Goal: Information Seeking & Learning: Learn about a topic

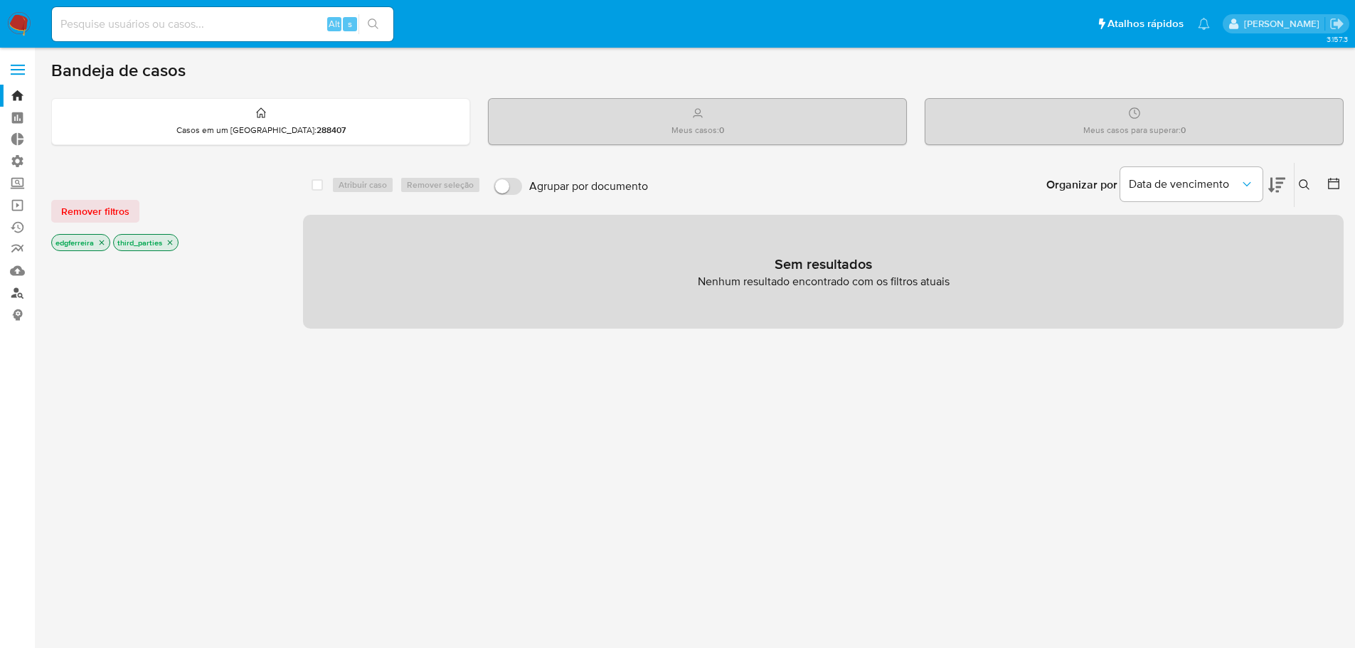
click at [18, 287] on link "Localizador de pessoas" at bounding box center [84, 293] width 169 height 22
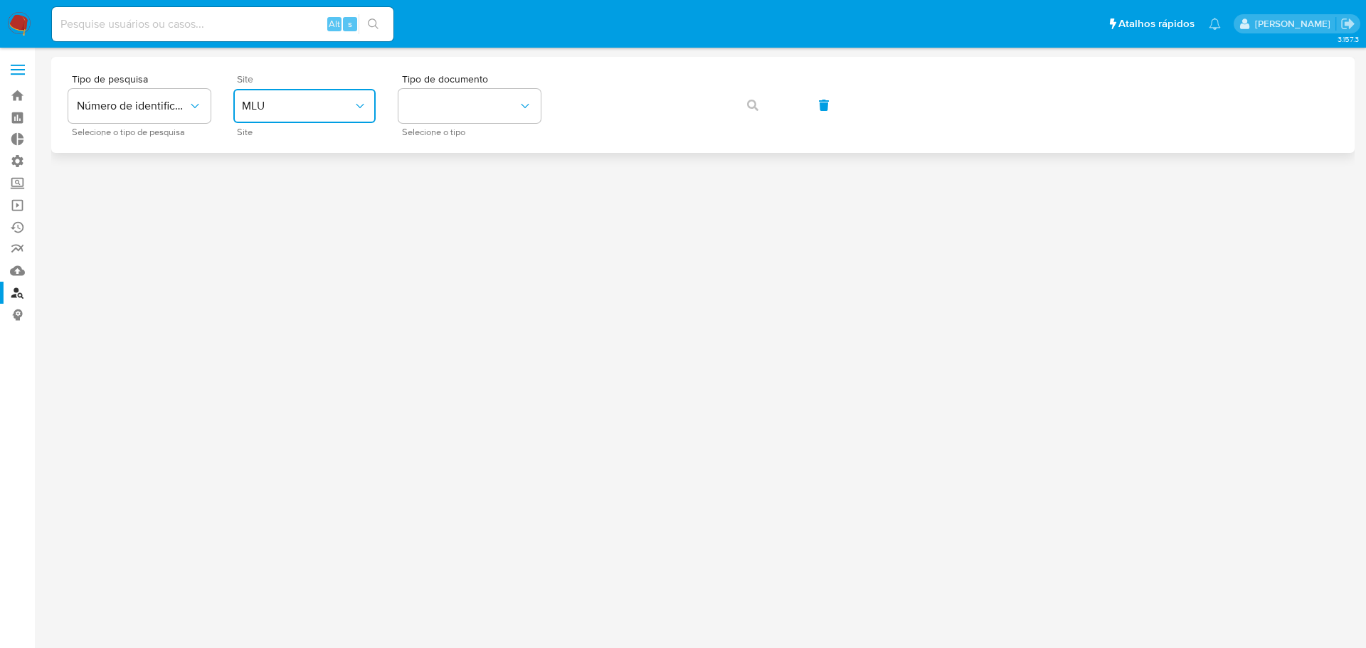
click at [267, 114] on button "MLU" at bounding box center [304, 106] width 142 height 34
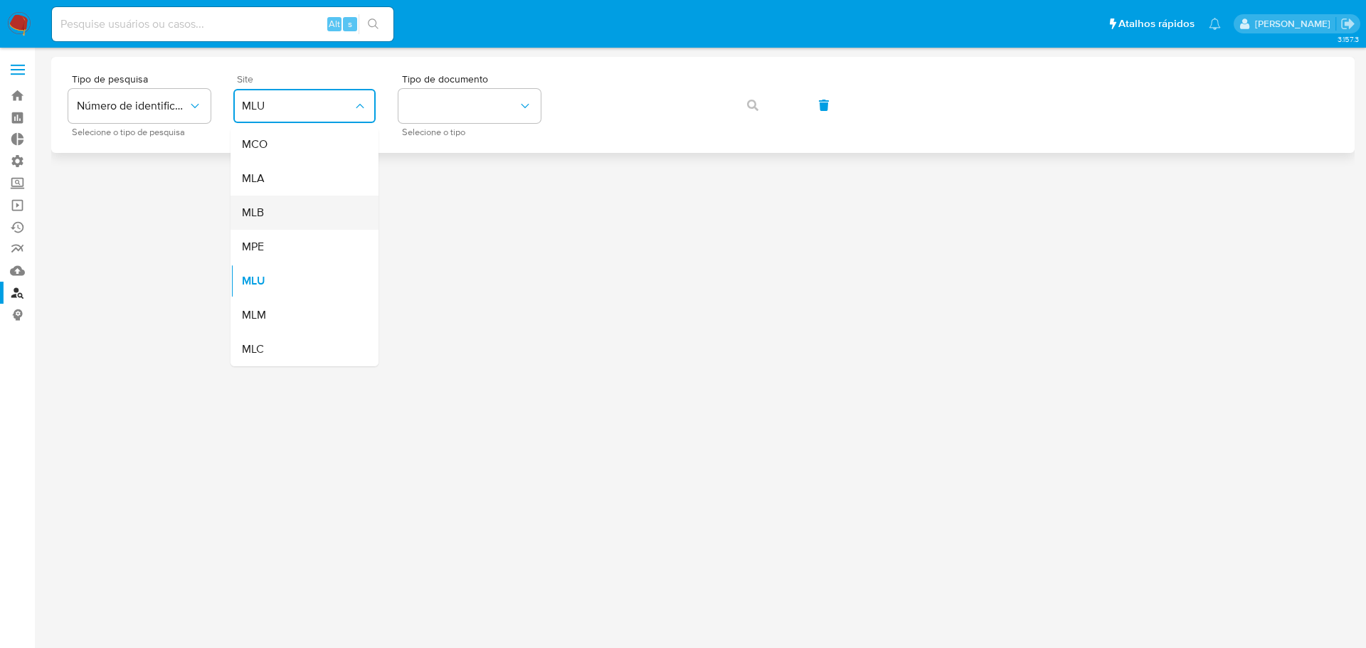
click at [280, 203] on div "MLB" at bounding box center [300, 213] width 117 height 34
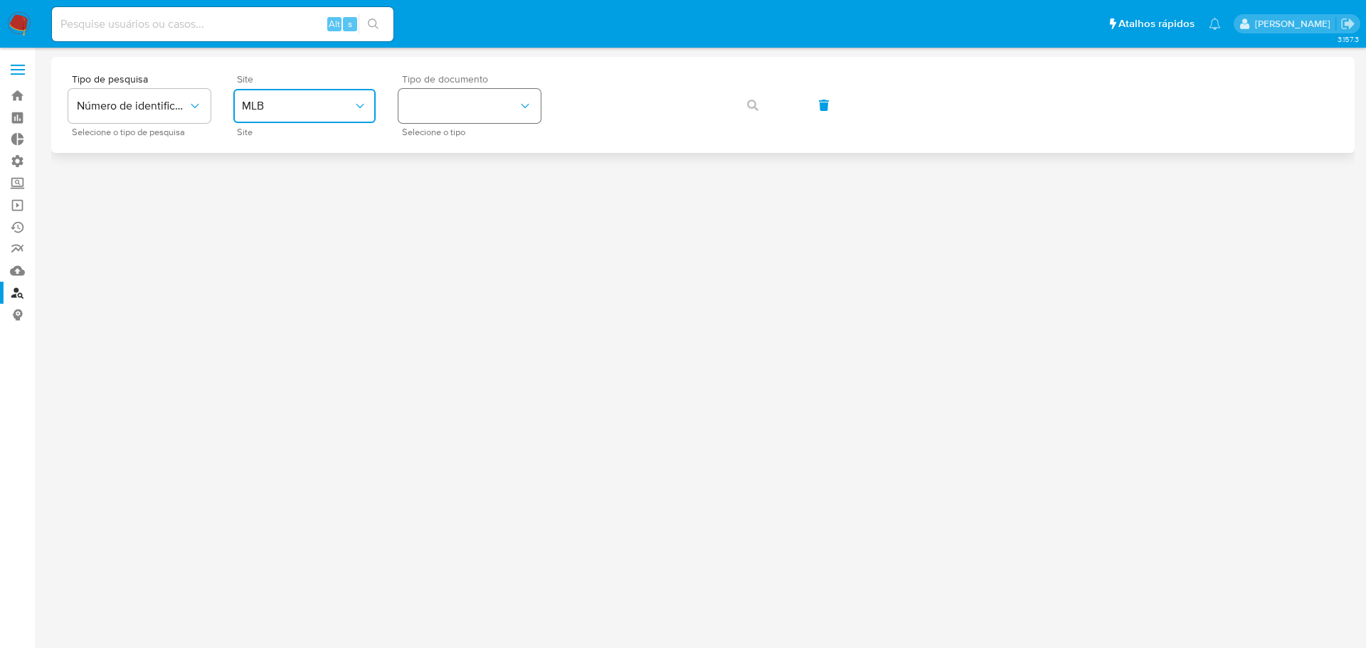
click at [456, 117] on button "identificationType" at bounding box center [469, 106] width 142 height 34
click at [459, 149] on div "CNPJ CNPJ" at bounding box center [465, 151] width 117 height 48
click at [758, 106] on button "button" at bounding box center [752, 105] width 48 height 34
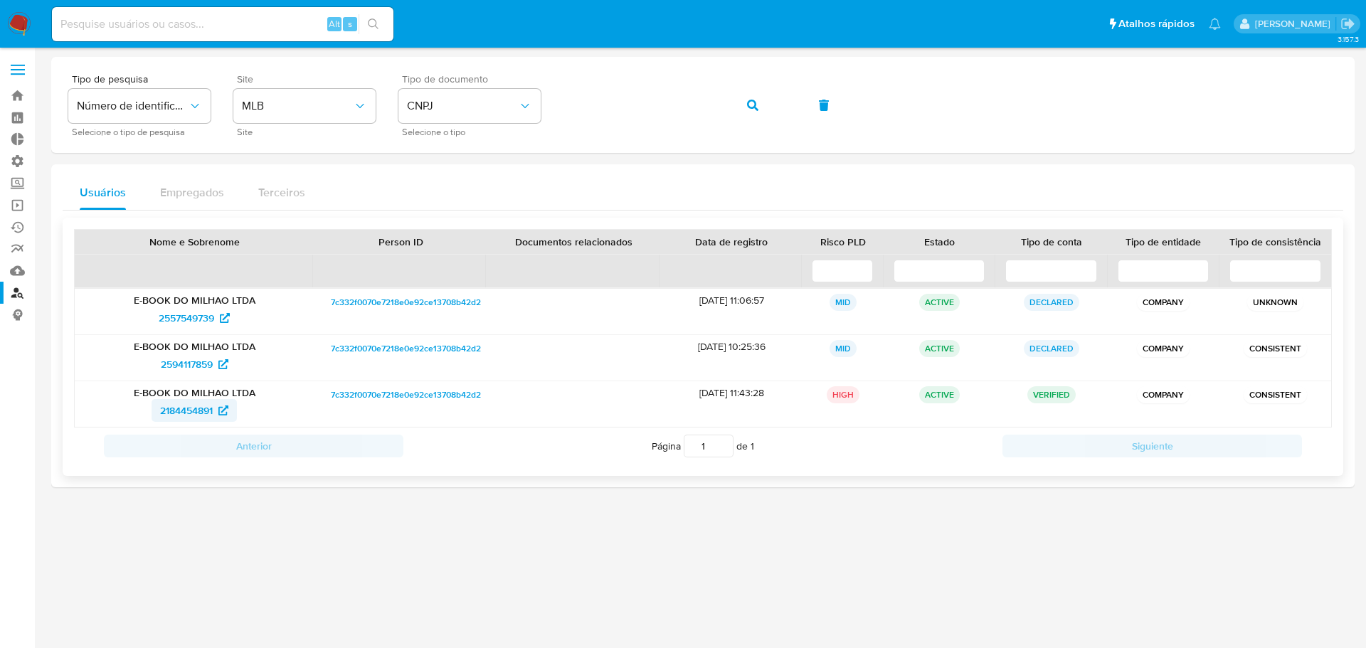
click at [176, 412] on span "2184454891" at bounding box center [186, 410] width 53 height 23
click at [179, 412] on span "2184454891" at bounding box center [186, 410] width 53 height 23
click at [333, 580] on div at bounding box center [702, 348] width 1303 height 582
click at [180, 315] on span "2557549739" at bounding box center [186, 318] width 55 height 23
click at [185, 368] on span "2594117859" at bounding box center [187, 364] width 52 height 23
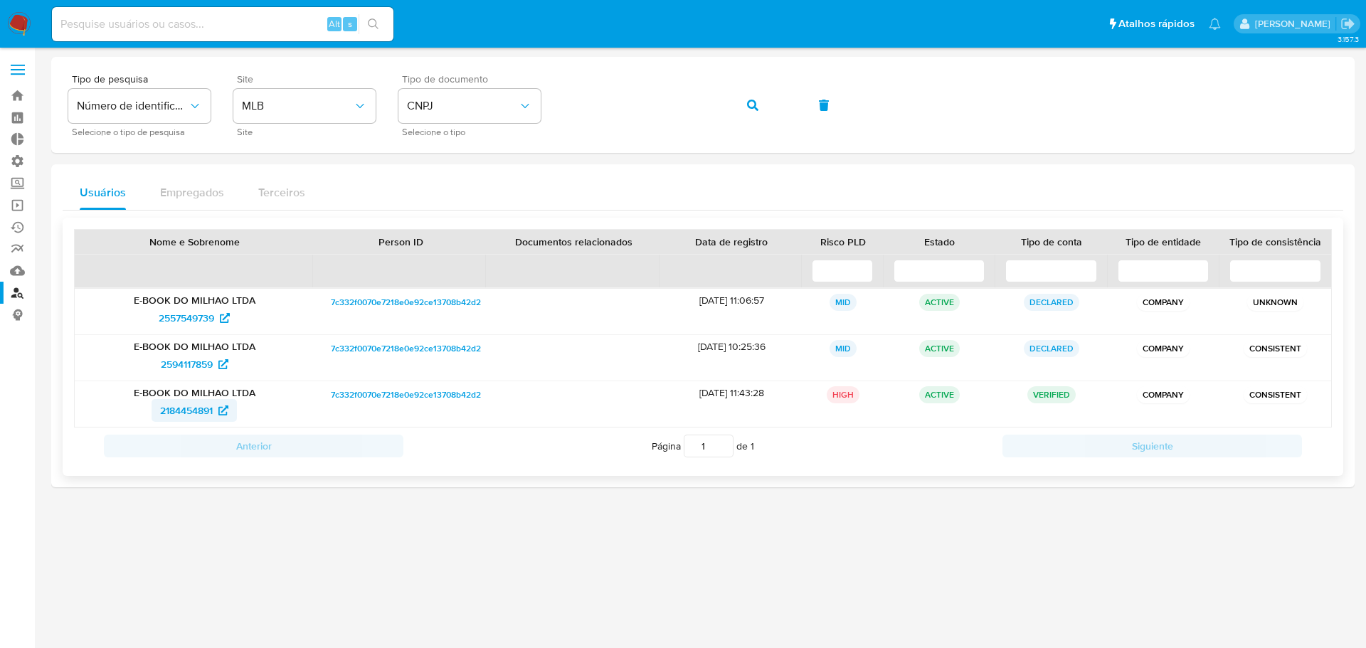
click at [176, 409] on span "2184454891" at bounding box center [186, 410] width 53 height 23
click at [413, 574] on div at bounding box center [702, 348] width 1303 height 582
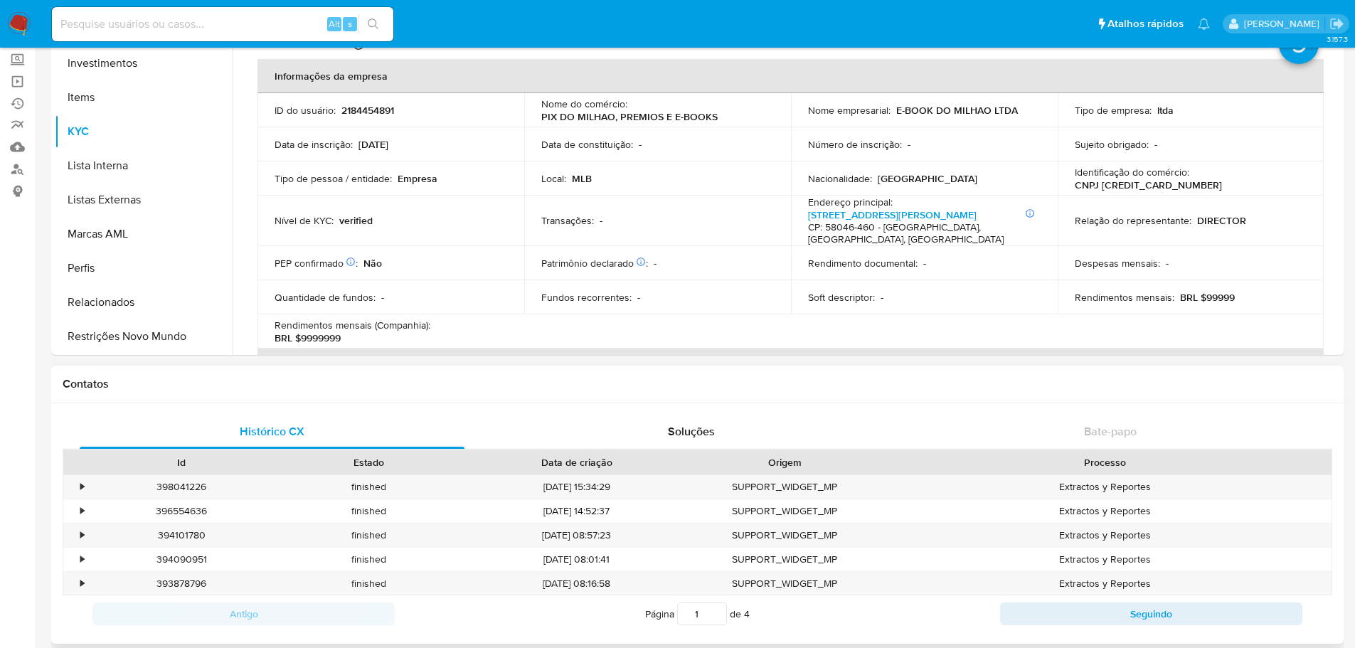
scroll to position [142, 0]
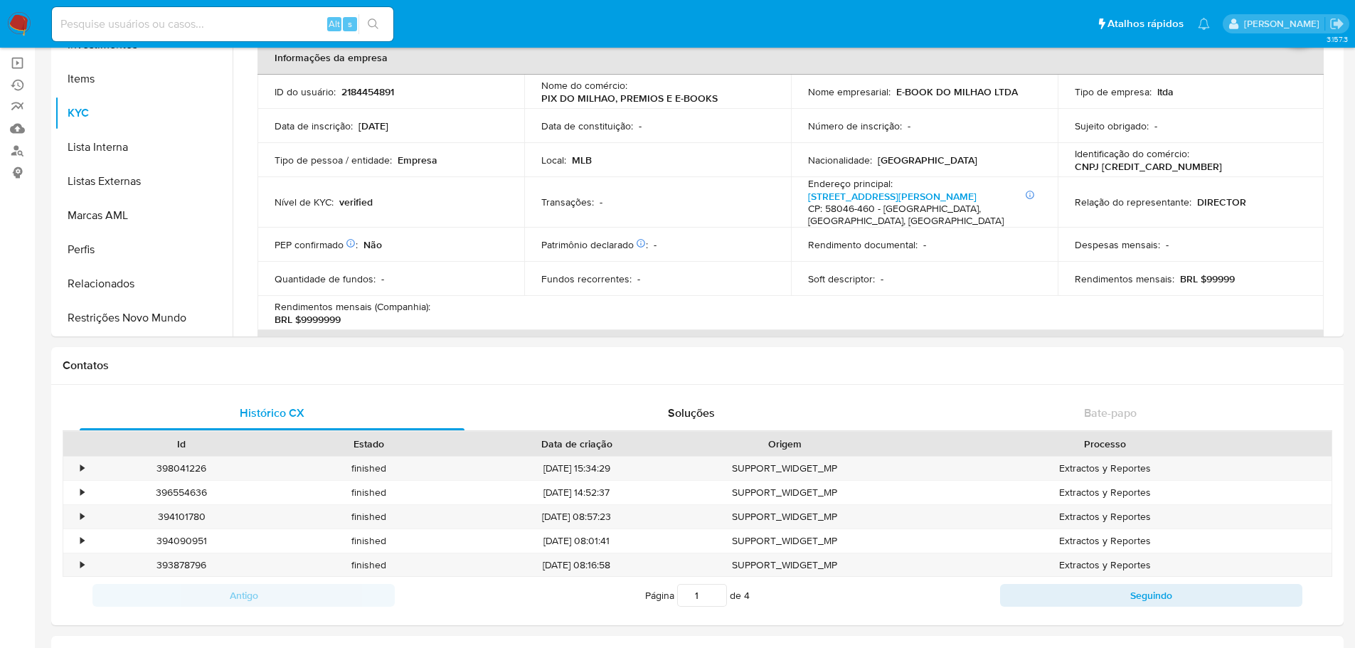
select select "10"
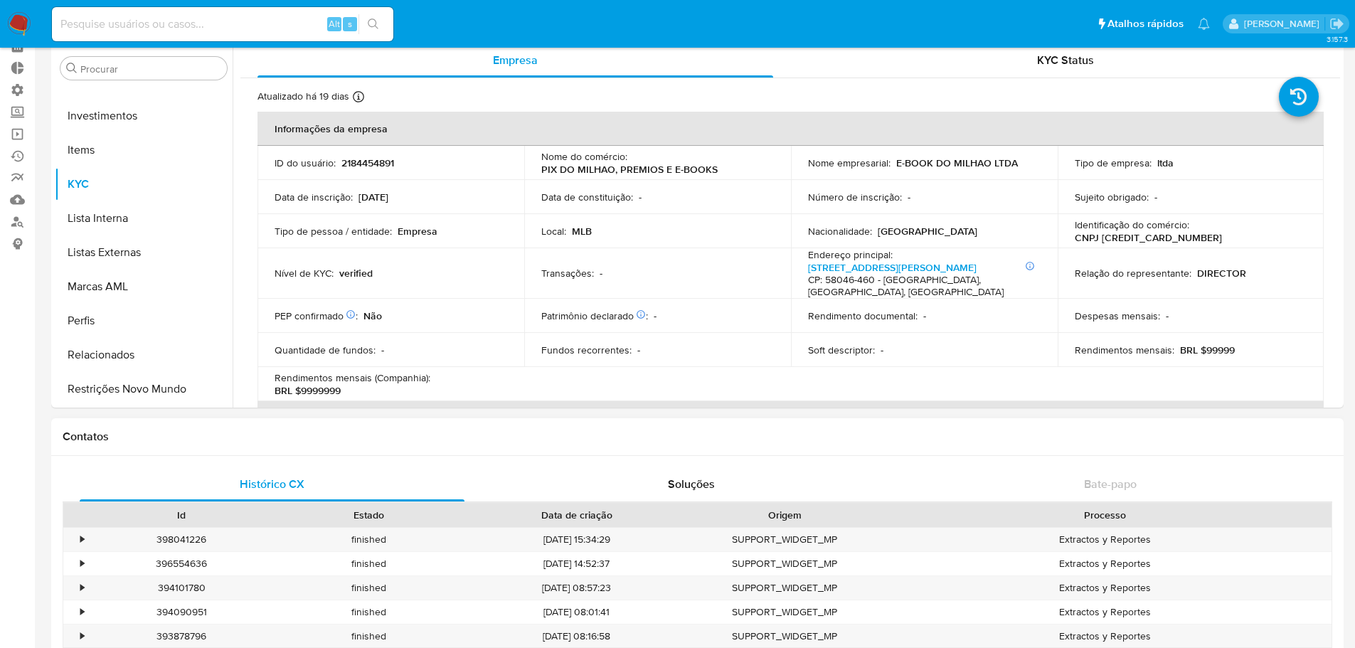
scroll to position [0, 0]
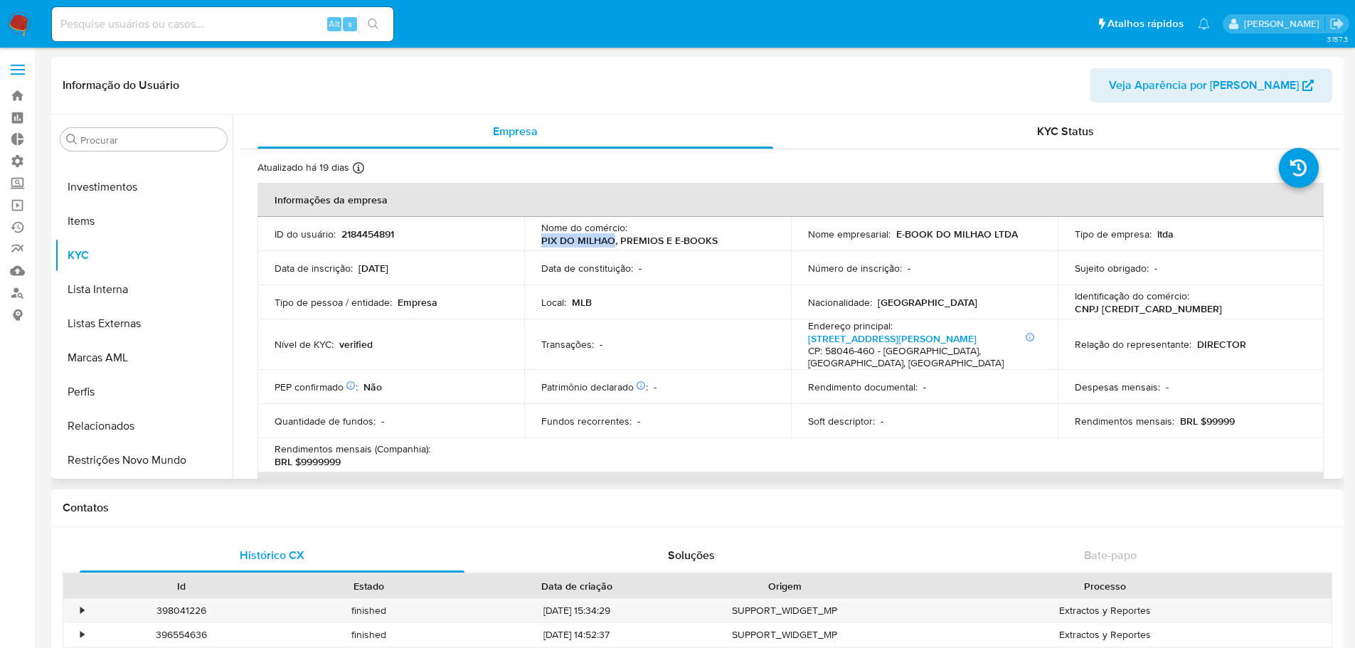
drag, startPoint x: 541, startPoint y: 238, endPoint x: 610, endPoint y: 238, distance: 69.0
click at [610, 238] on p "PIX DO MILHAO, PREMIOS E E-BOOKS" at bounding box center [629, 240] width 176 height 13
copy p "PIX DO MILHAO"
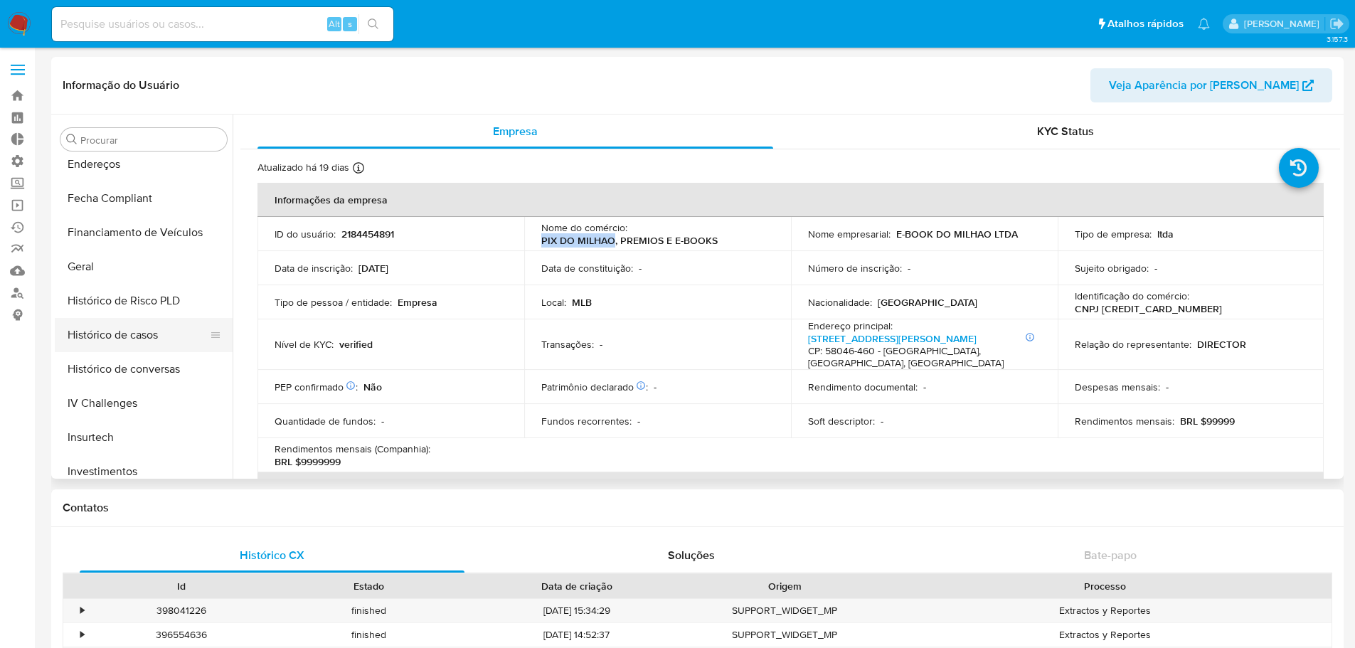
click at [159, 336] on button "Histórico de casos" at bounding box center [138, 335] width 166 height 34
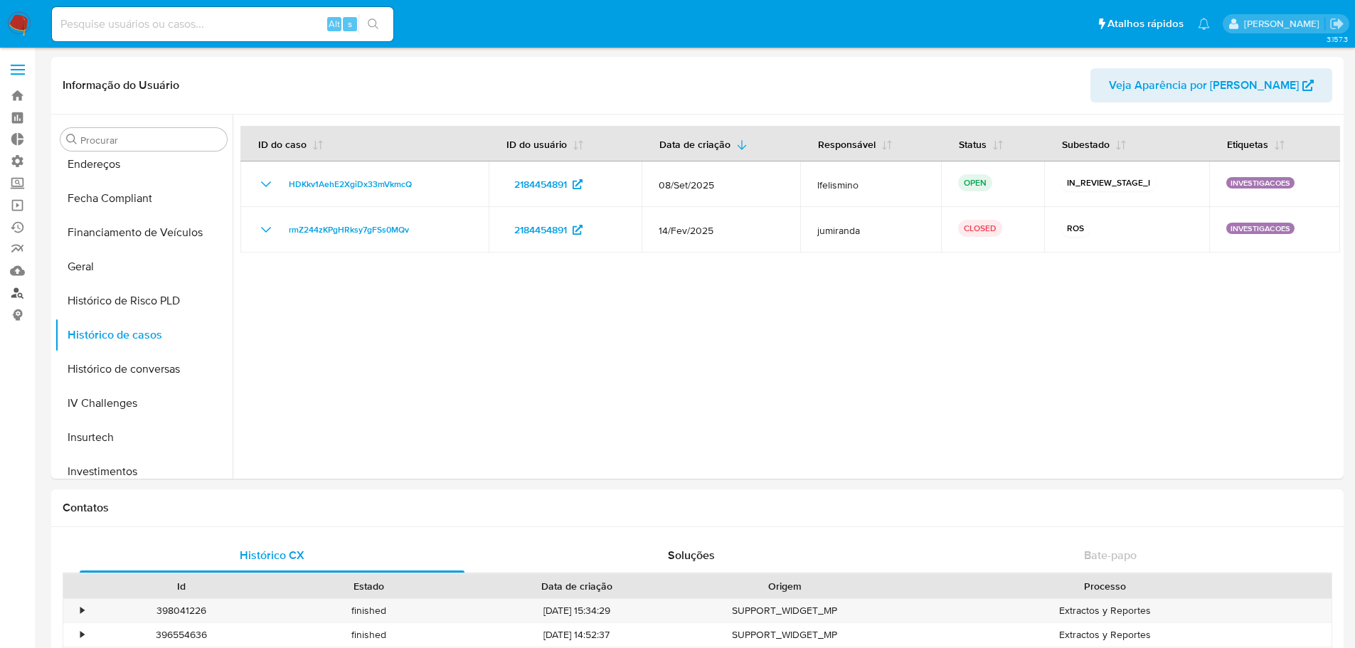
click at [14, 294] on link "Localizador de pessoas" at bounding box center [84, 293] width 169 height 22
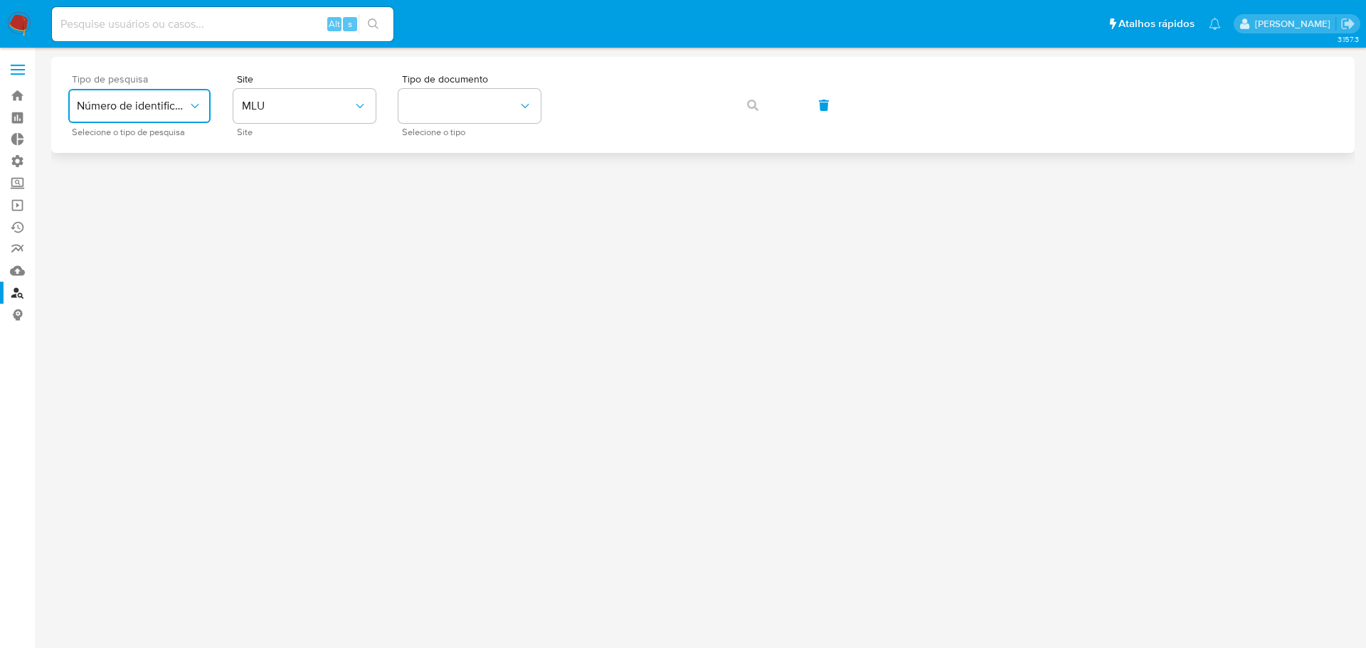
click at [201, 107] on icon "typeSearch" at bounding box center [195, 106] width 14 height 14
click at [260, 107] on span "MLU" at bounding box center [297, 106] width 111 height 14
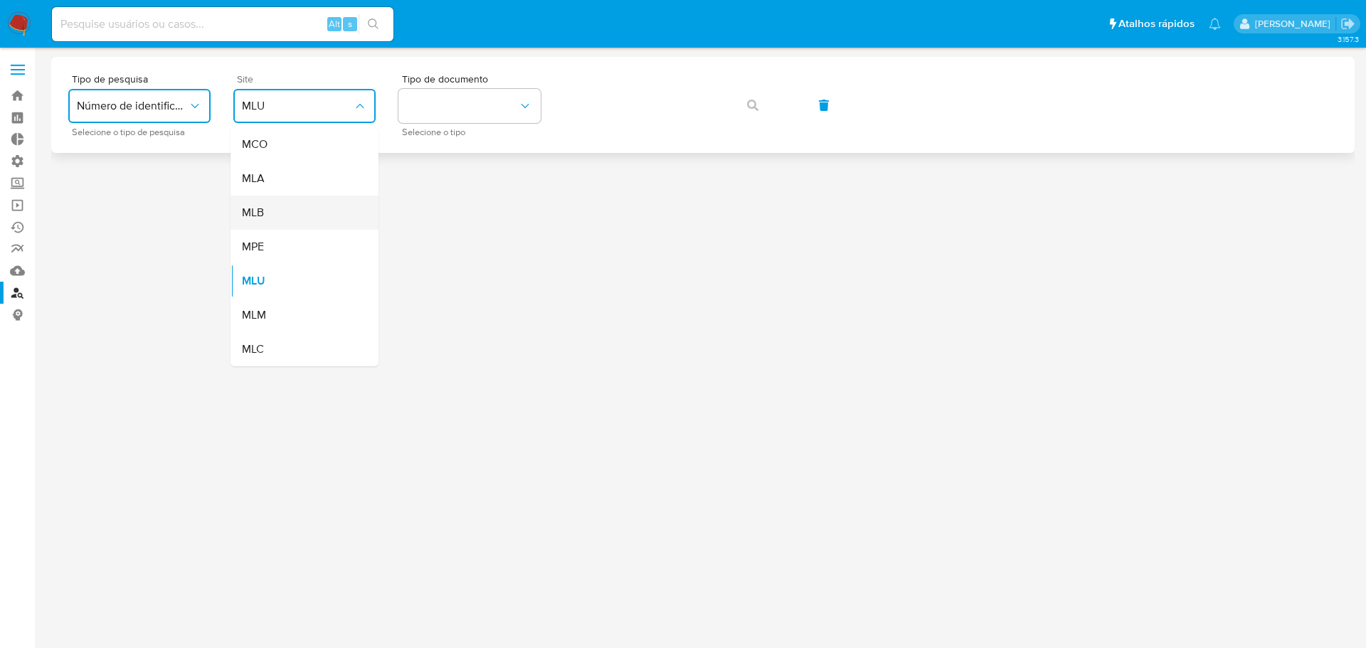
click at [248, 207] on span "MLB" at bounding box center [253, 213] width 22 height 14
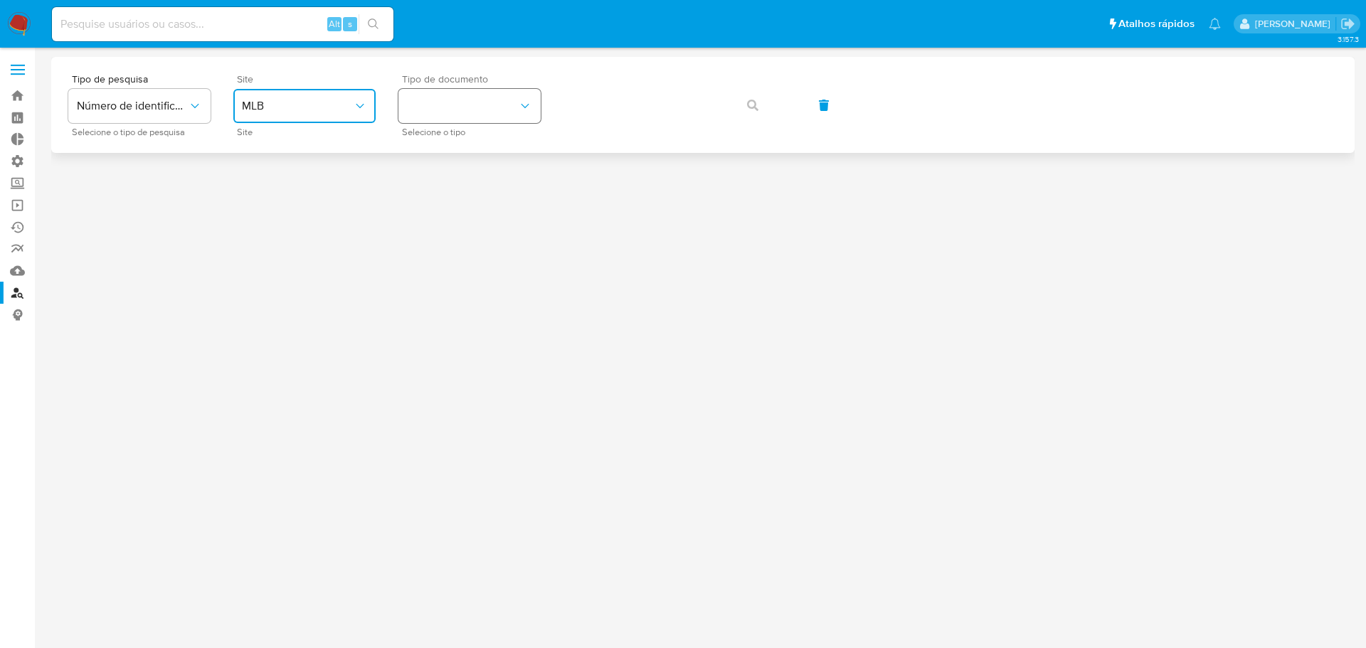
click at [447, 112] on button "identificationType" at bounding box center [469, 106] width 142 height 34
click at [461, 156] on div "CNPJ CNPJ" at bounding box center [465, 151] width 117 height 48
click at [751, 111] on span "button" at bounding box center [752, 105] width 11 height 31
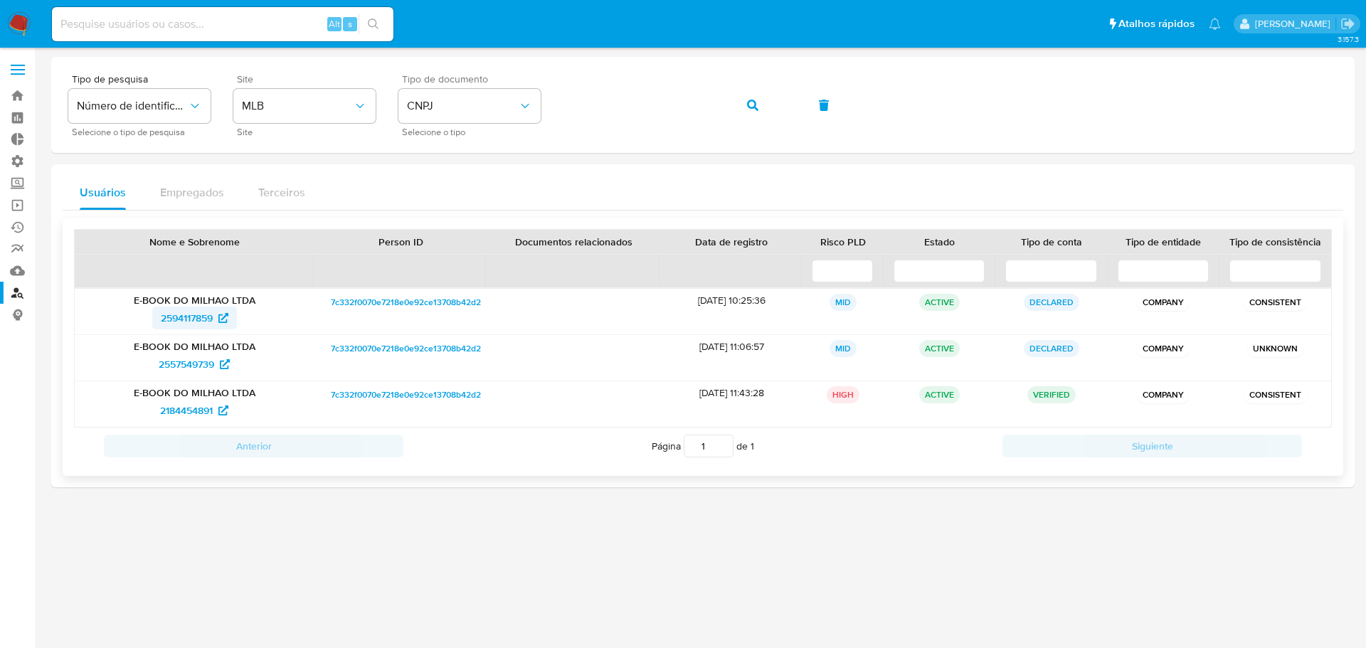
click at [183, 319] on span "2594117859" at bounding box center [187, 318] width 52 height 23
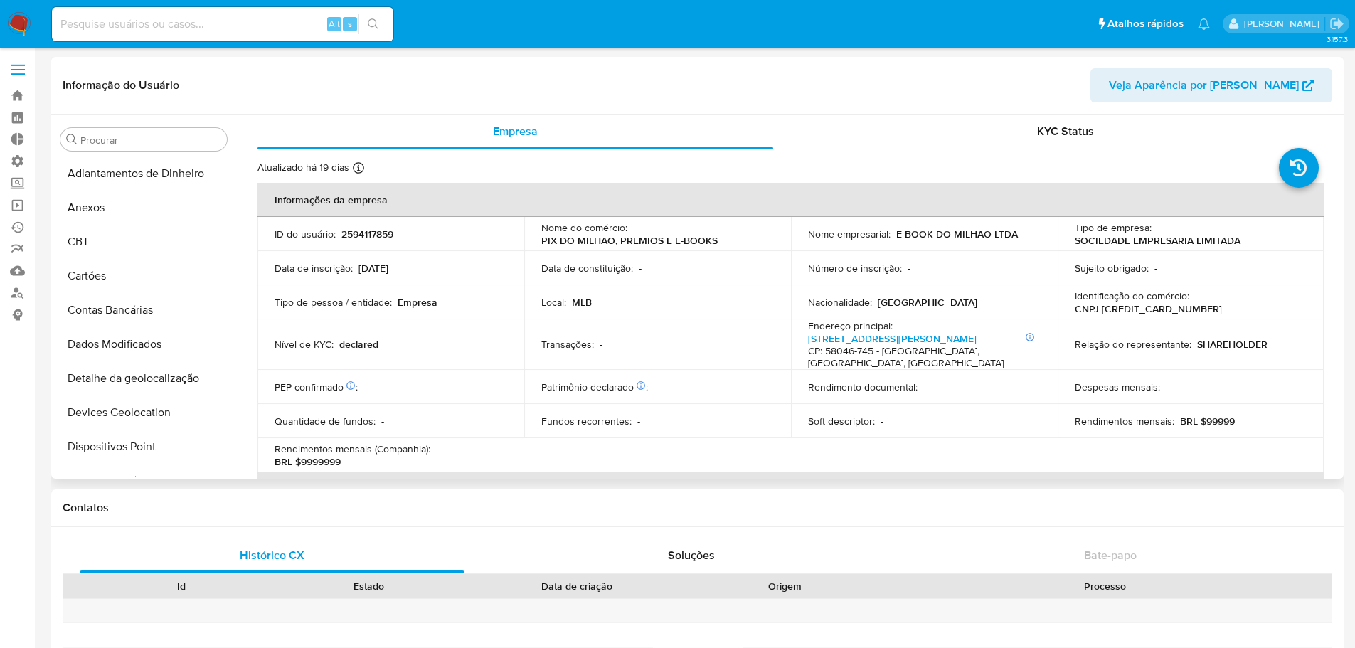
select select "10"
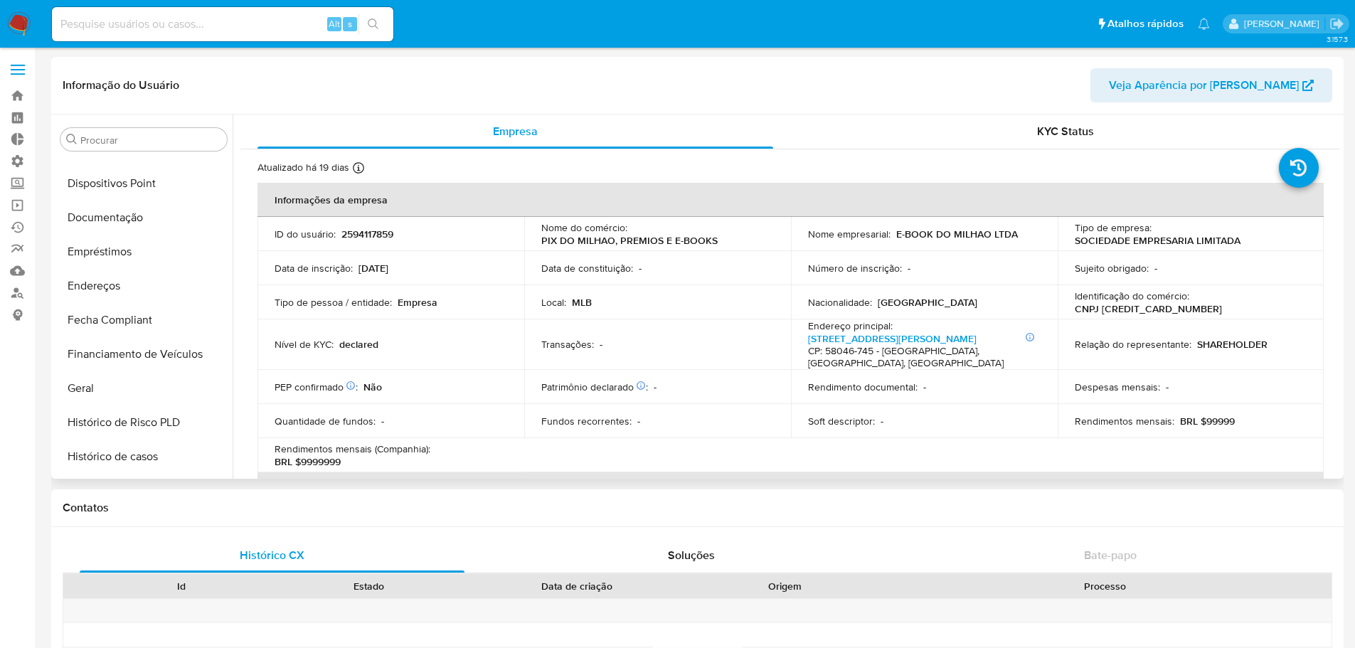
scroll to position [285, 0]
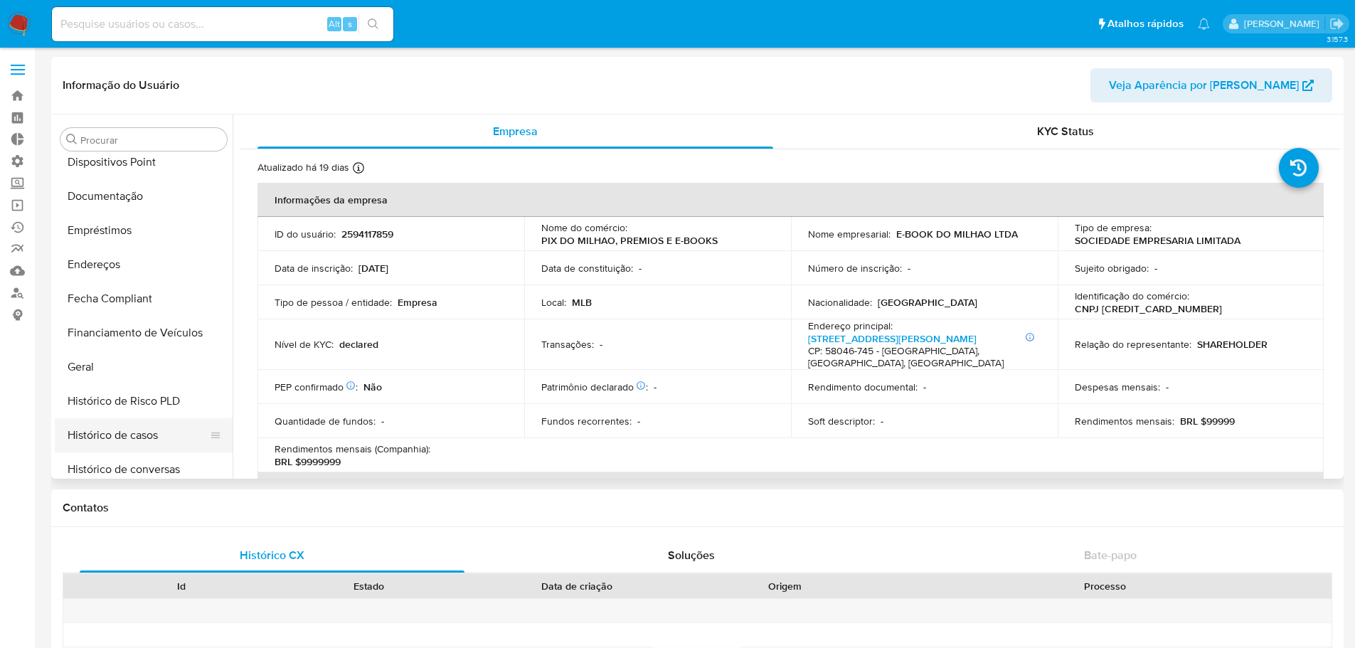
click at [117, 430] on button "Histórico de casos" at bounding box center [138, 435] width 166 height 34
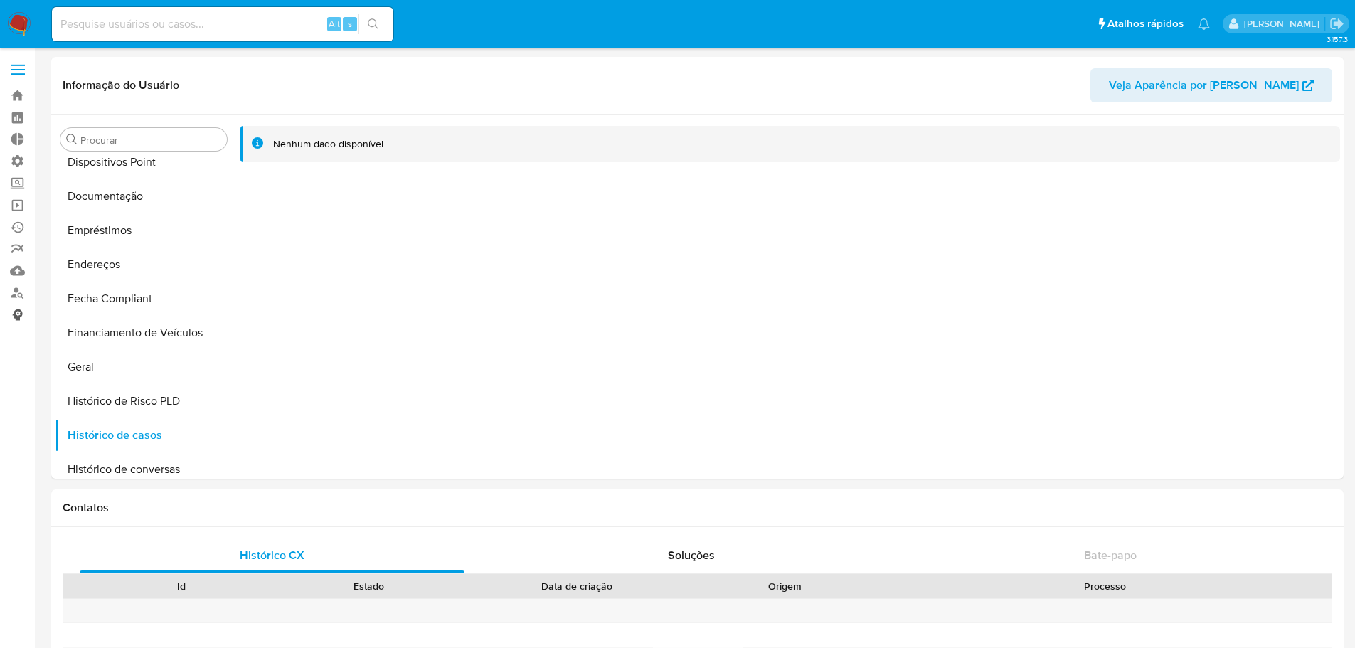
click at [11, 306] on link "Consolidado" at bounding box center [84, 315] width 169 height 22
click at [12, 294] on link "Localizador de pessoas" at bounding box center [84, 293] width 169 height 22
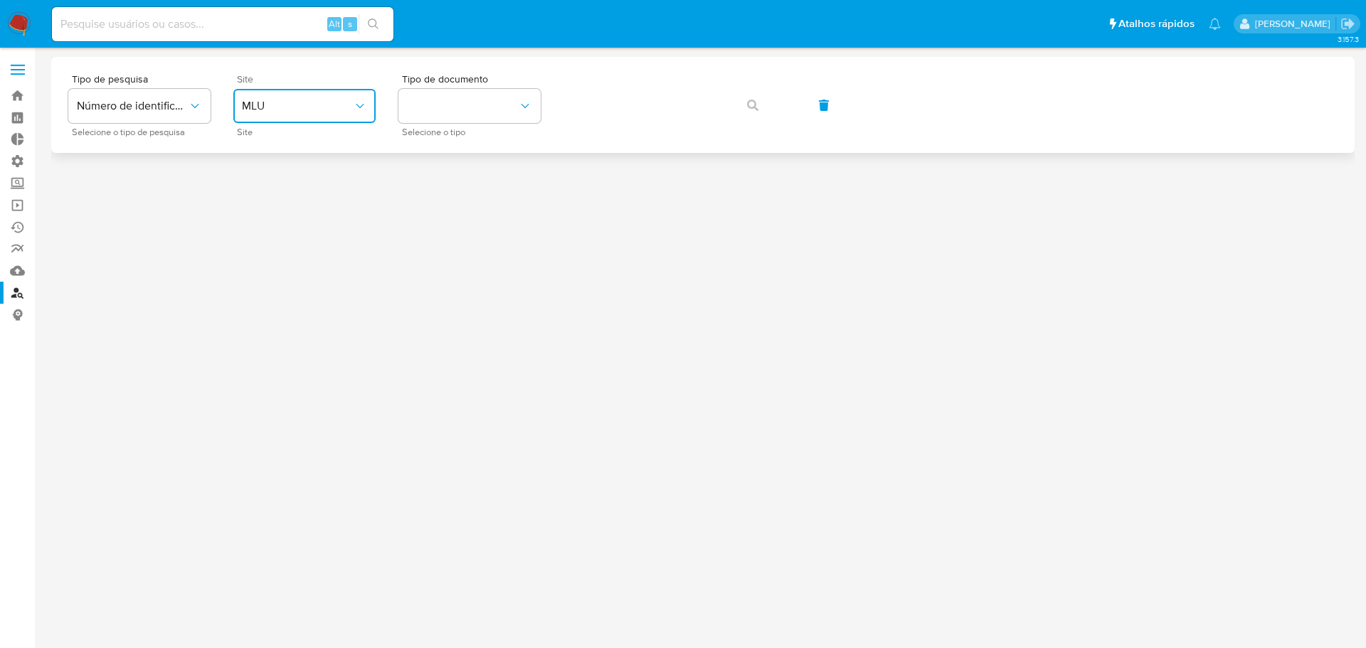
click at [277, 110] on span "MLU" at bounding box center [297, 106] width 111 height 14
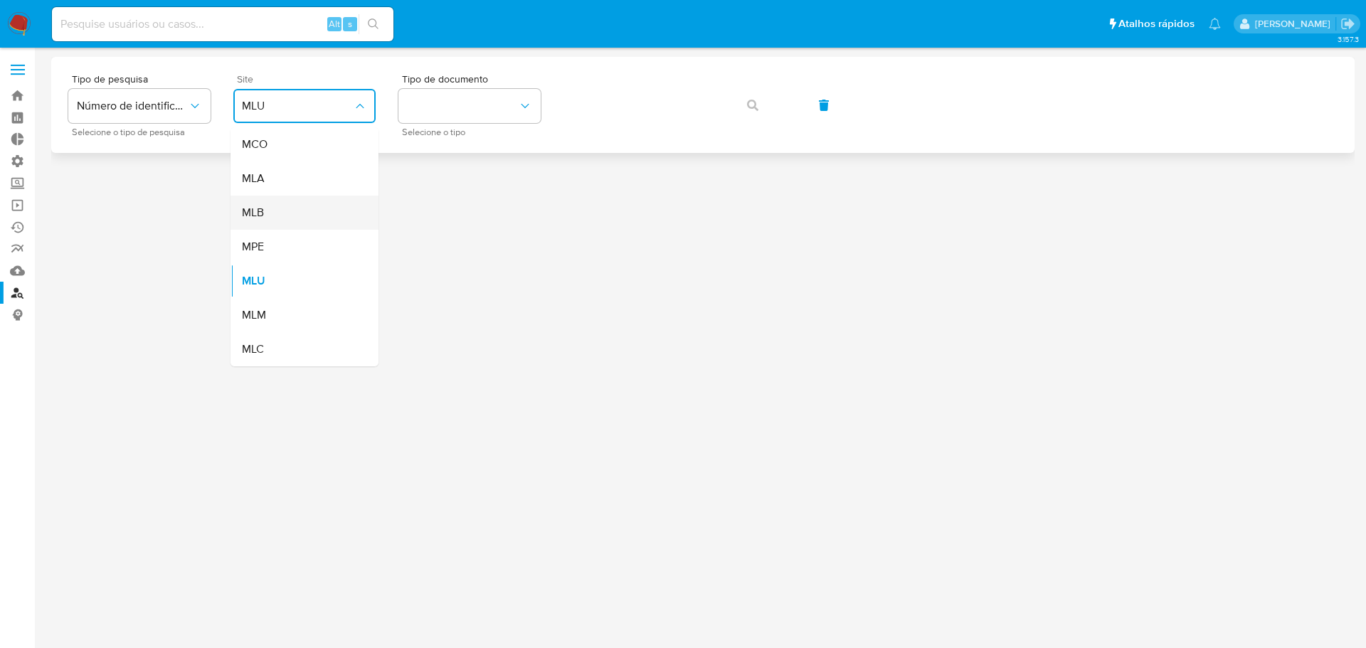
click at [261, 208] on span "MLB" at bounding box center [253, 213] width 22 height 14
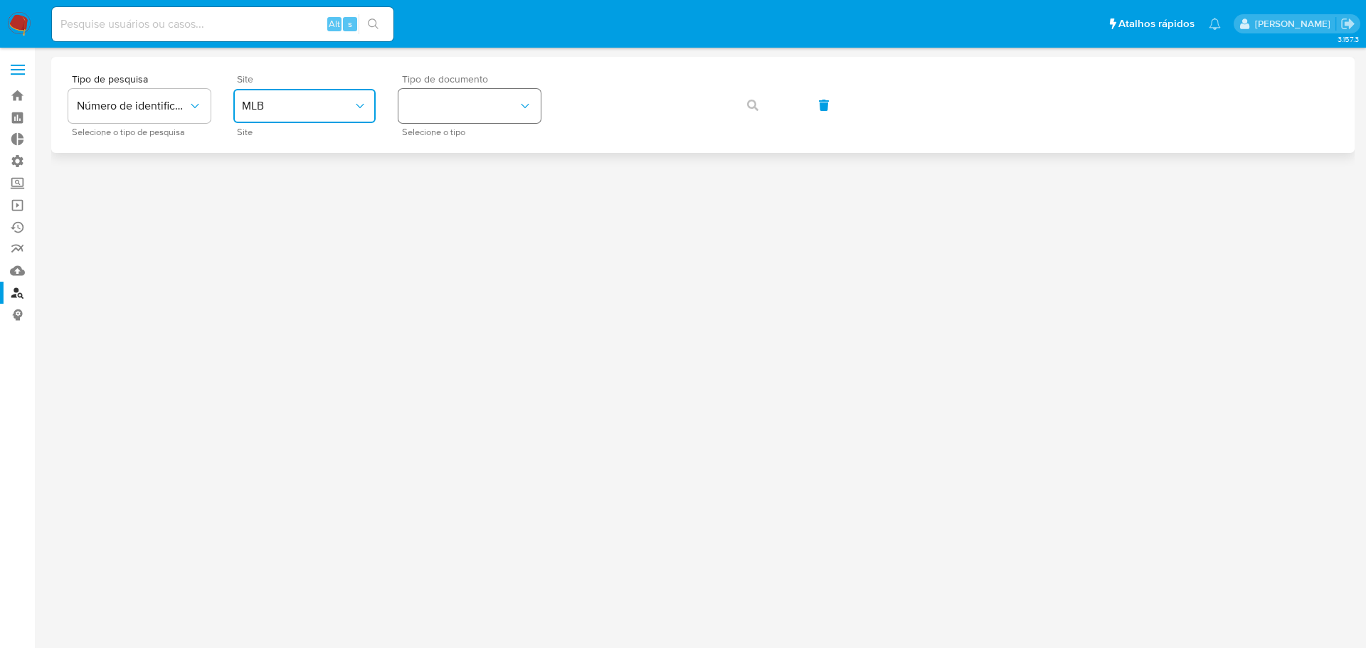
click at [442, 109] on button "identificationType" at bounding box center [469, 106] width 142 height 34
click at [454, 163] on div "CNPJ CNPJ" at bounding box center [465, 151] width 117 height 48
click at [758, 105] on button "button" at bounding box center [752, 105] width 48 height 34
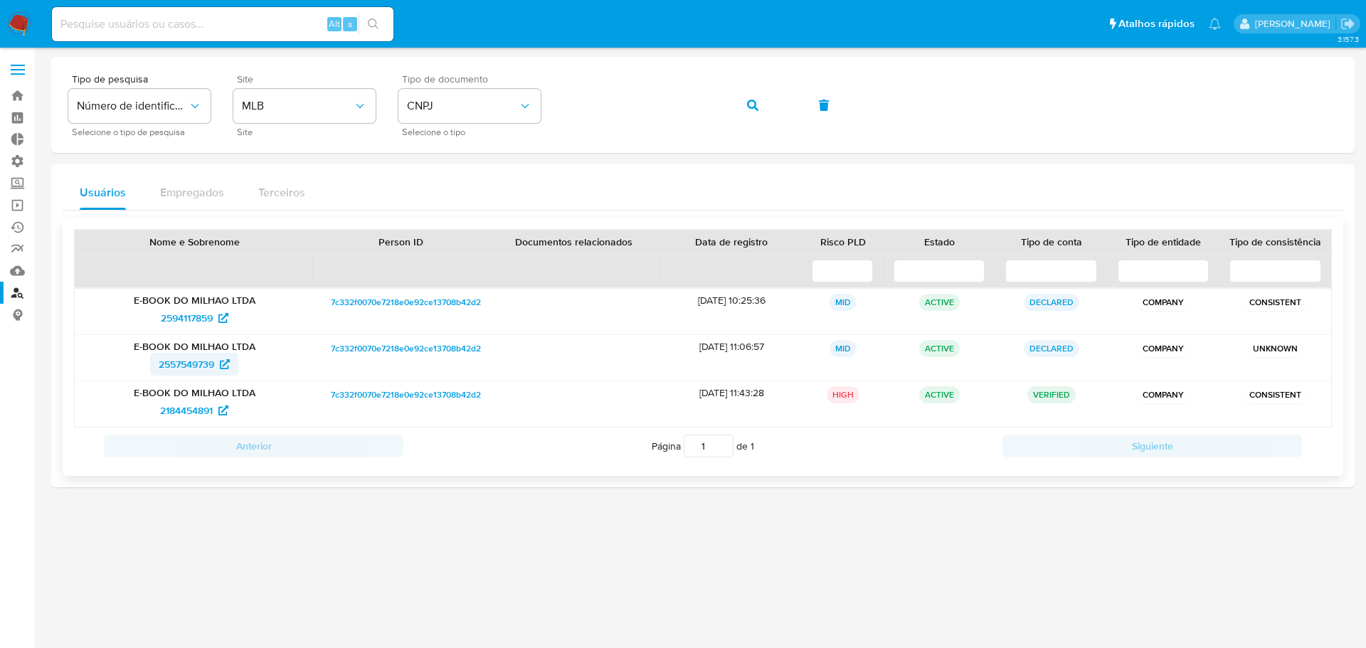
click at [179, 361] on span "2557549739" at bounding box center [186, 364] width 55 height 23
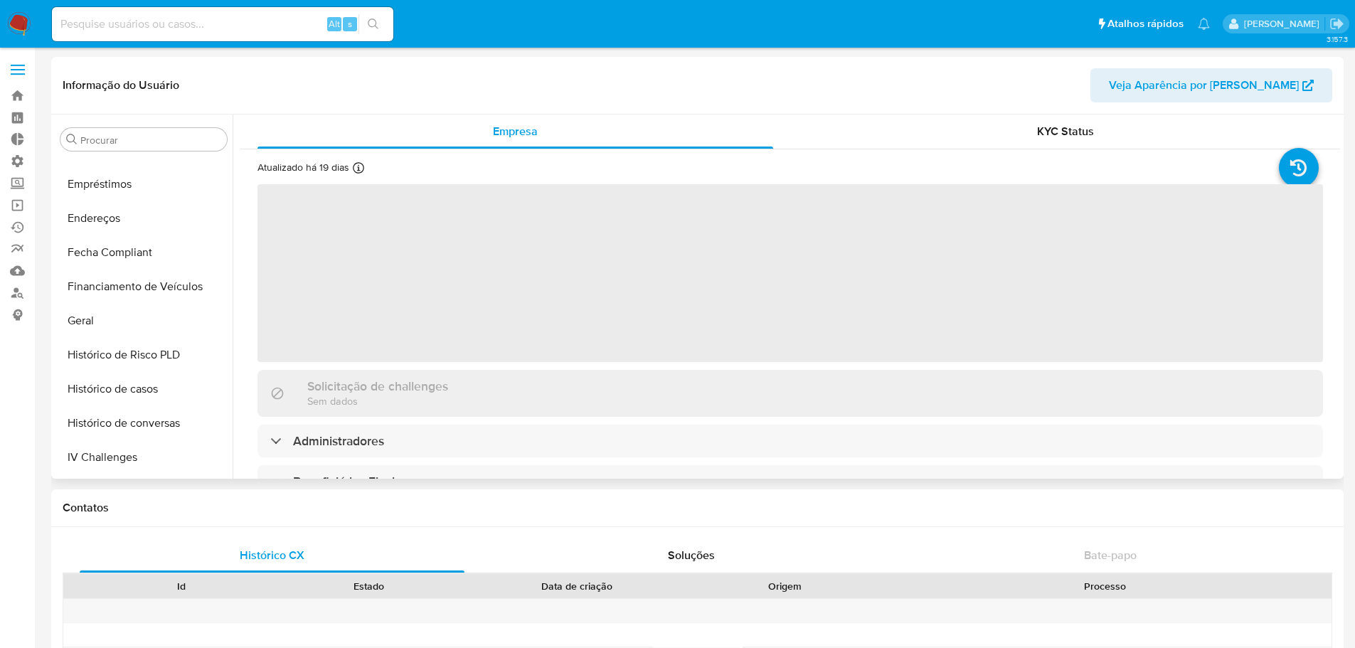
scroll to position [314, 0]
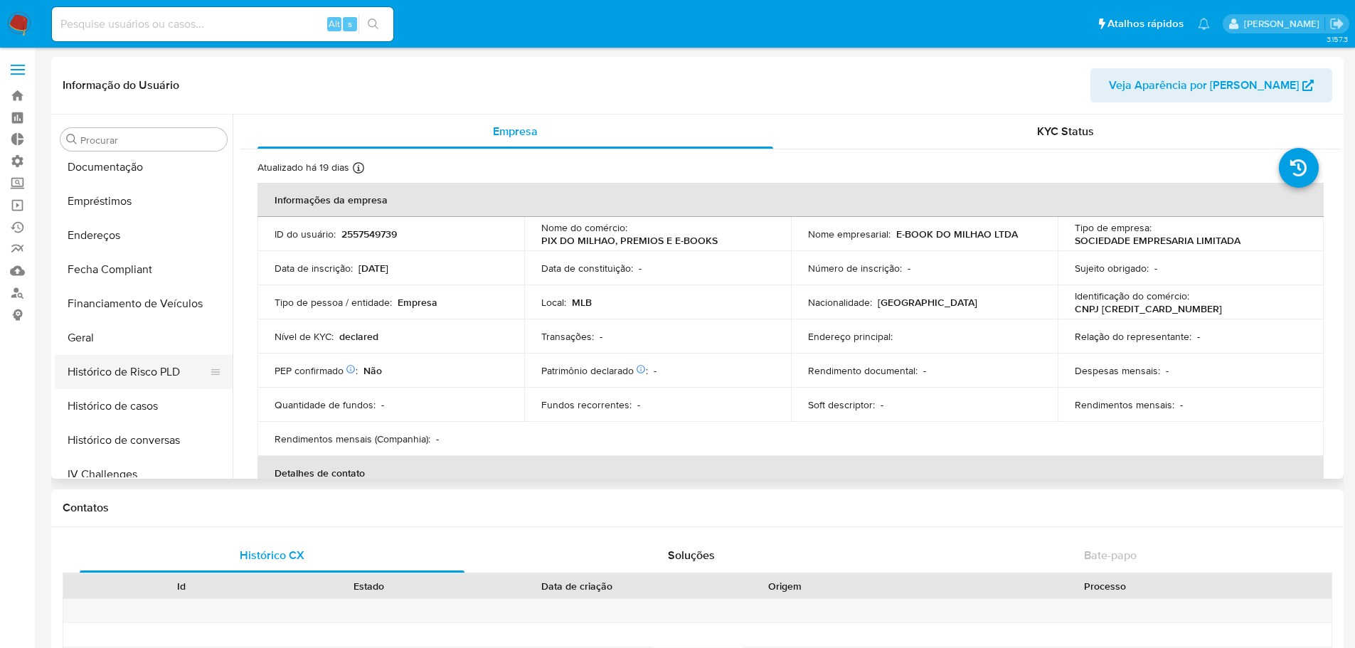
select select "10"
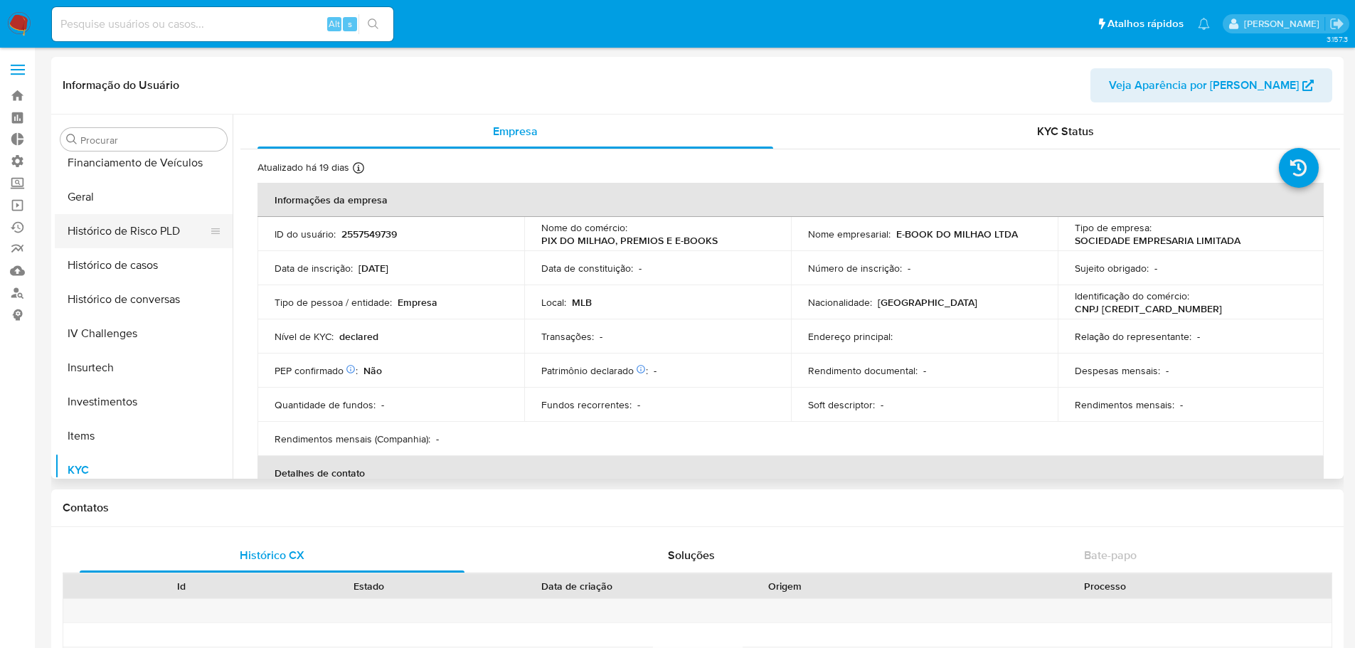
scroll to position [456, 0]
click at [123, 269] on button "Histórico de casos" at bounding box center [138, 264] width 166 height 34
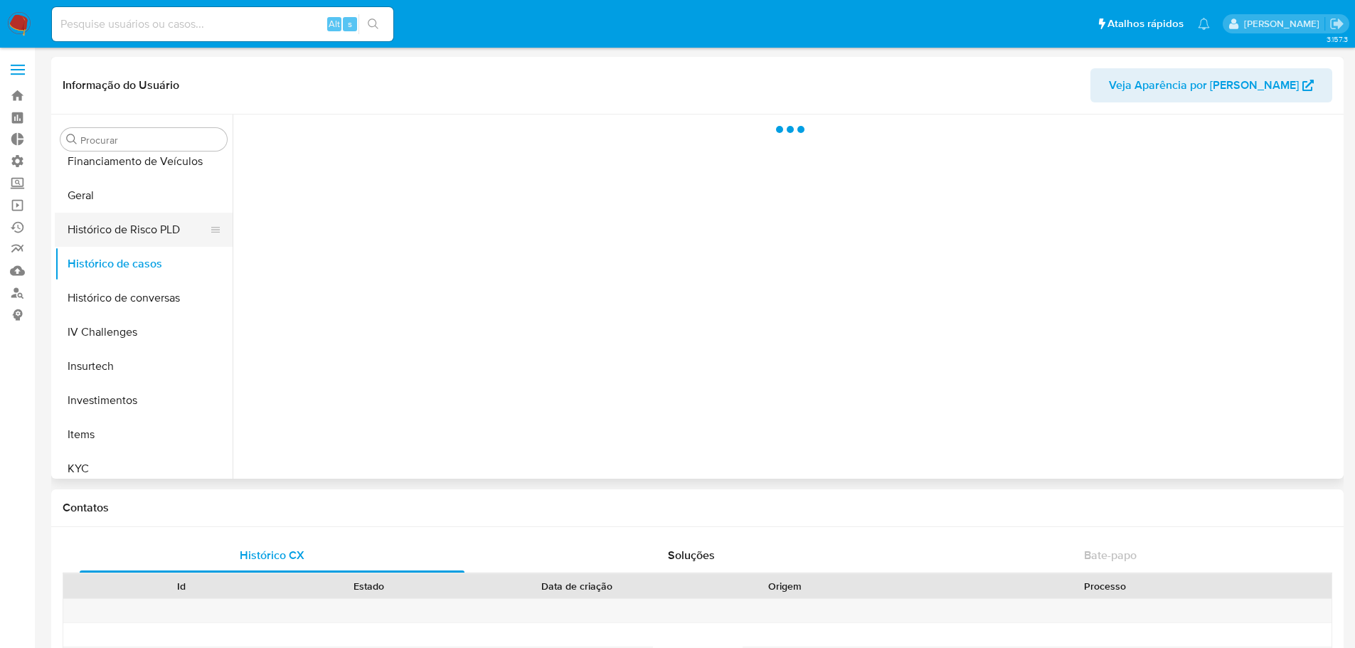
click at [124, 233] on button "Histórico de Risco PLD" at bounding box center [138, 230] width 166 height 34
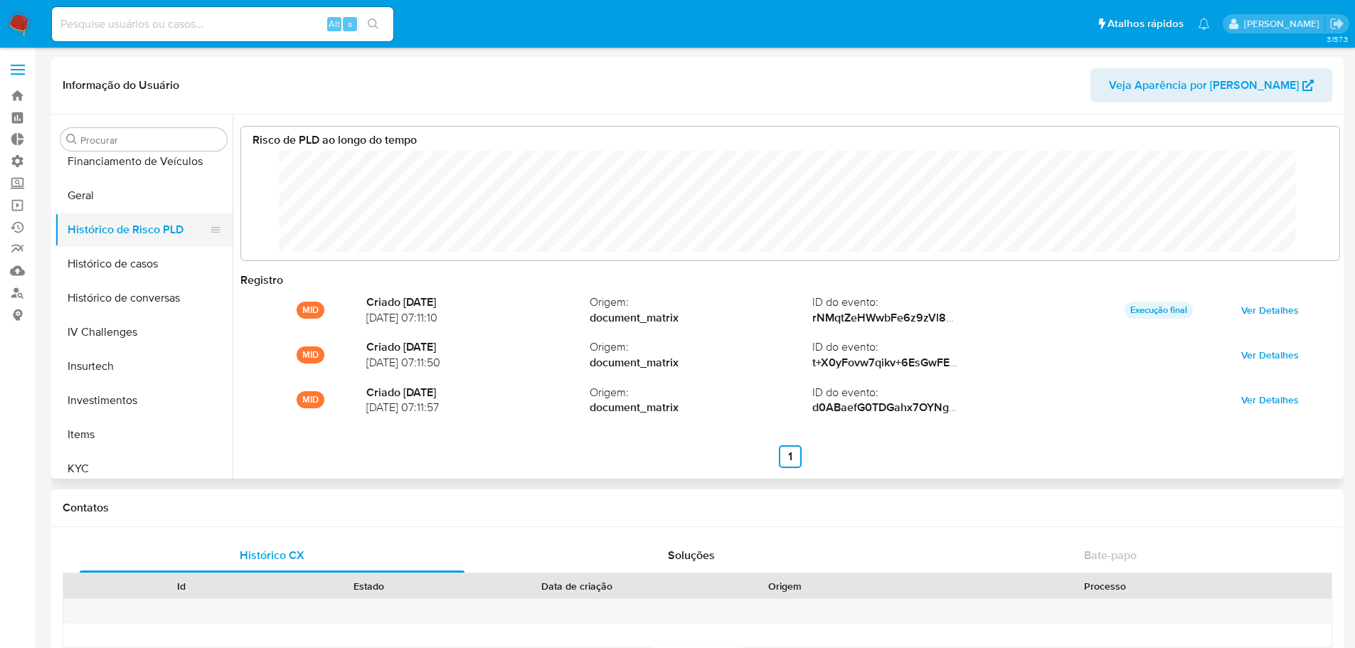
scroll to position [107, 1070]
click at [129, 255] on button "Histórico de casos" at bounding box center [138, 264] width 166 height 34
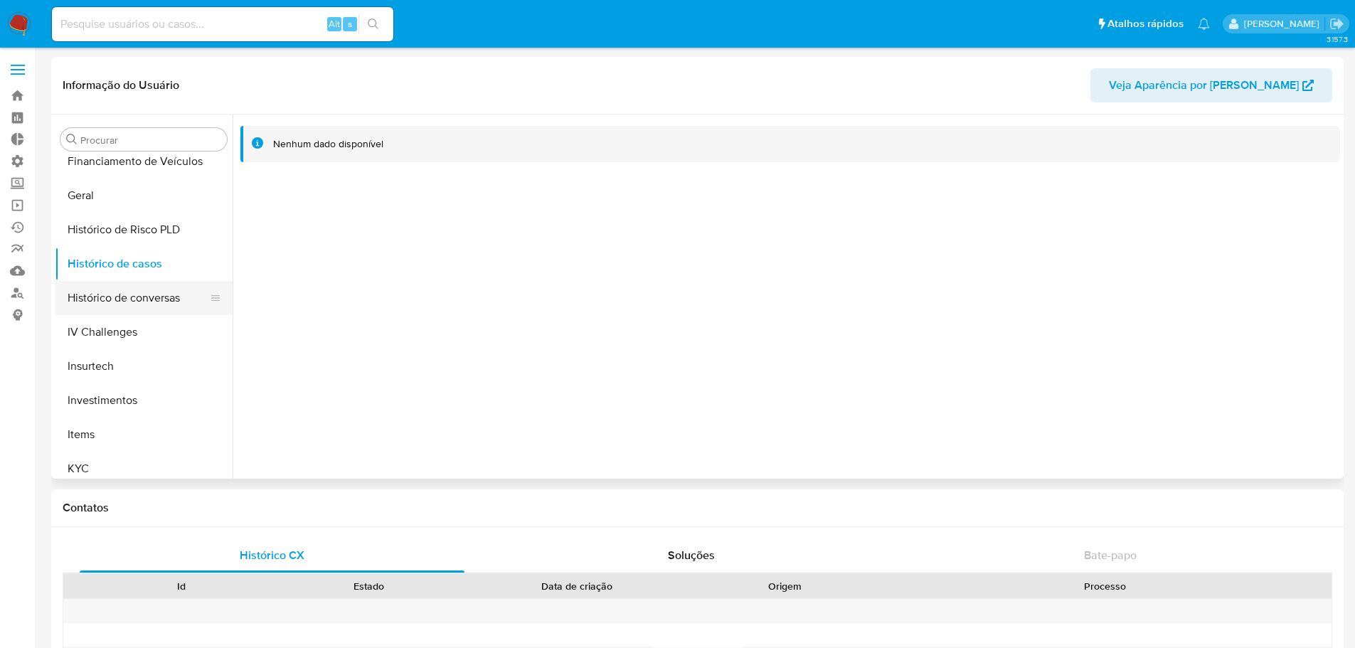
click at [127, 309] on button "Histórico de conversas" at bounding box center [138, 298] width 166 height 34
click at [119, 268] on button "Histórico de casos" at bounding box center [138, 264] width 166 height 34
click at [21, 289] on link "Localizador de pessoas" at bounding box center [84, 293] width 169 height 22
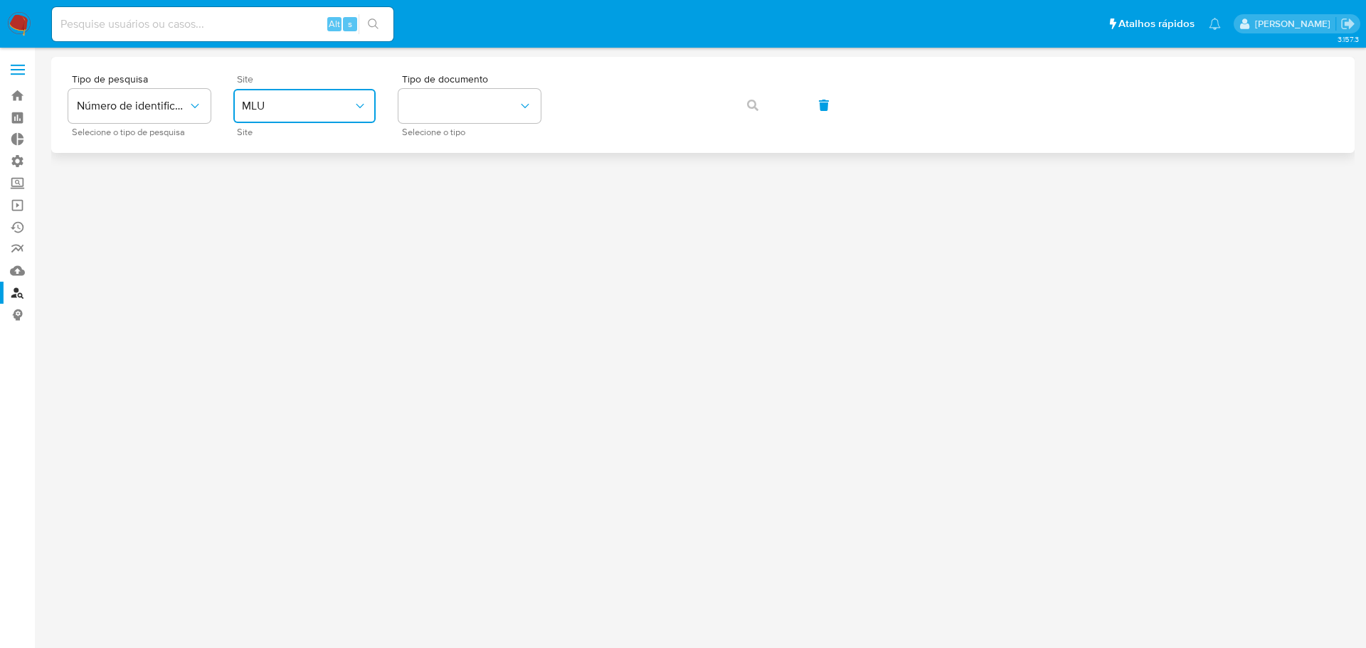
click at [289, 120] on button "MLU" at bounding box center [304, 106] width 142 height 34
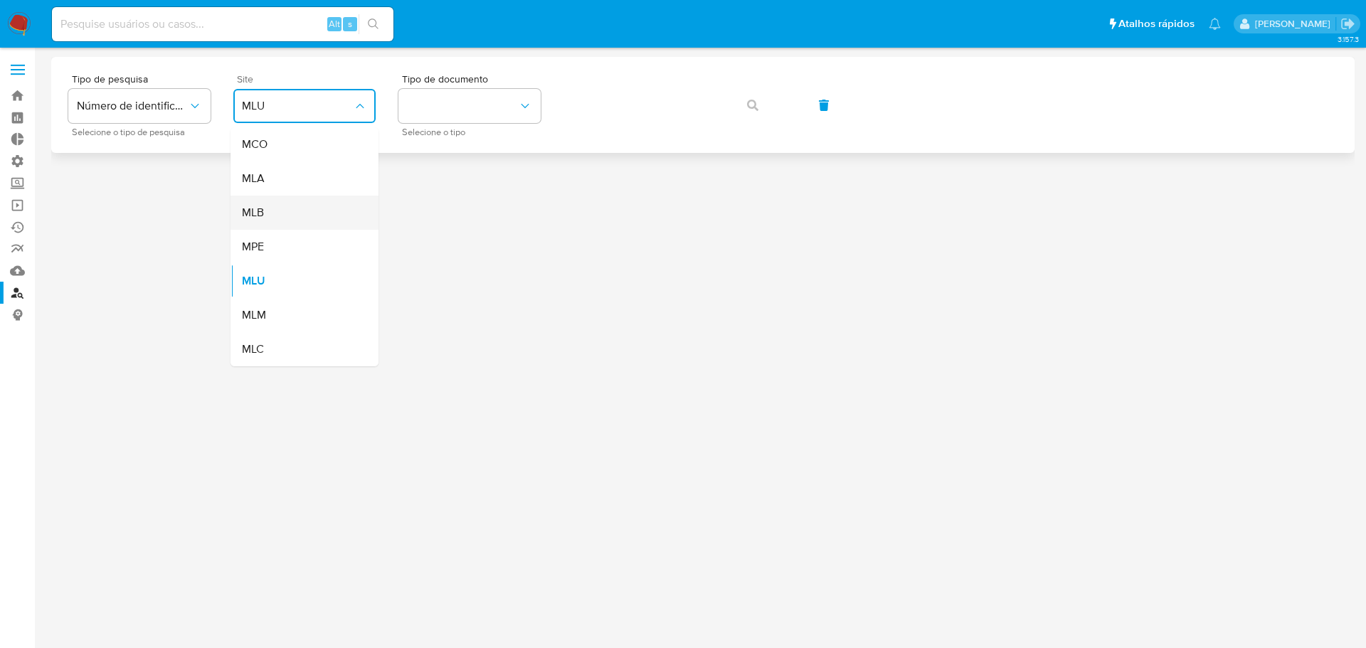
click at [276, 216] on div "MLB" at bounding box center [300, 213] width 117 height 34
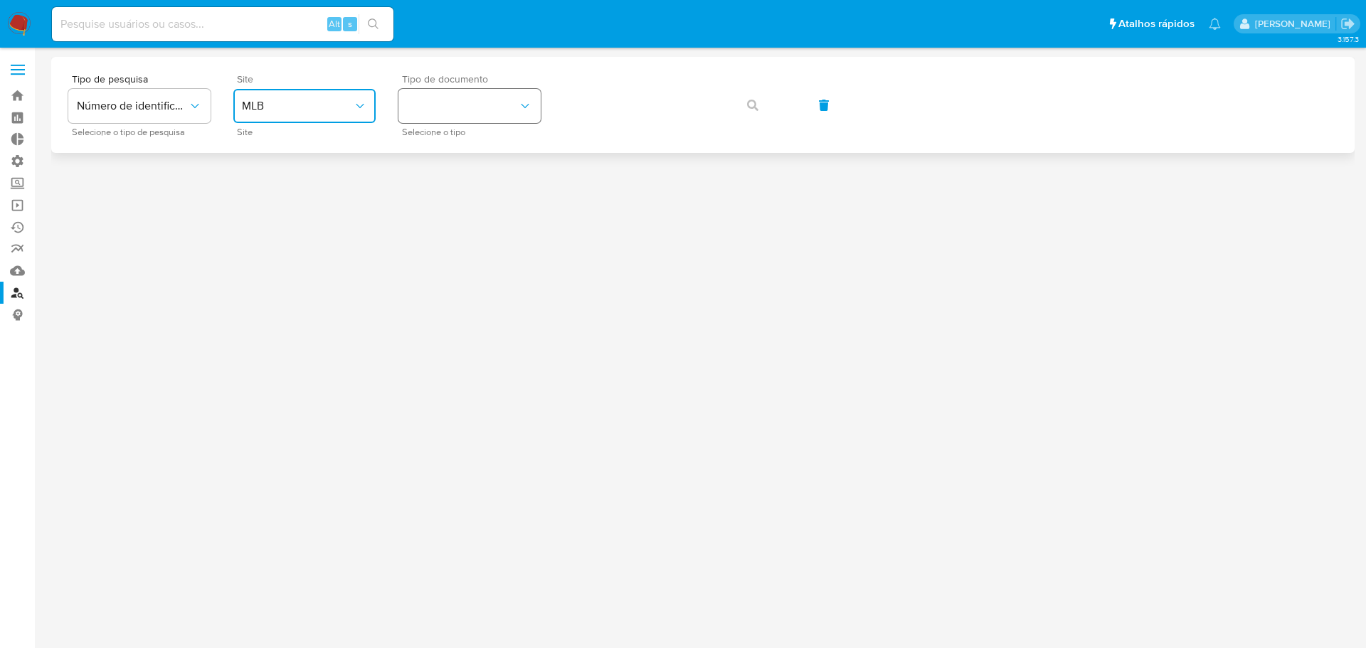
click at [437, 94] on button "identificationType" at bounding box center [469, 106] width 142 height 34
click at [460, 147] on div "CNPJ CNPJ" at bounding box center [465, 151] width 117 height 48
click at [761, 105] on button "button" at bounding box center [752, 105] width 48 height 34
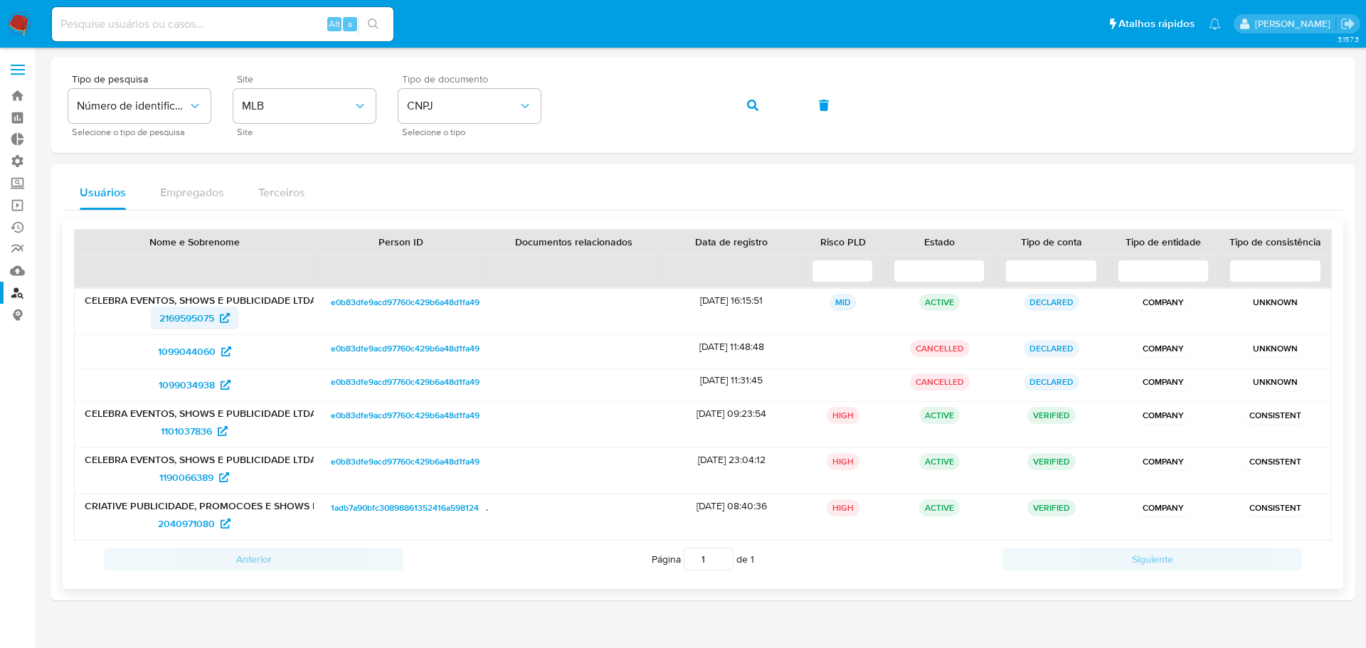
click at [169, 322] on span "2169595075" at bounding box center [186, 318] width 55 height 23
click at [186, 433] on span "1101037836" at bounding box center [186, 431] width 51 height 23
click at [191, 472] on span "1190066389" at bounding box center [186, 477] width 54 height 23
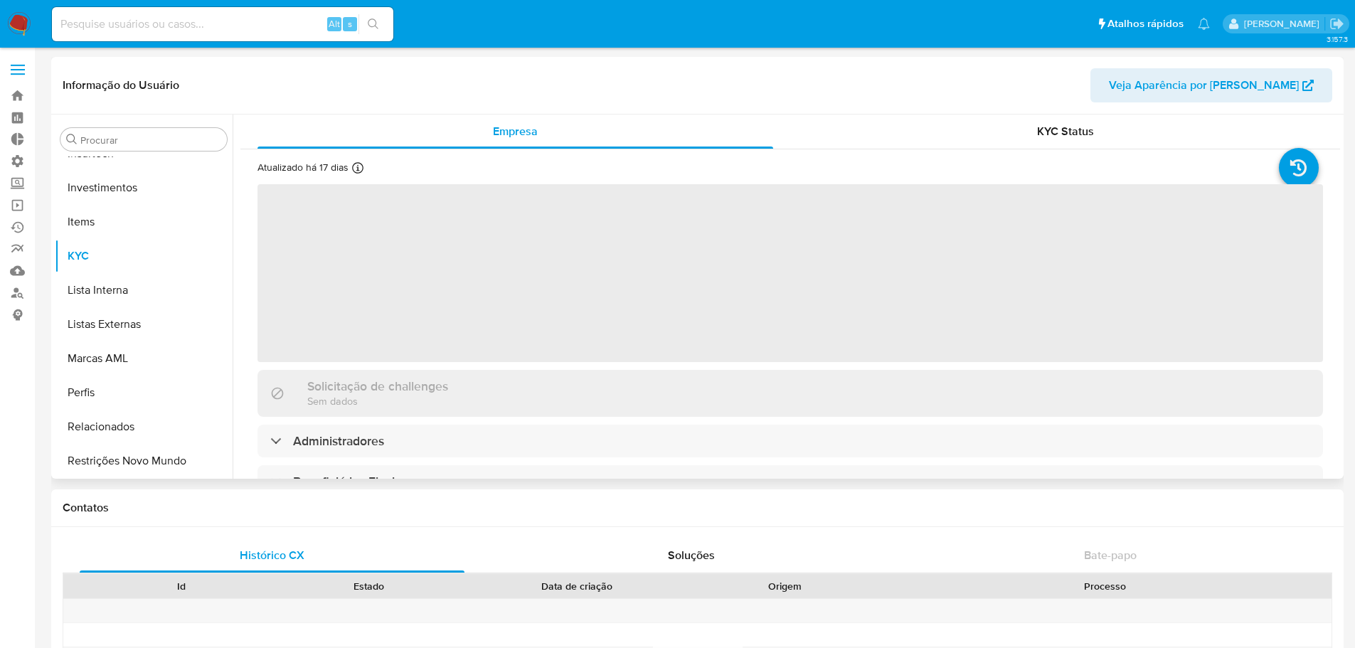
scroll to position [669, 0]
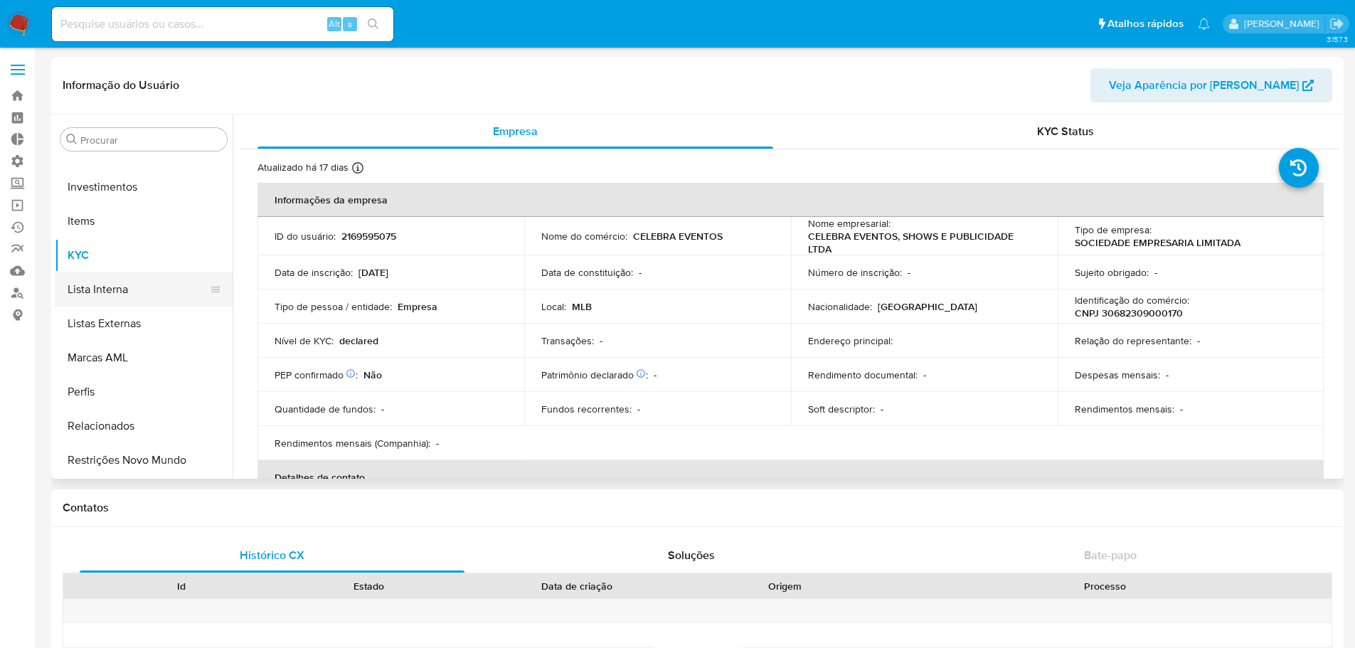
select select "10"
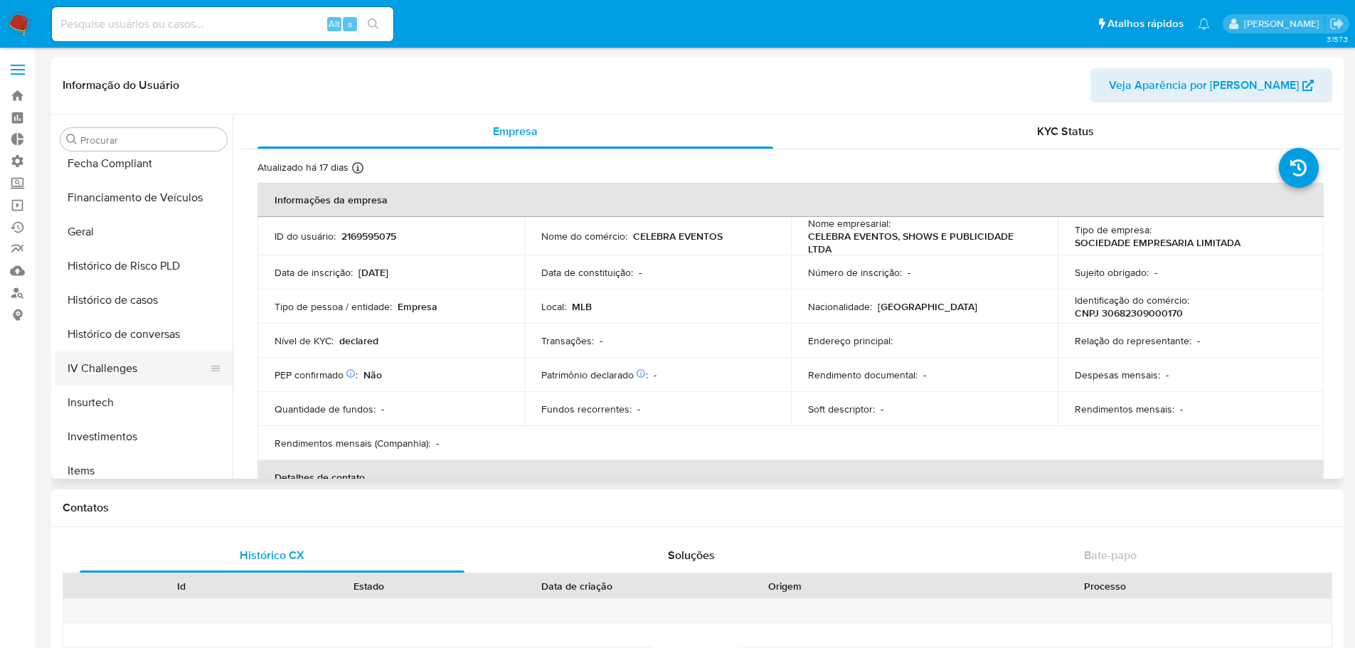
scroll to position [385, 0]
click at [131, 334] on button "Histórico de casos" at bounding box center [138, 335] width 166 height 34
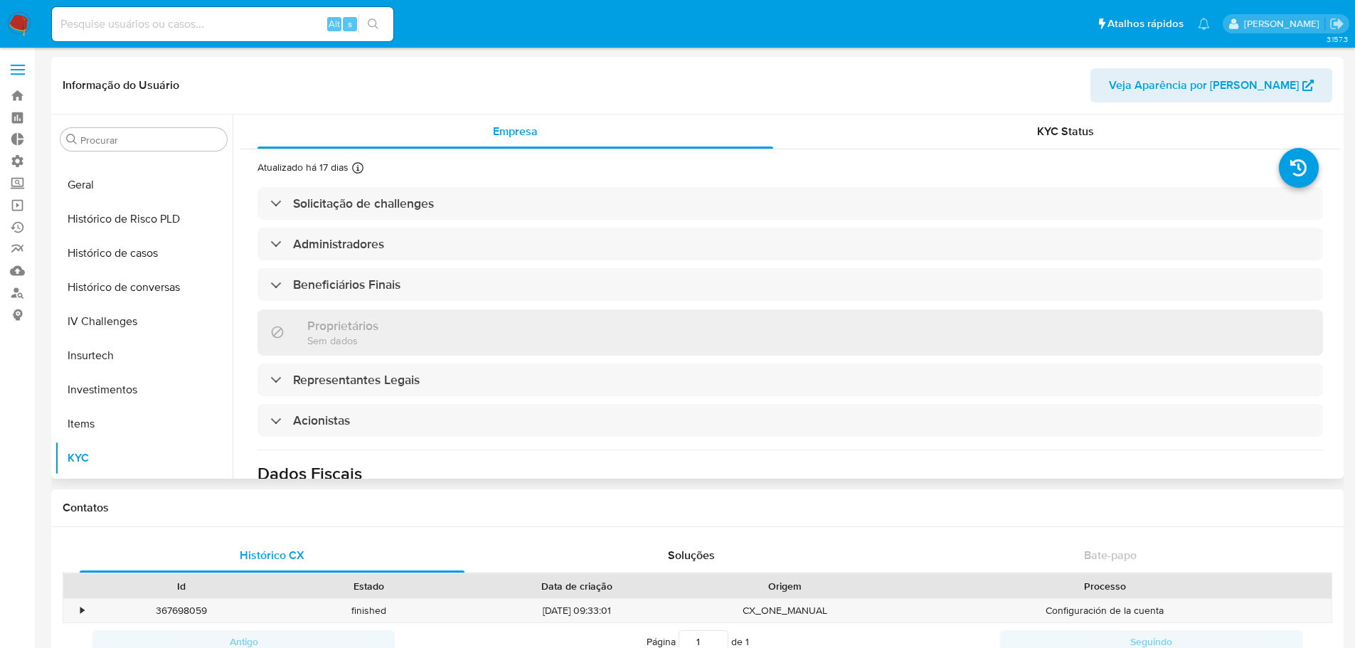
scroll to position [456, 0]
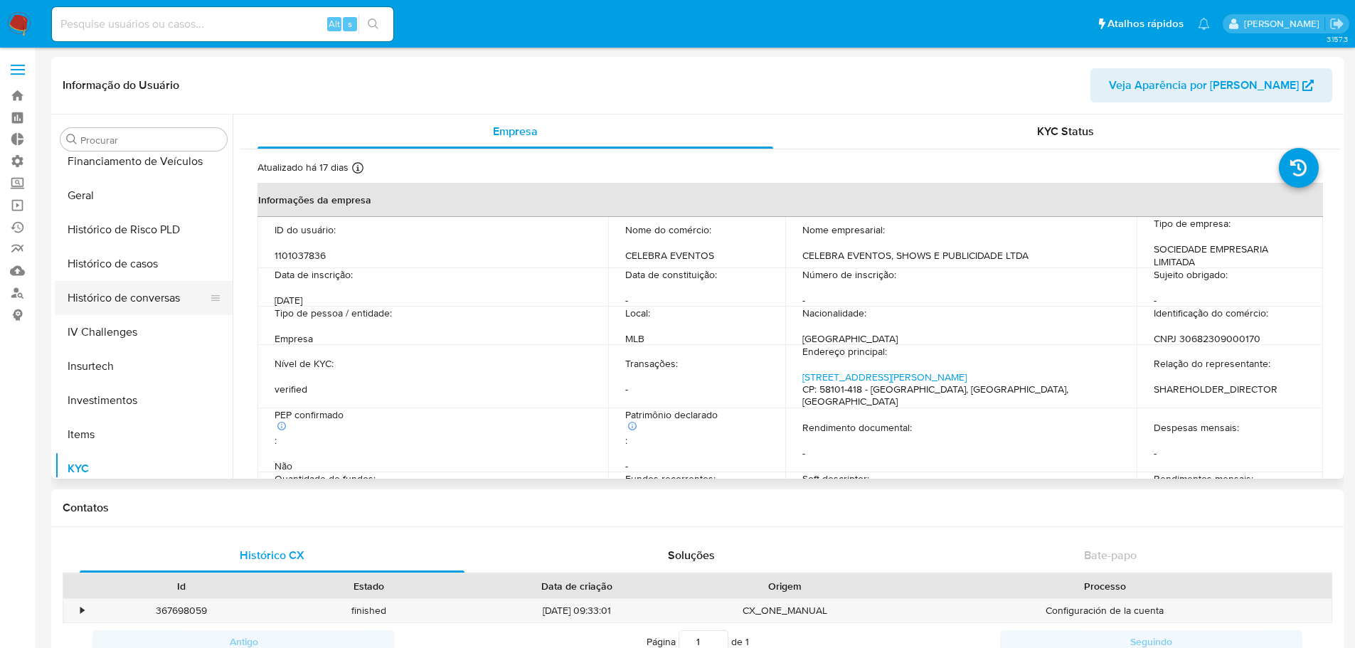
select select "10"
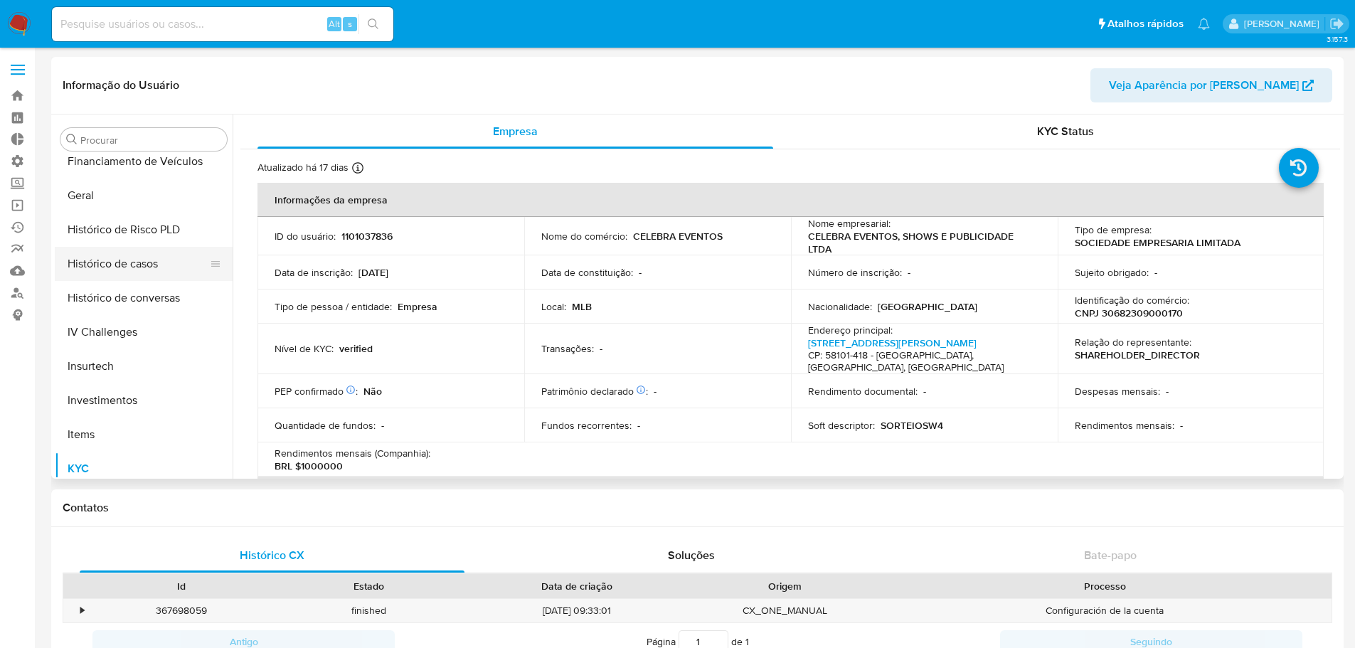
click at [126, 268] on button "Histórico de casos" at bounding box center [138, 264] width 166 height 34
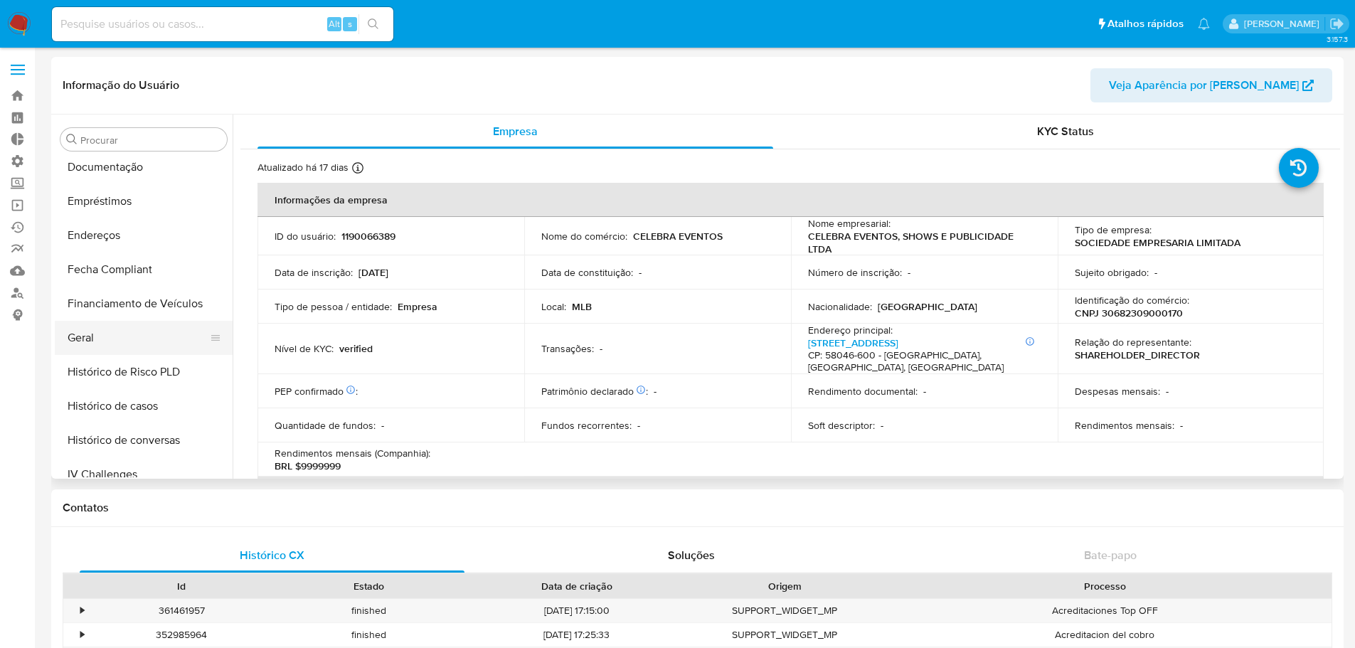
select select "10"
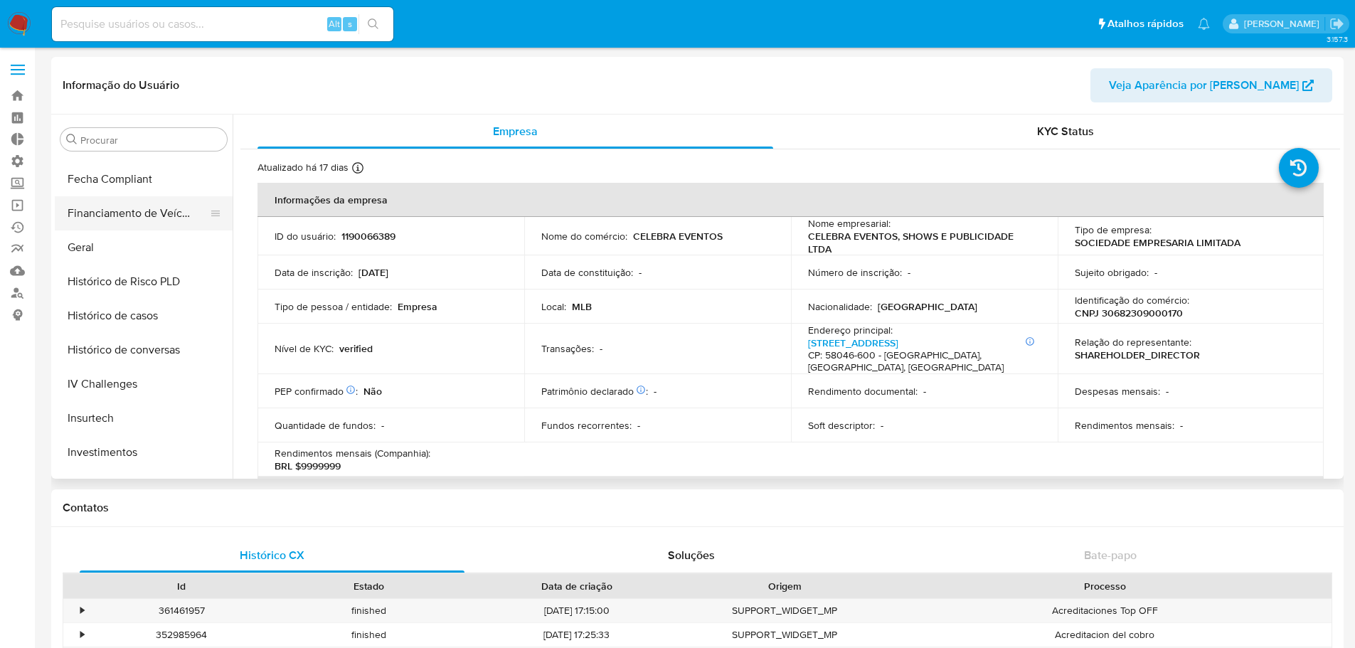
scroll to position [427, 0]
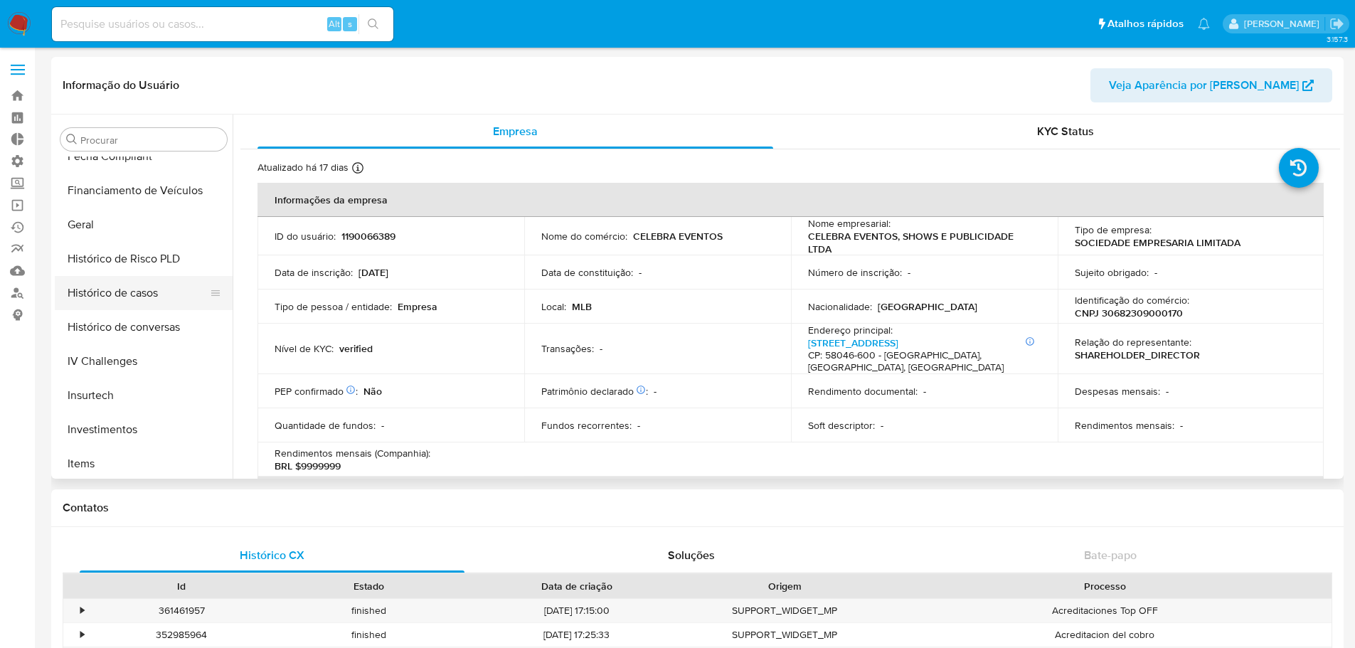
click at [135, 294] on button "Histórico de casos" at bounding box center [138, 293] width 166 height 34
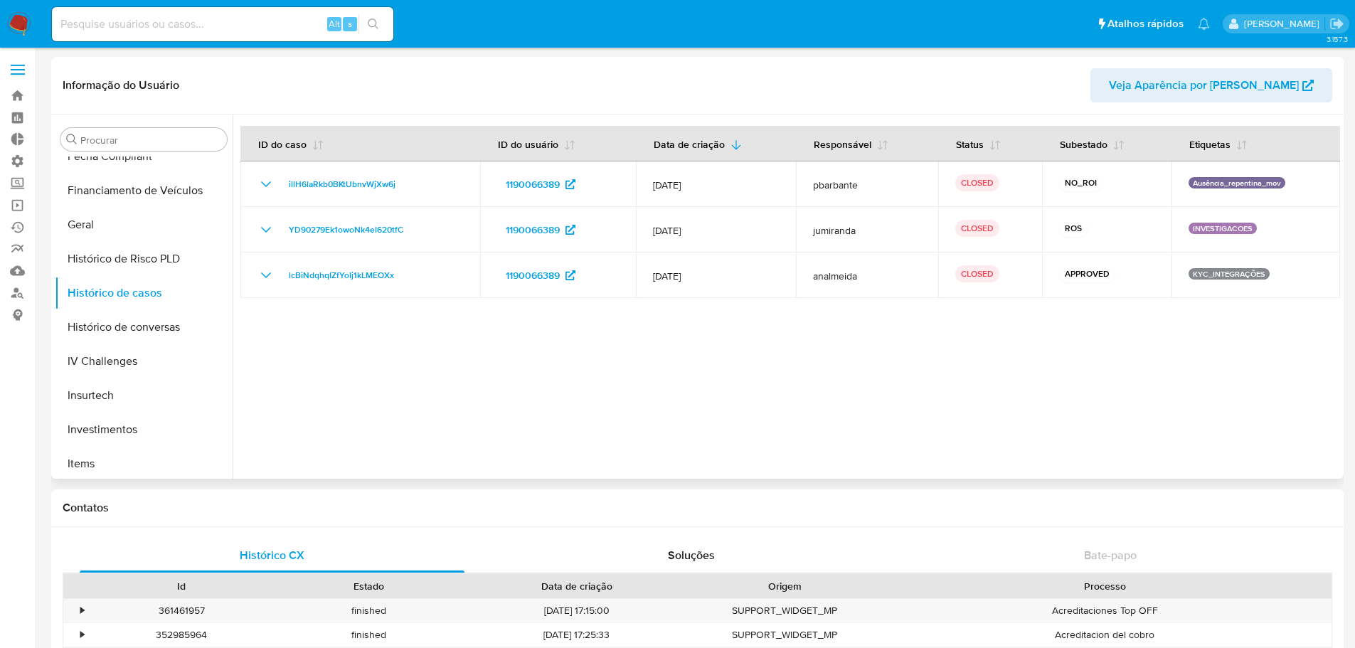
click at [700, 398] on div at bounding box center [786, 297] width 1107 height 364
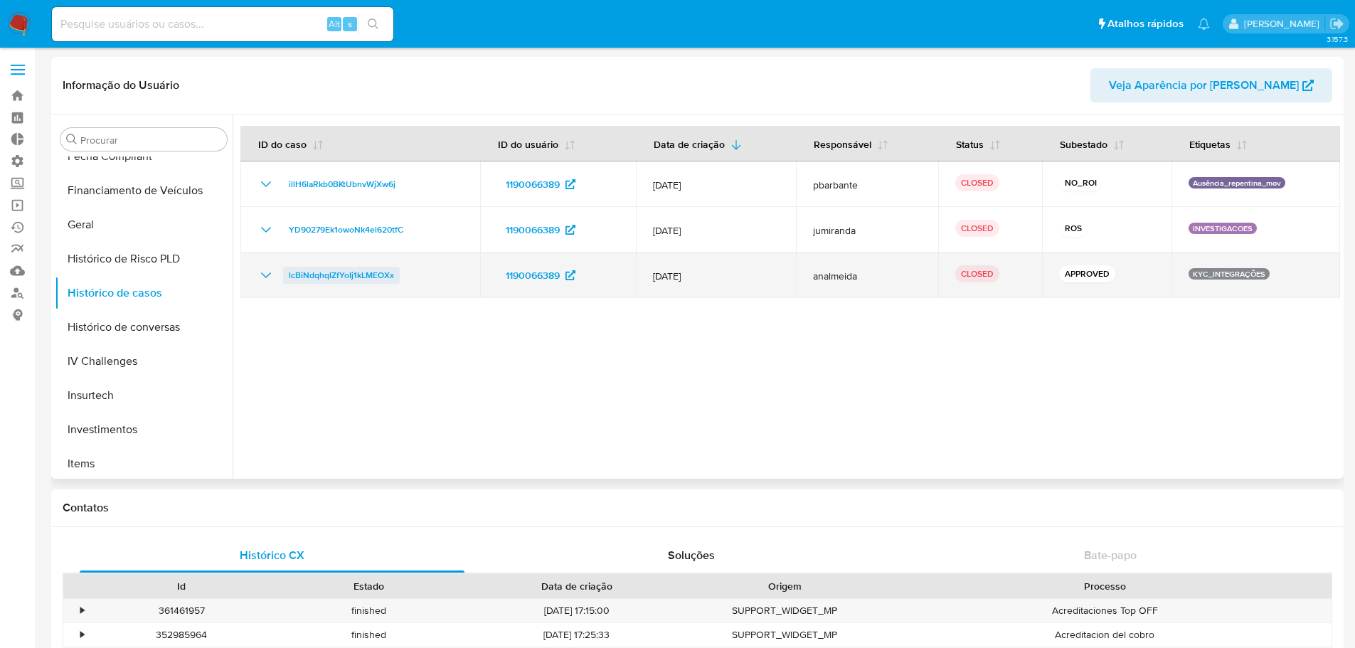
click at [338, 282] on span "lcBiNdqhqIZfYoIj1kLMEOXx" at bounding box center [341, 275] width 105 height 17
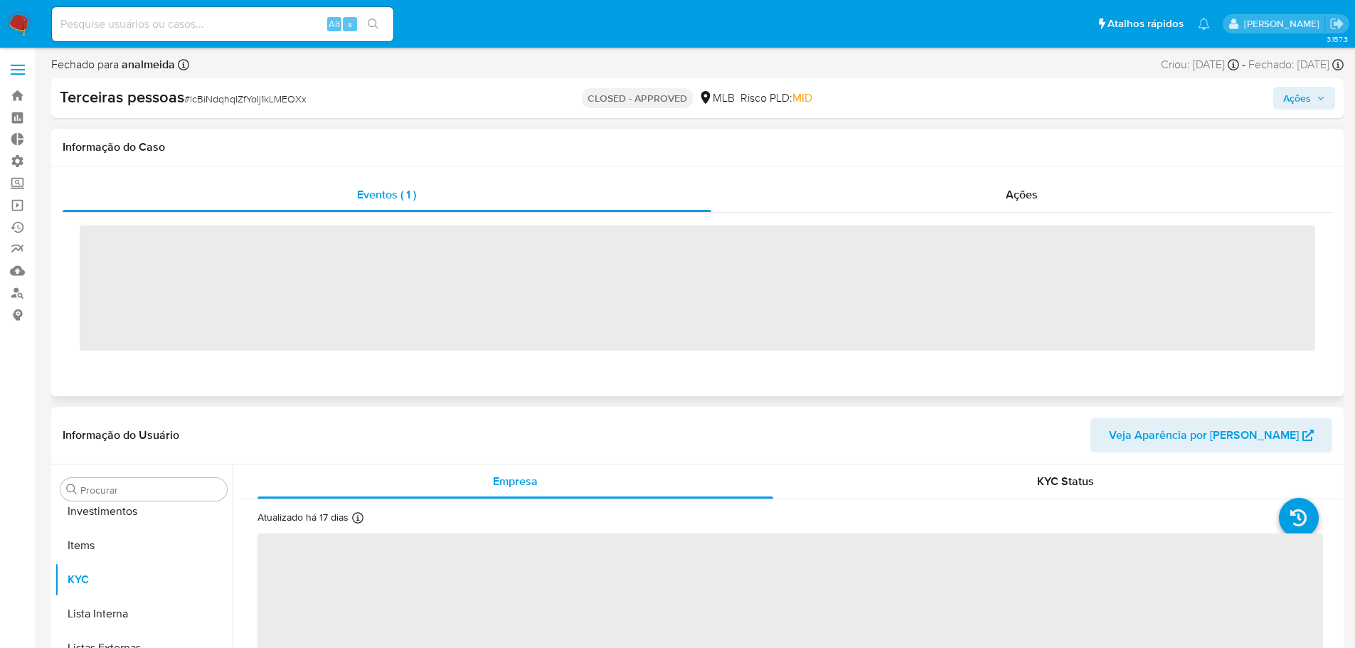
scroll to position [703, 0]
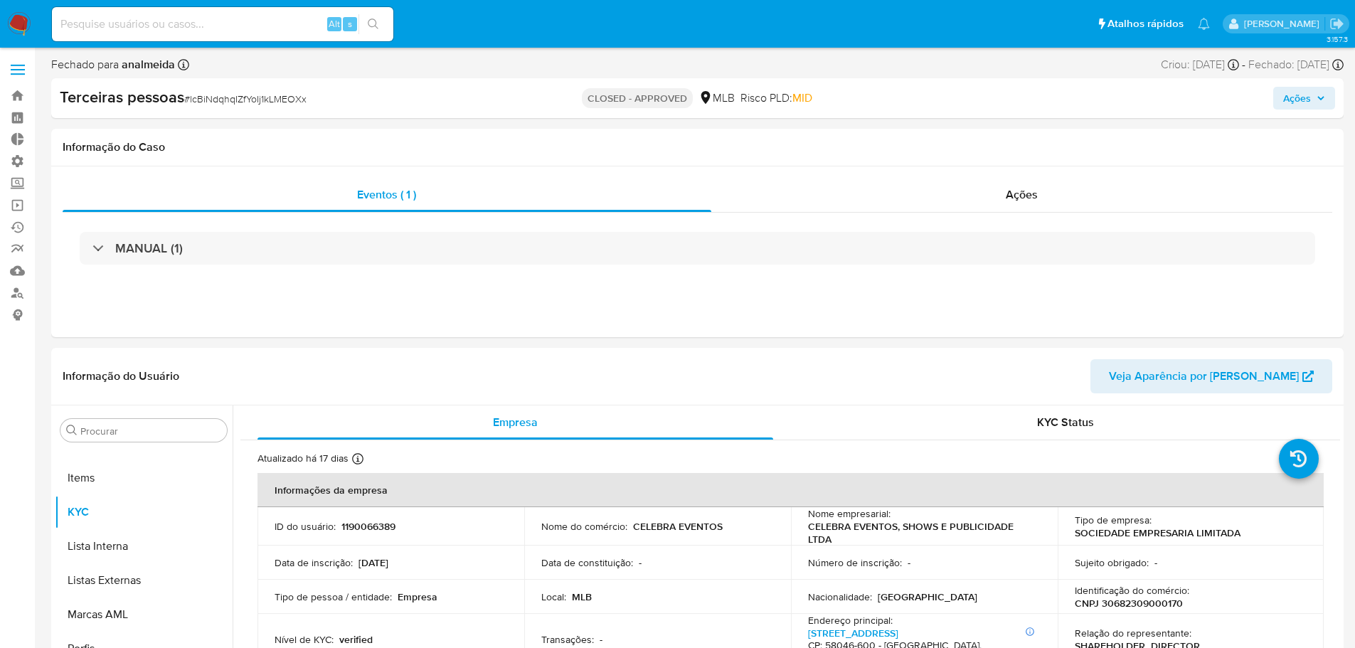
select select "10"
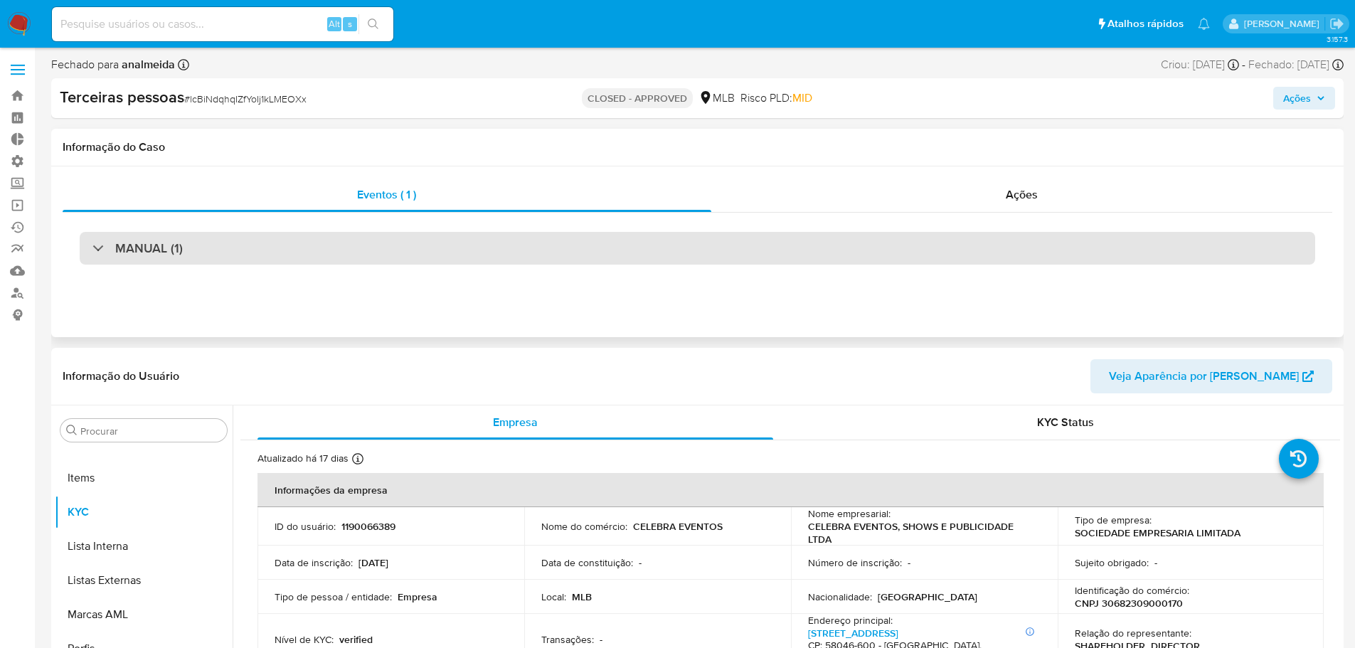
click at [396, 256] on div "MANUAL (1)" at bounding box center [697, 248] width 1235 height 33
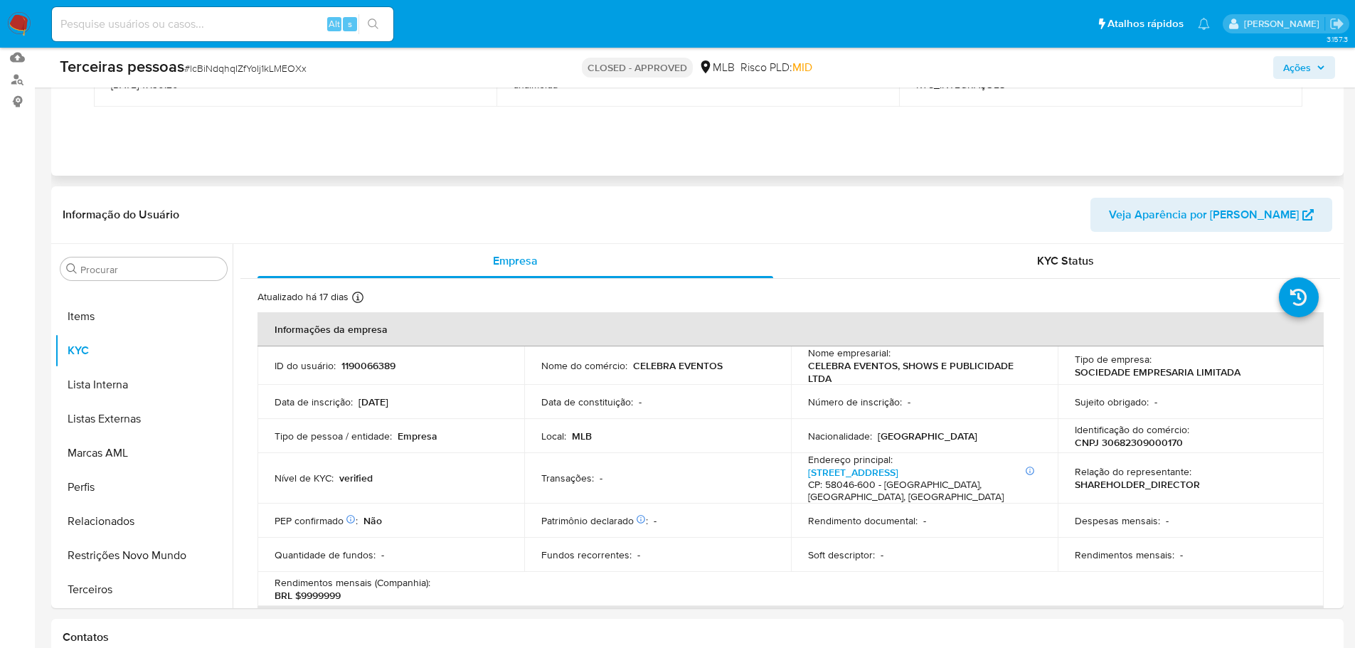
scroll to position [0, 0]
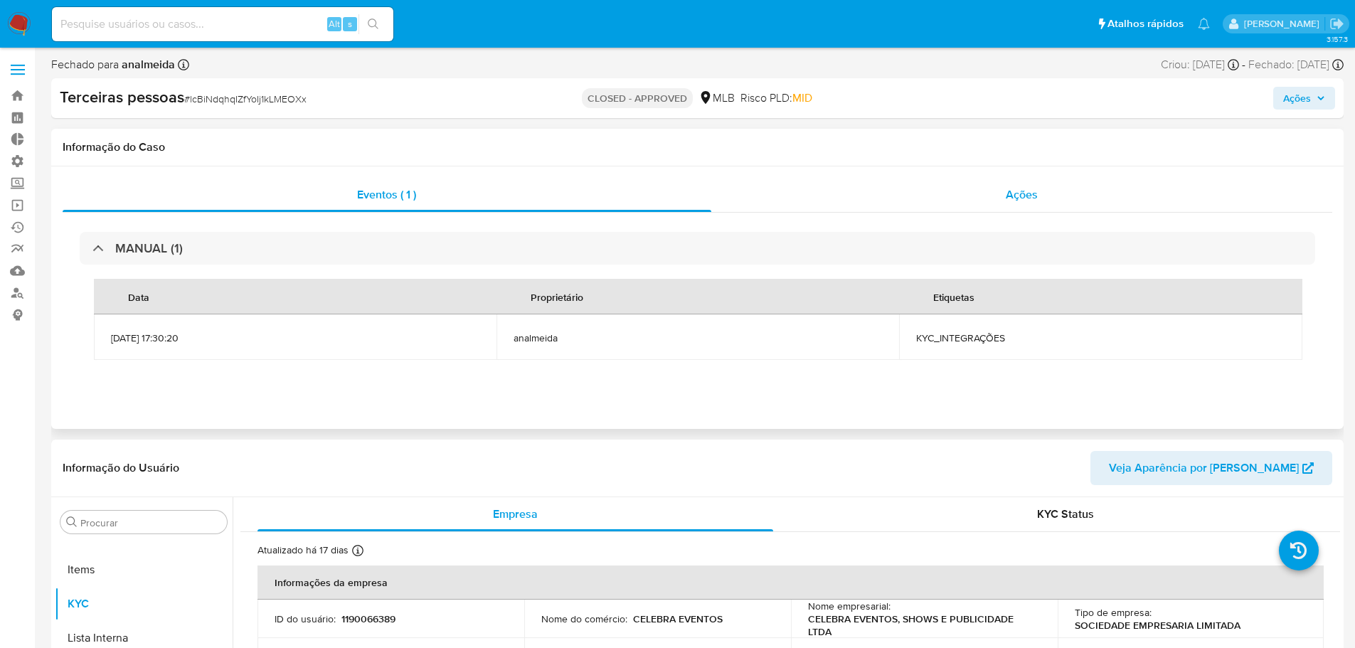
click at [1027, 194] on span "Ações" at bounding box center [1022, 194] width 32 height 16
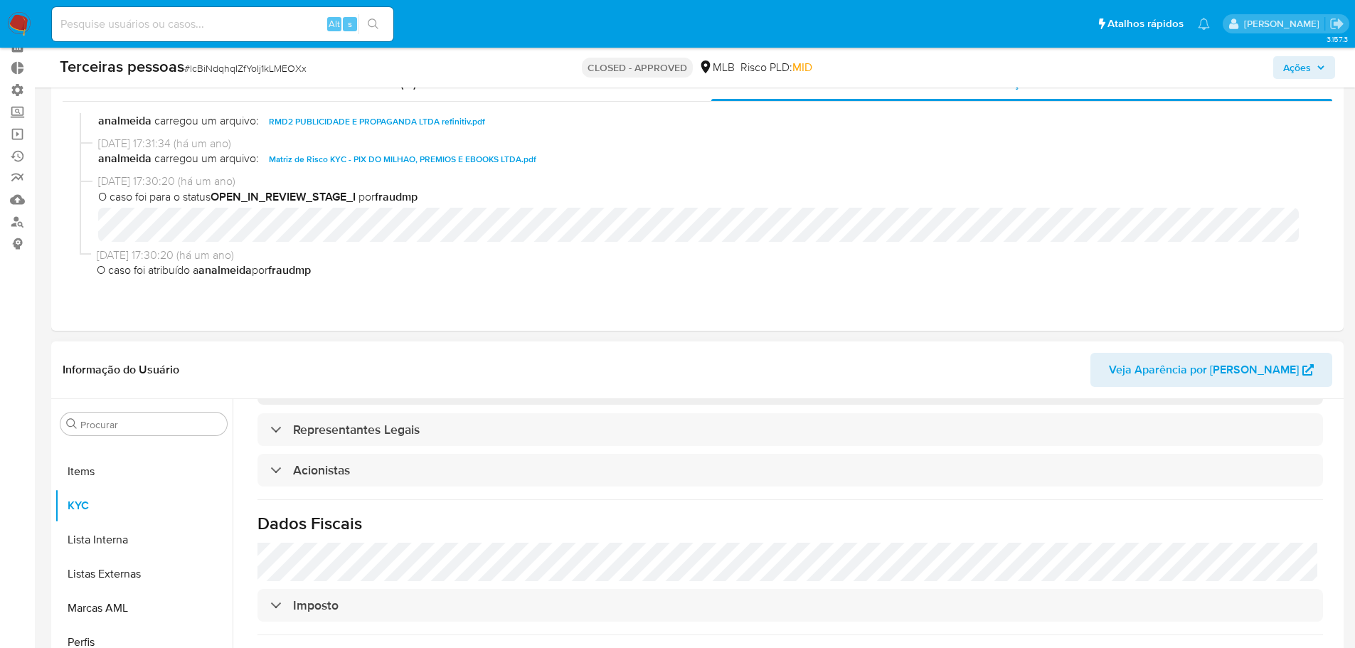
scroll to position [802, 0]
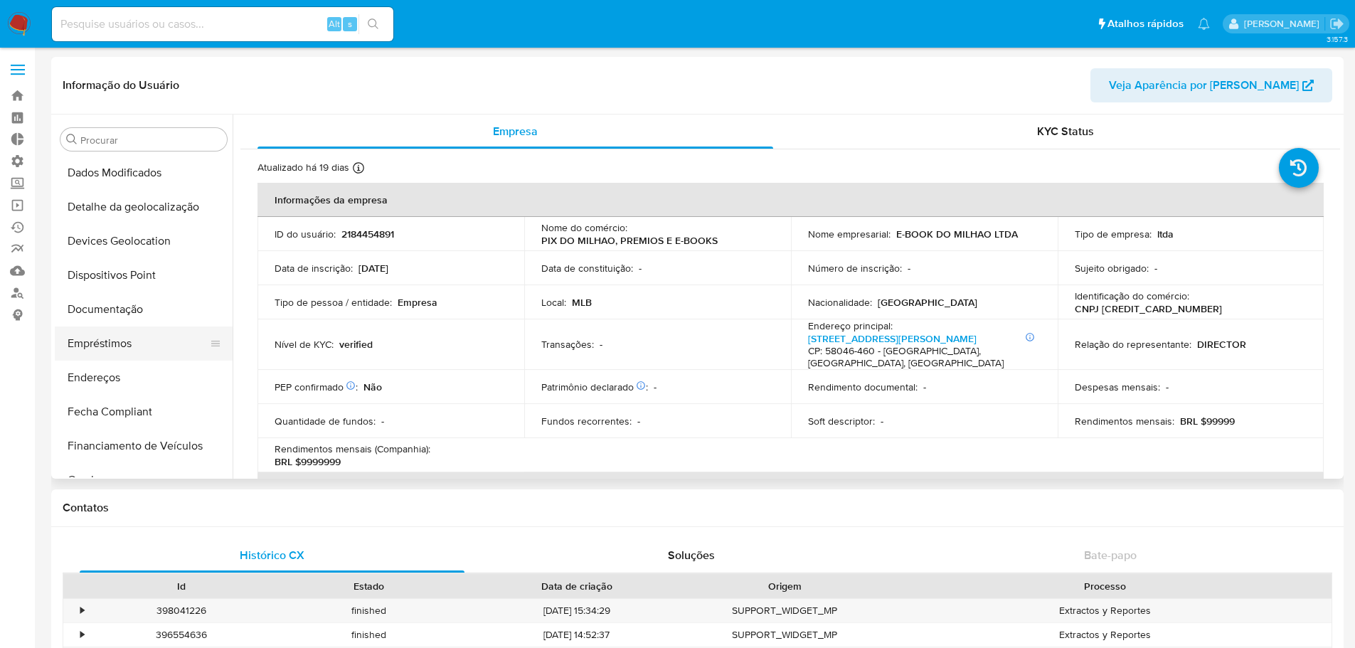
select select "10"
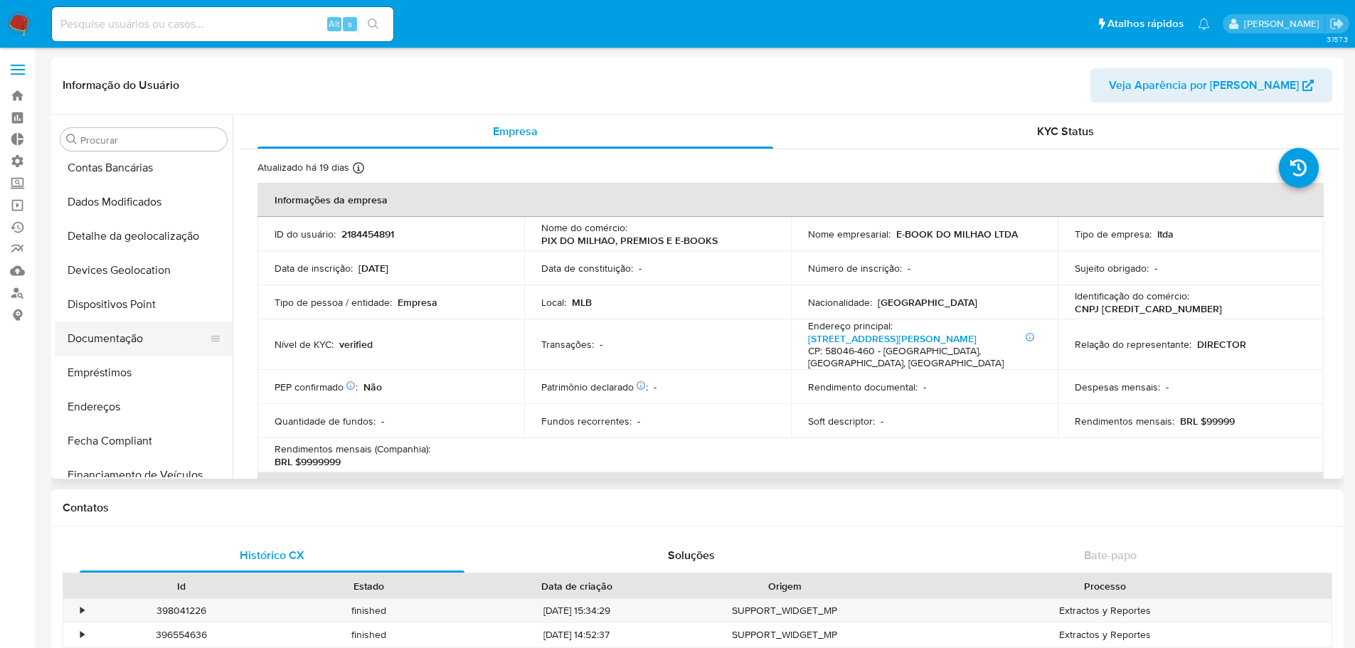
scroll to position [213, 0]
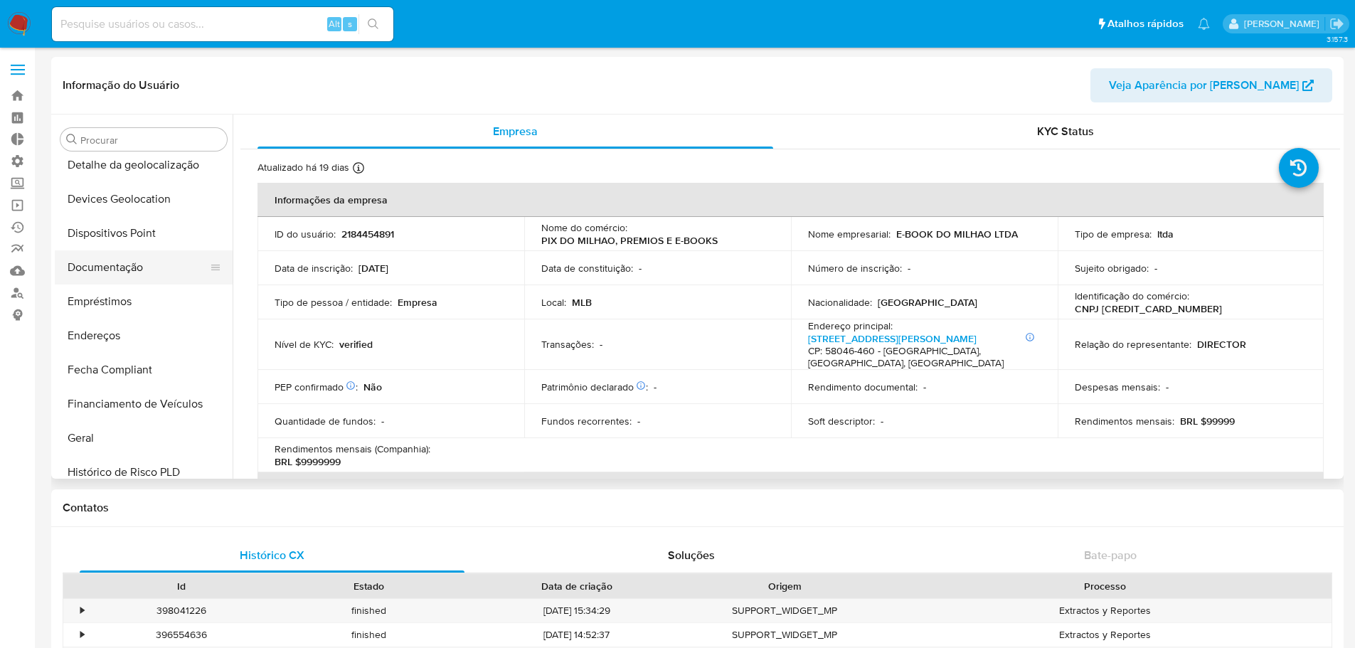
click at [120, 269] on button "Documentação" at bounding box center [138, 267] width 166 height 34
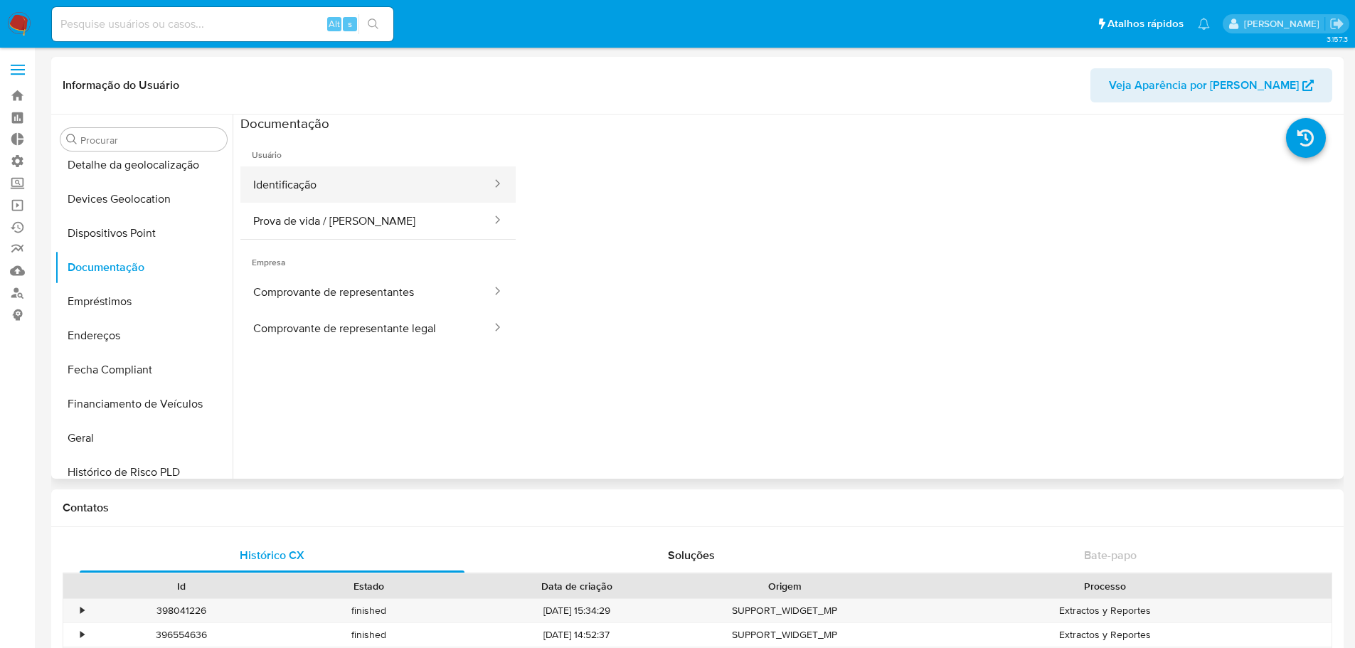
click at [284, 179] on button "Identificação" at bounding box center [366, 184] width 252 height 36
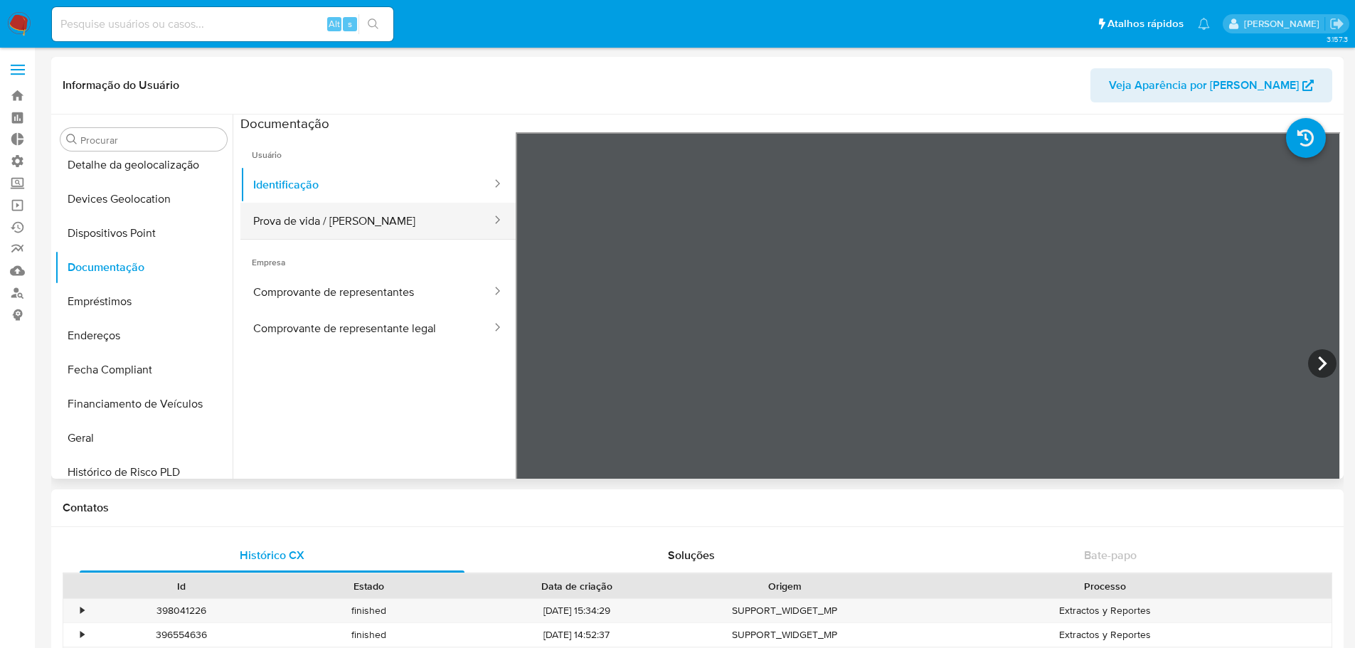
click at [292, 221] on button "Prova de vida / Selfie" at bounding box center [366, 221] width 252 height 36
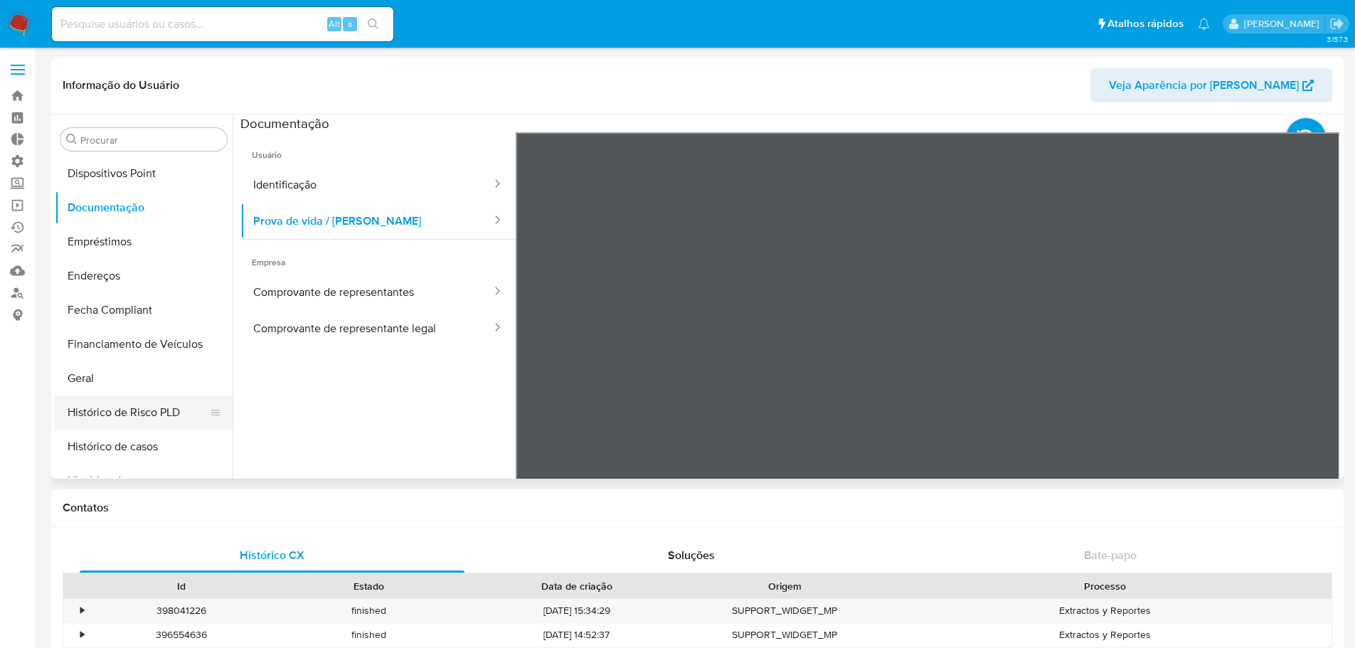
scroll to position [356, 0]
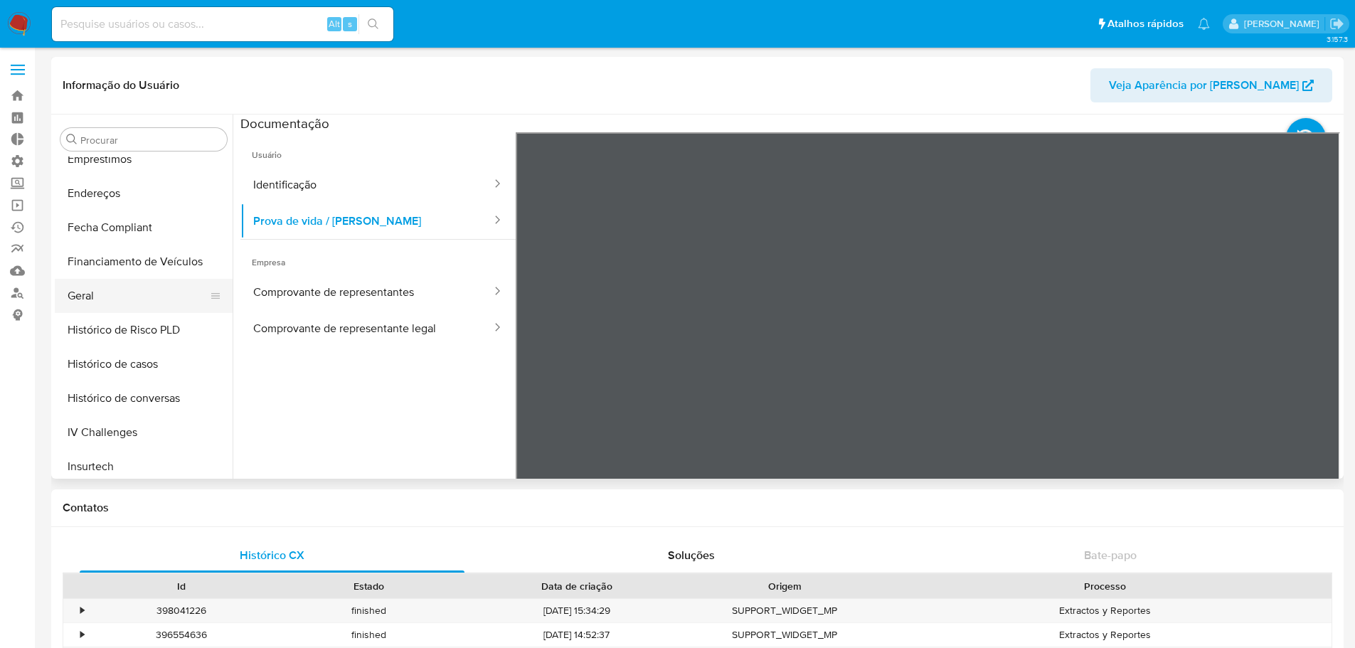
drag, startPoint x: 110, startPoint y: 291, endPoint x: 169, endPoint y: 306, distance: 60.2
click at [112, 290] on button "Geral" at bounding box center [138, 296] width 166 height 34
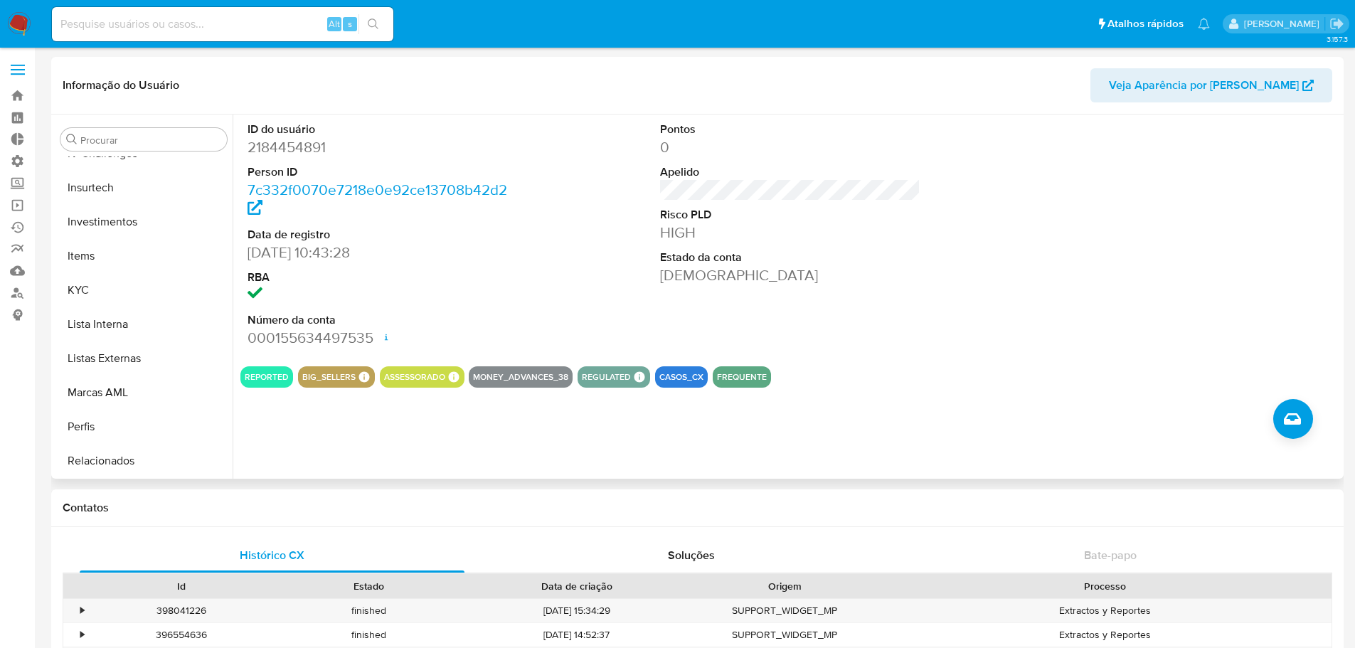
scroll to position [640, 0]
click at [102, 285] on button "KYC" at bounding box center [138, 284] width 166 height 34
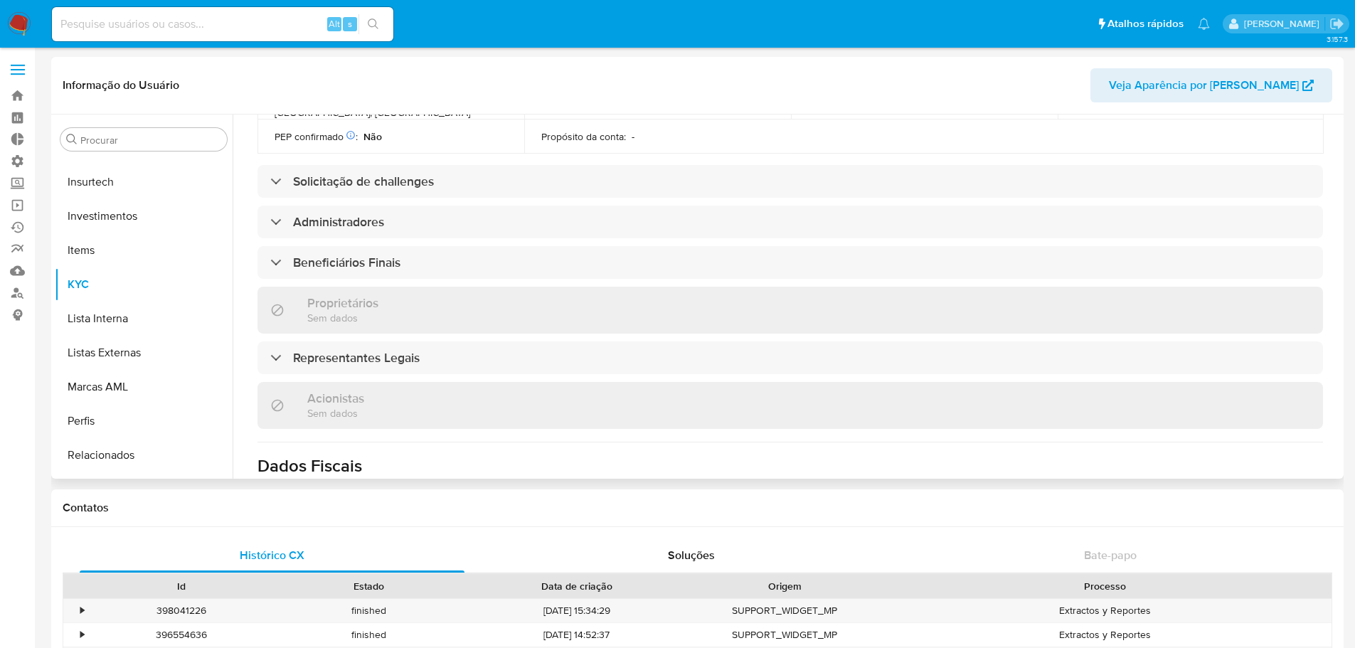
scroll to position [569, 0]
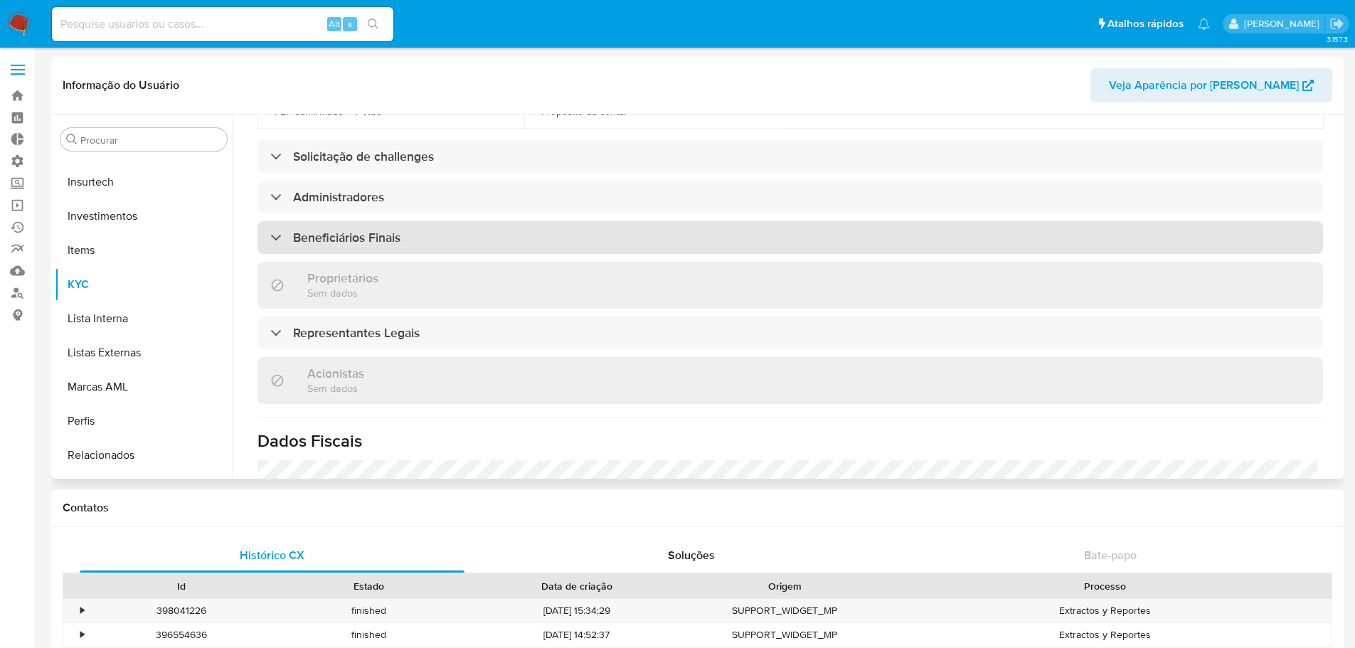
click at [442, 243] on div "Beneficiários Finais" at bounding box center [789, 237] width 1065 height 33
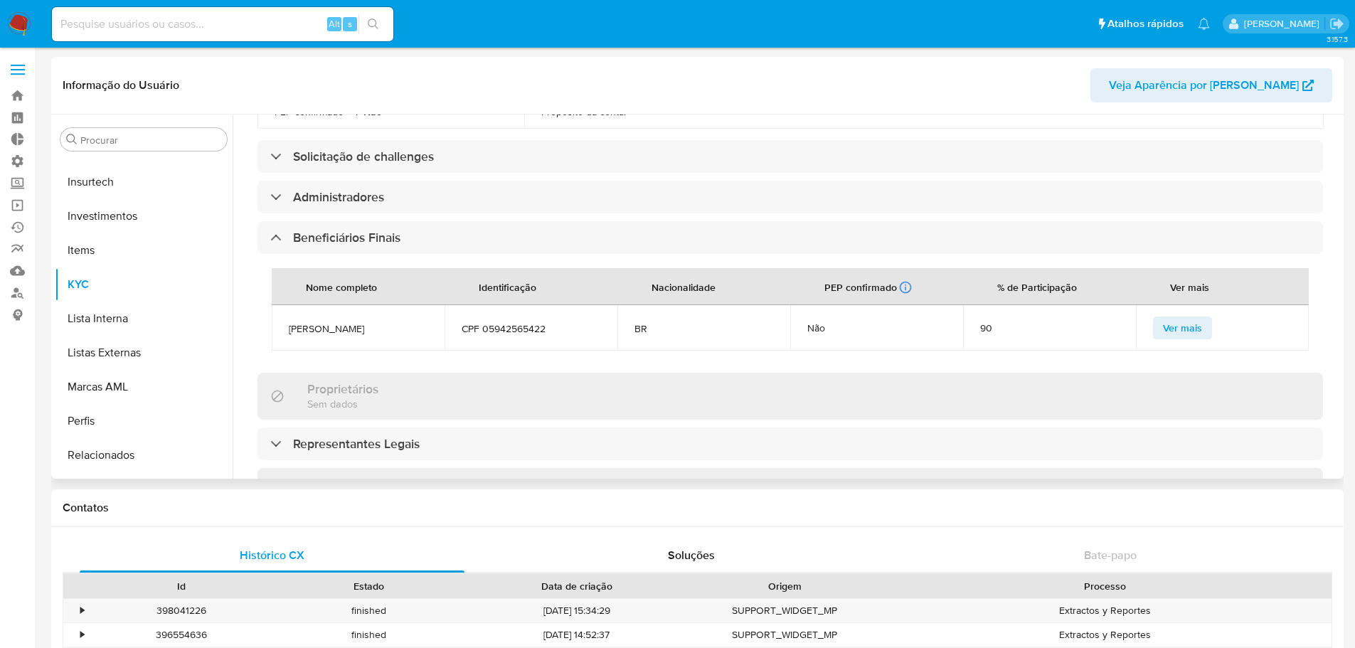
click at [1184, 331] on span "Ver mais" at bounding box center [1182, 328] width 39 height 20
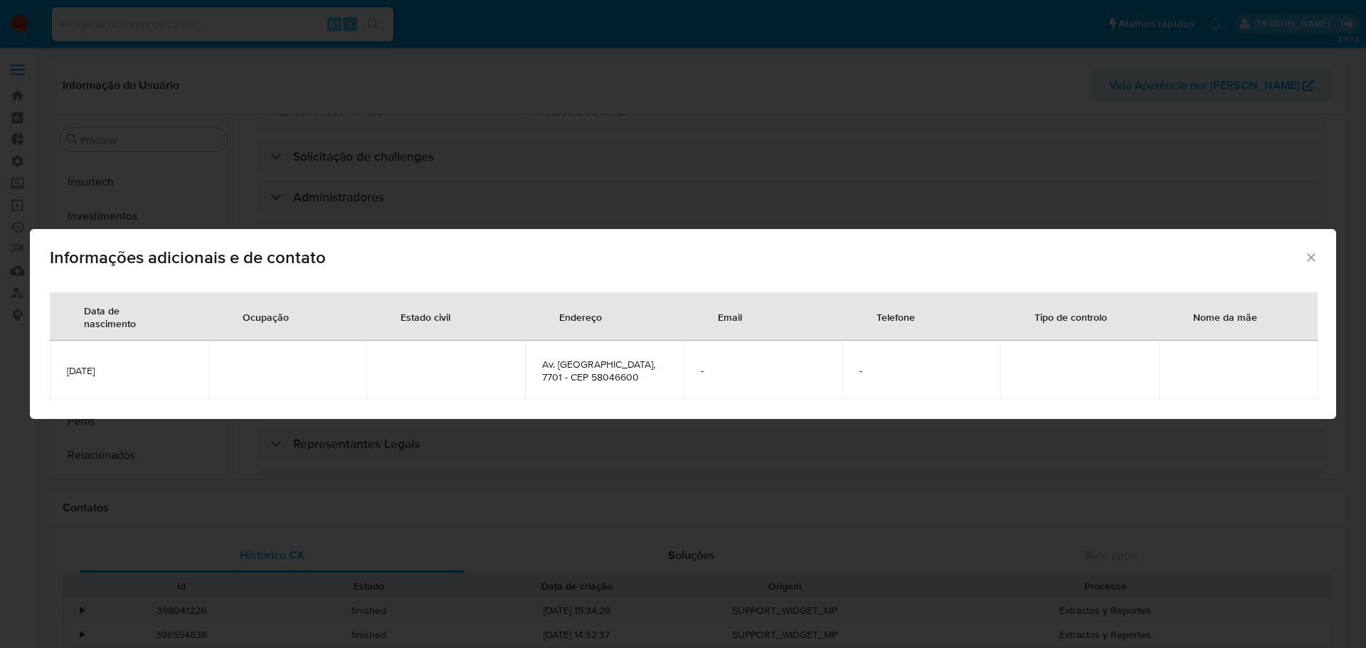
click at [1309, 265] on icon "Fechar" at bounding box center [1311, 257] width 14 height 14
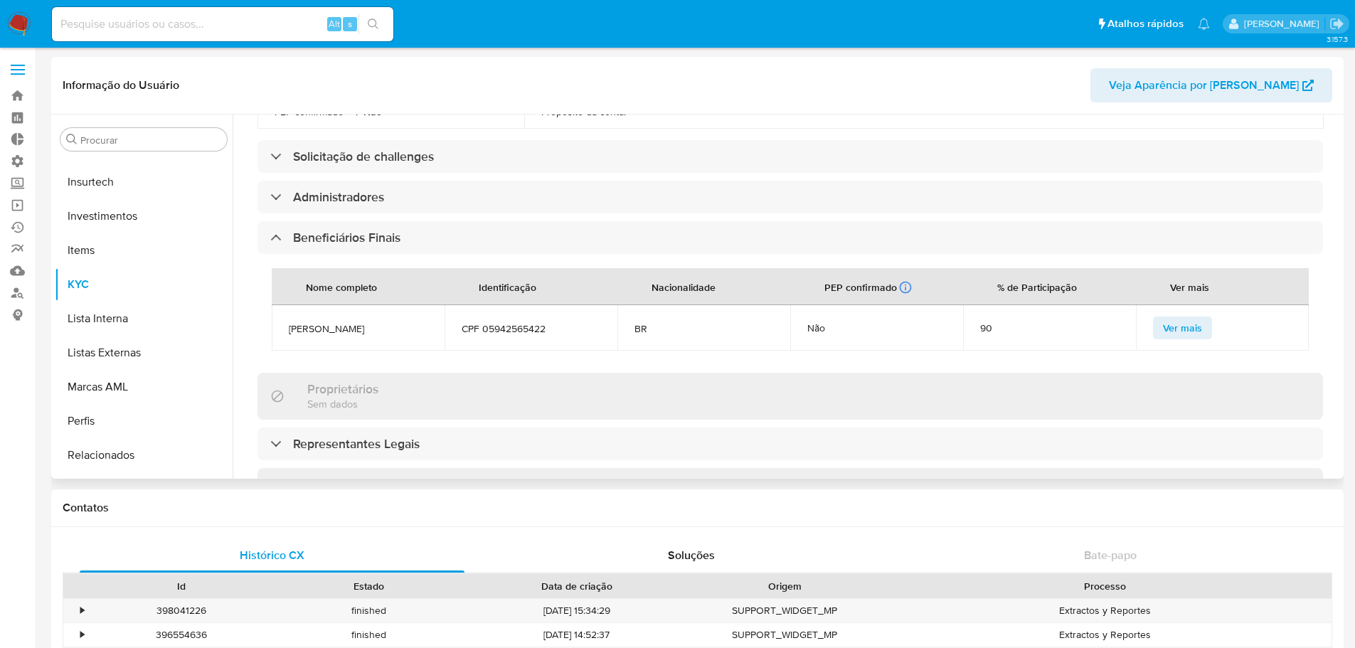
scroll to position [711, 0]
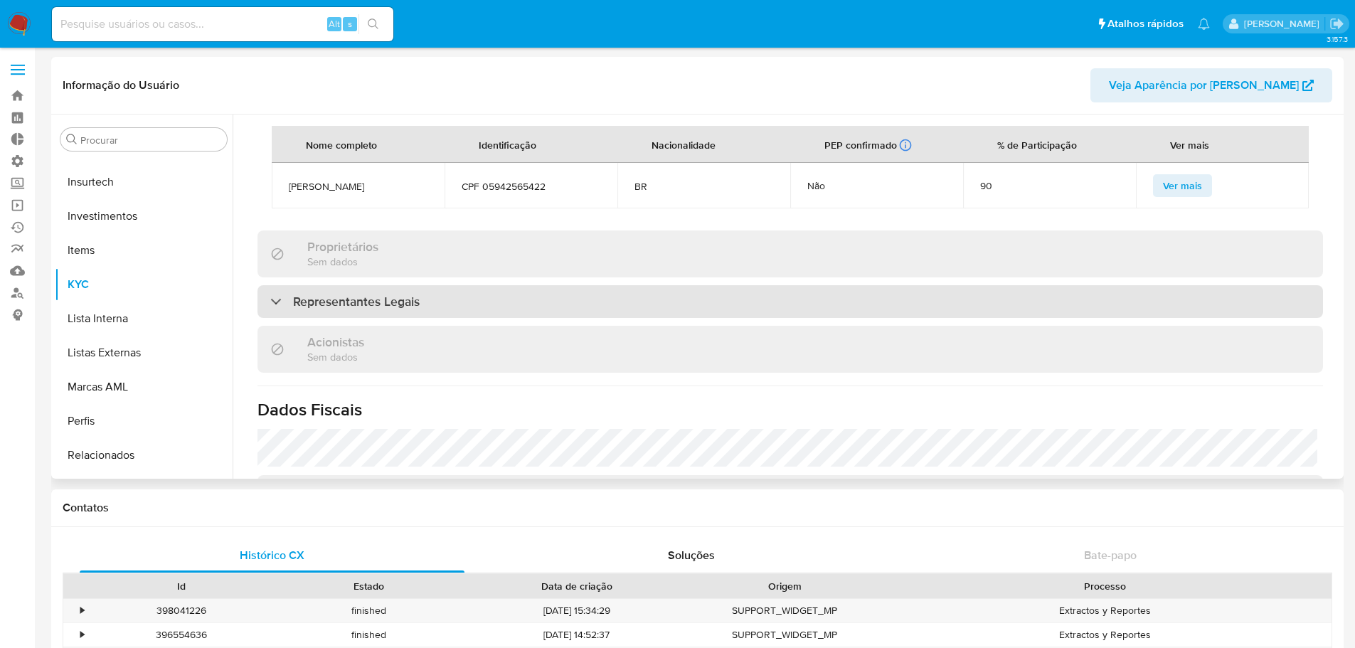
click at [430, 304] on div "Representantes Legais" at bounding box center [789, 301] width 1065 height 33
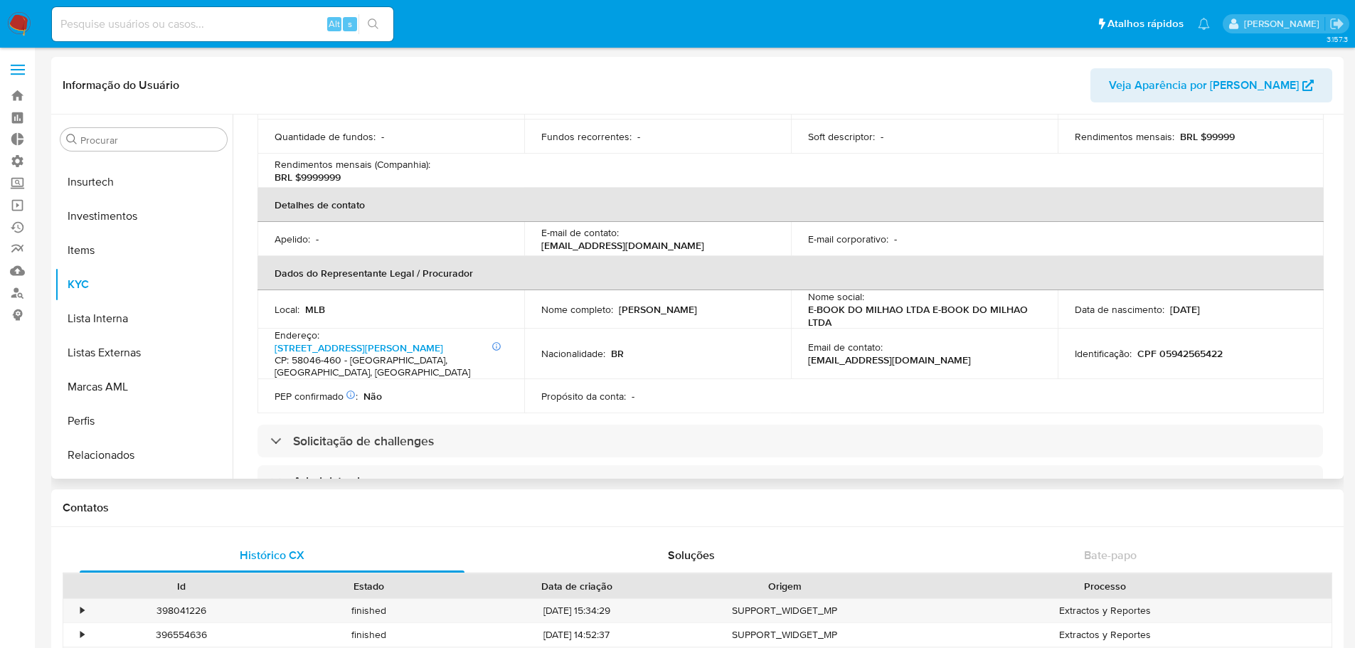
scroll to position [0, 0]
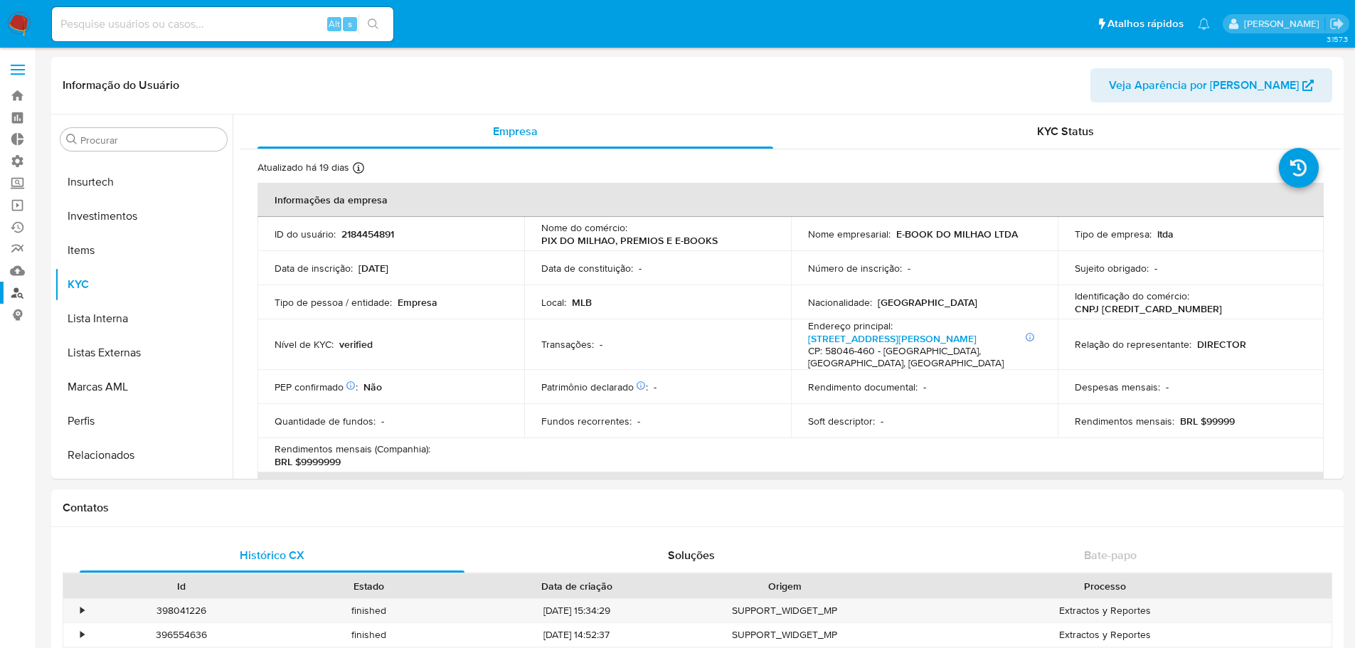
click at [18, 294] on link "Localizador de pessoas" at bounding box center [84, 293] width 169 height 22
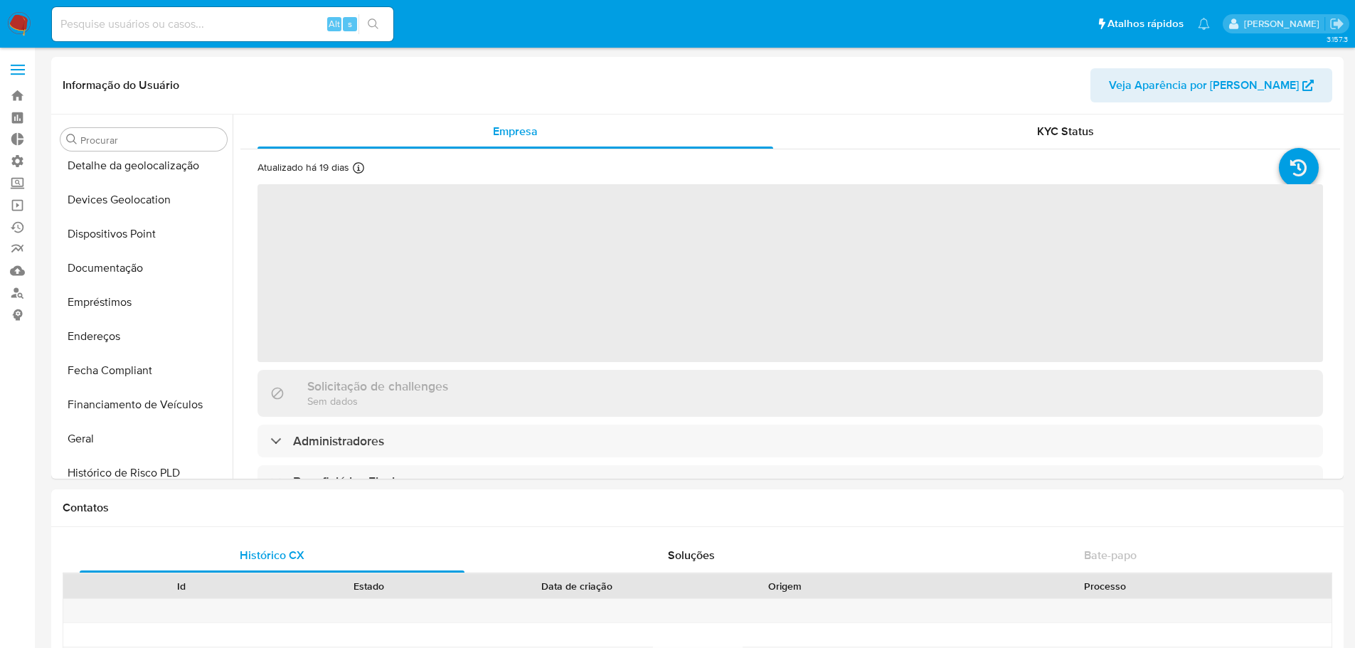
scroll to position [669, 0]
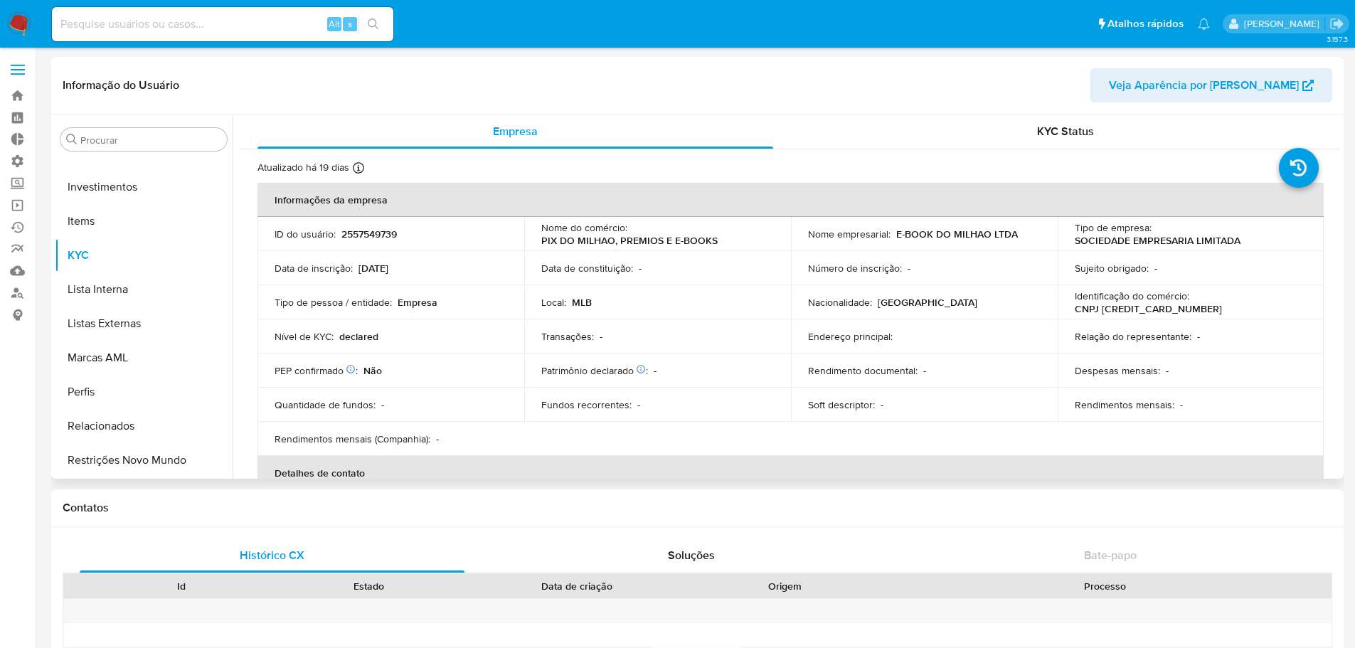
select select "10"
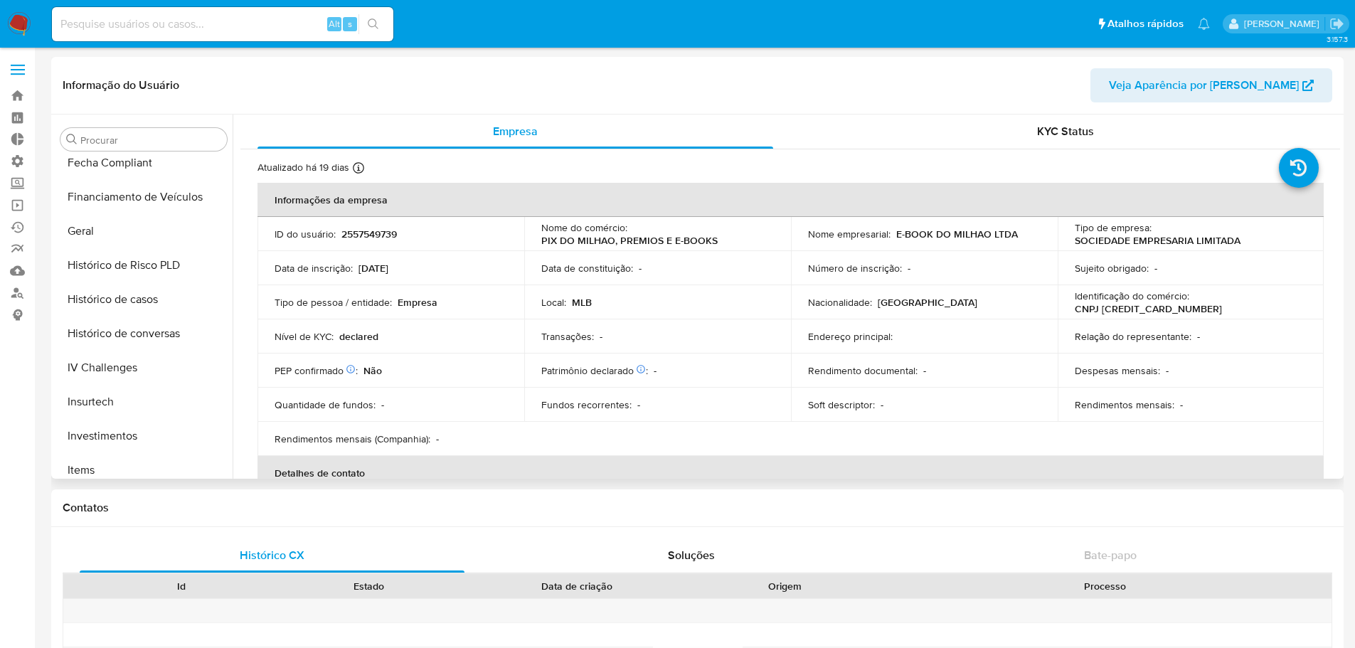
scroll to position [385, 0]
click at [151, 338] on button "Histórico de casos" at bounding box center [138, 335] width 166 height 34
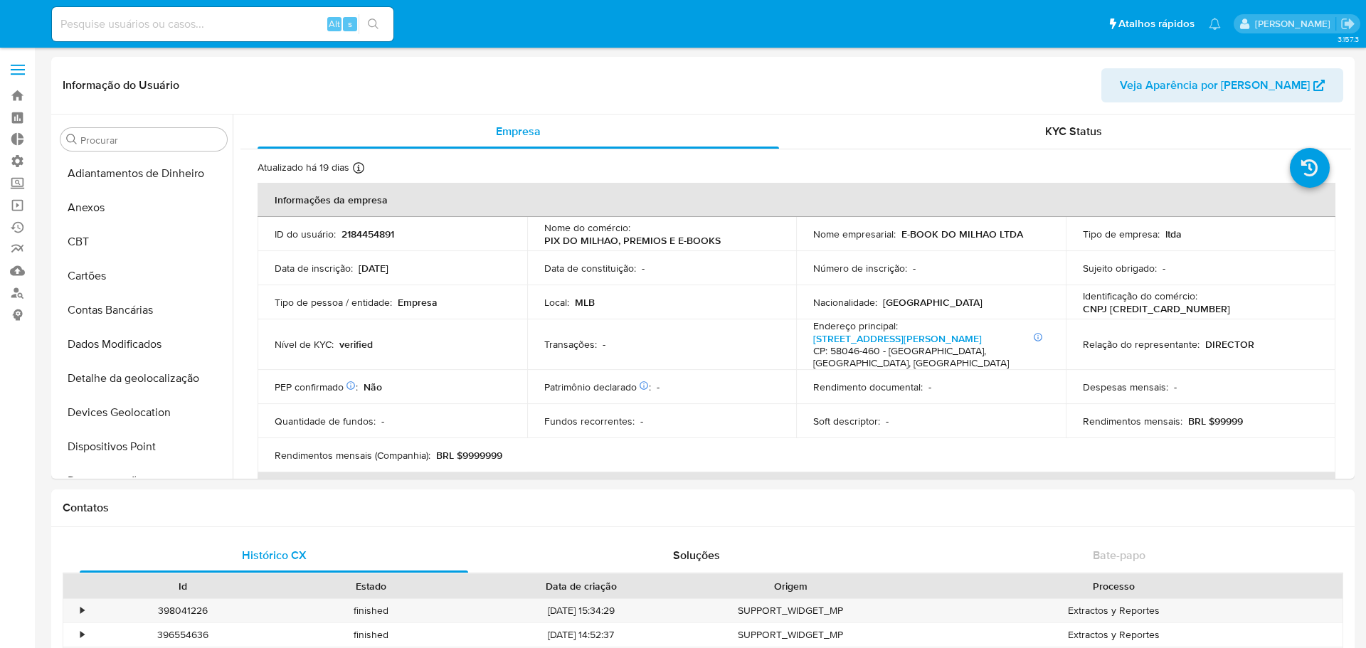
select select "10"
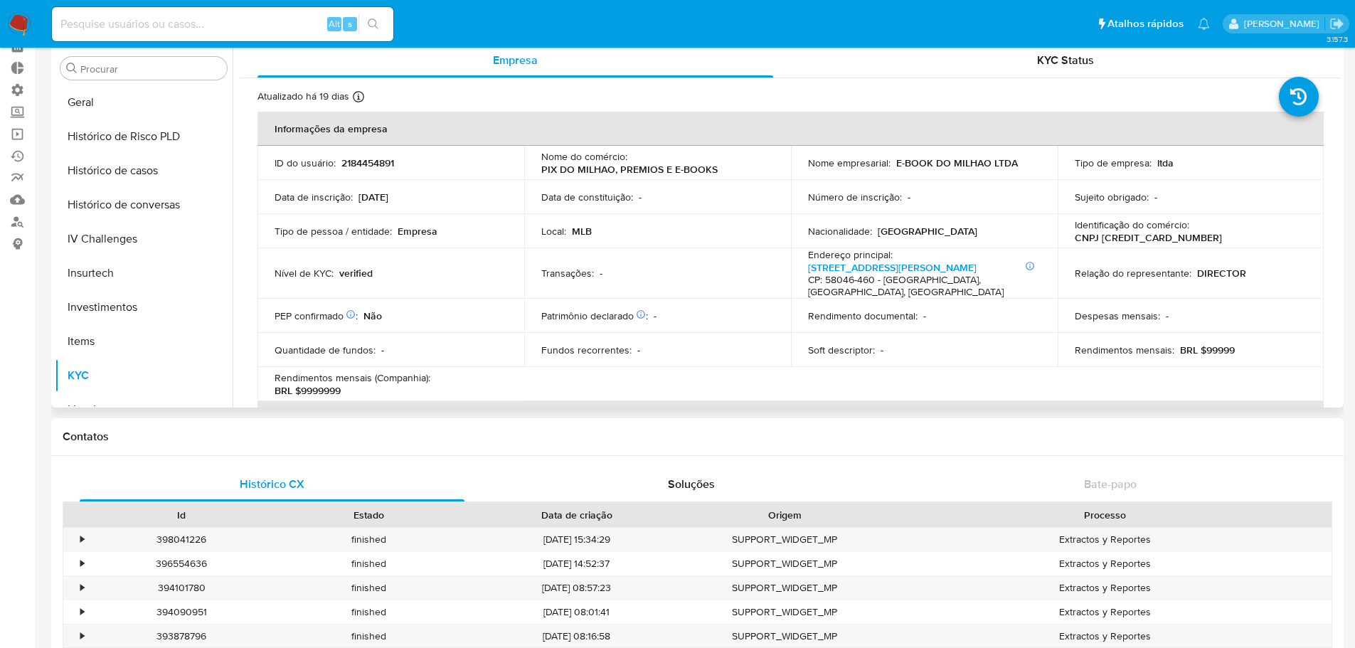
scroll to position [456, 0]
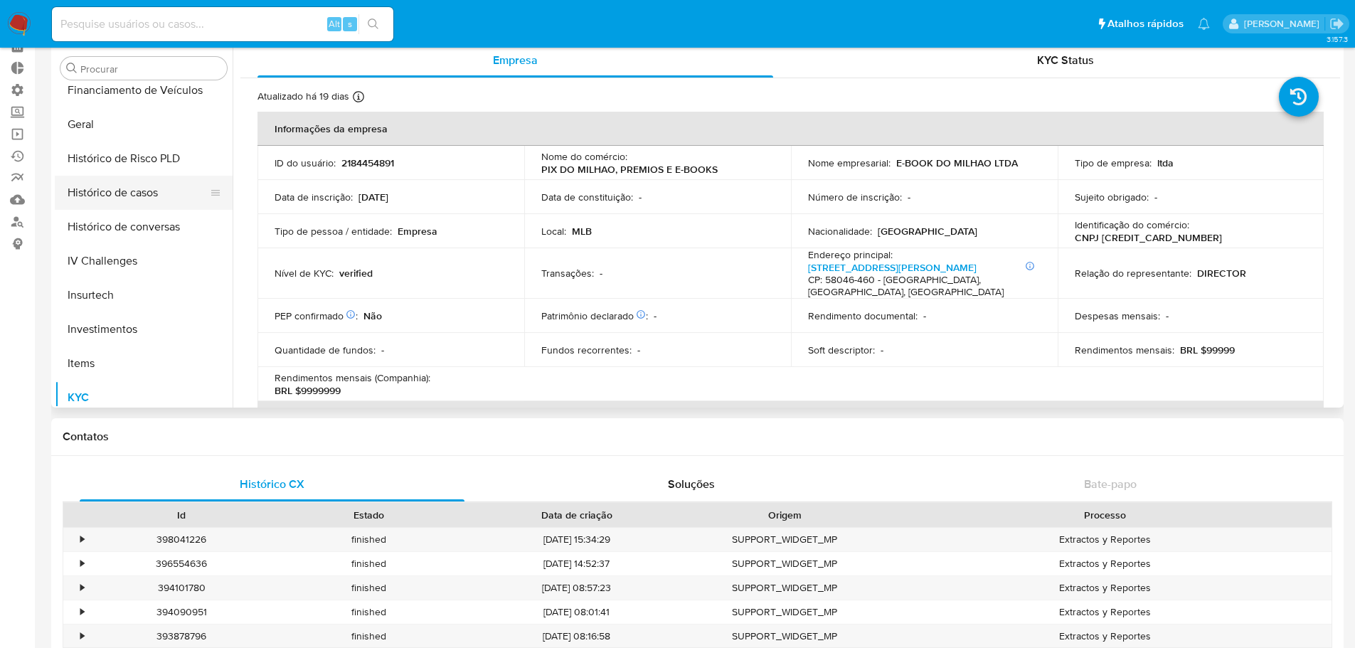
click at [138, 197] on button "Histórico de casos" at bounding box center [138, 193] width 166 height 34
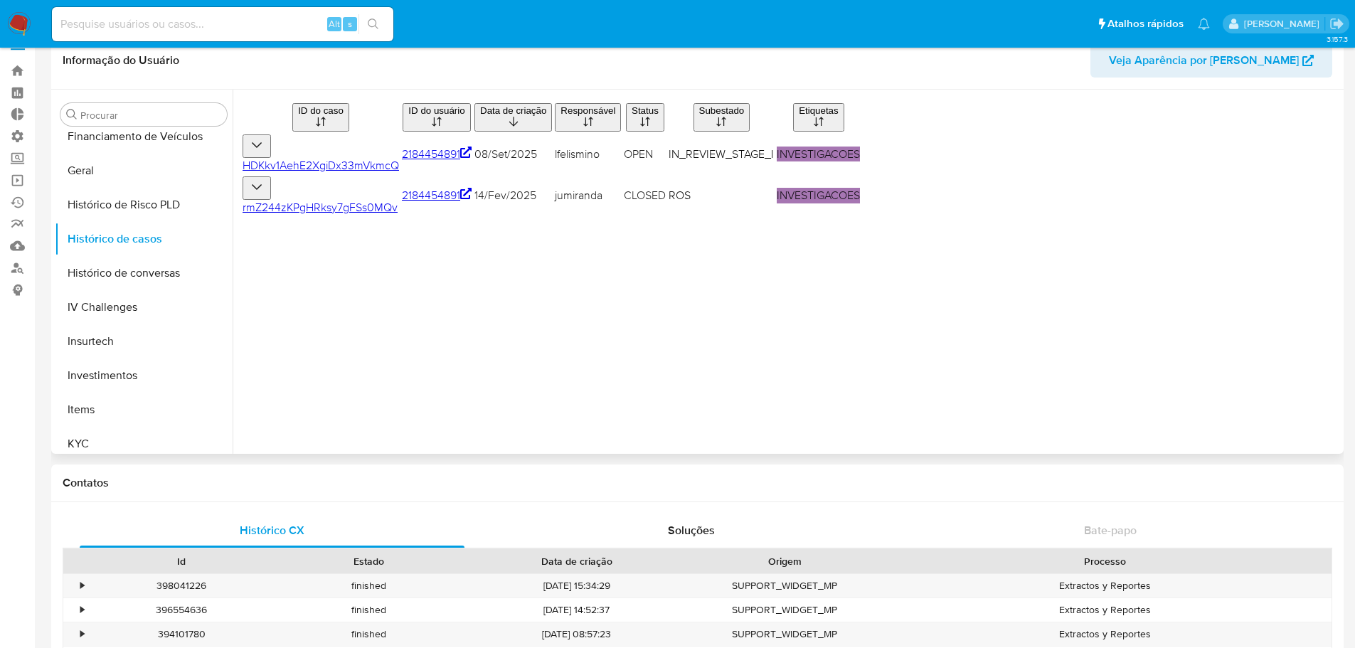
scroll to position [0, 0]
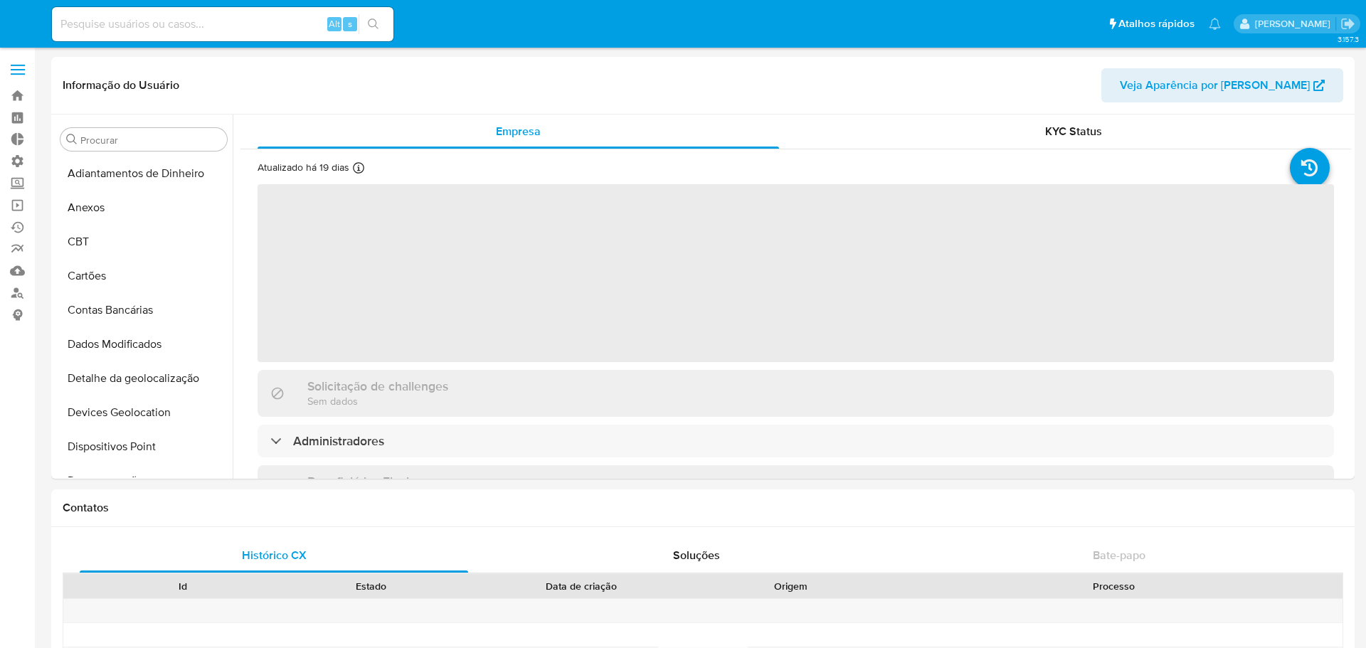
select select "10"
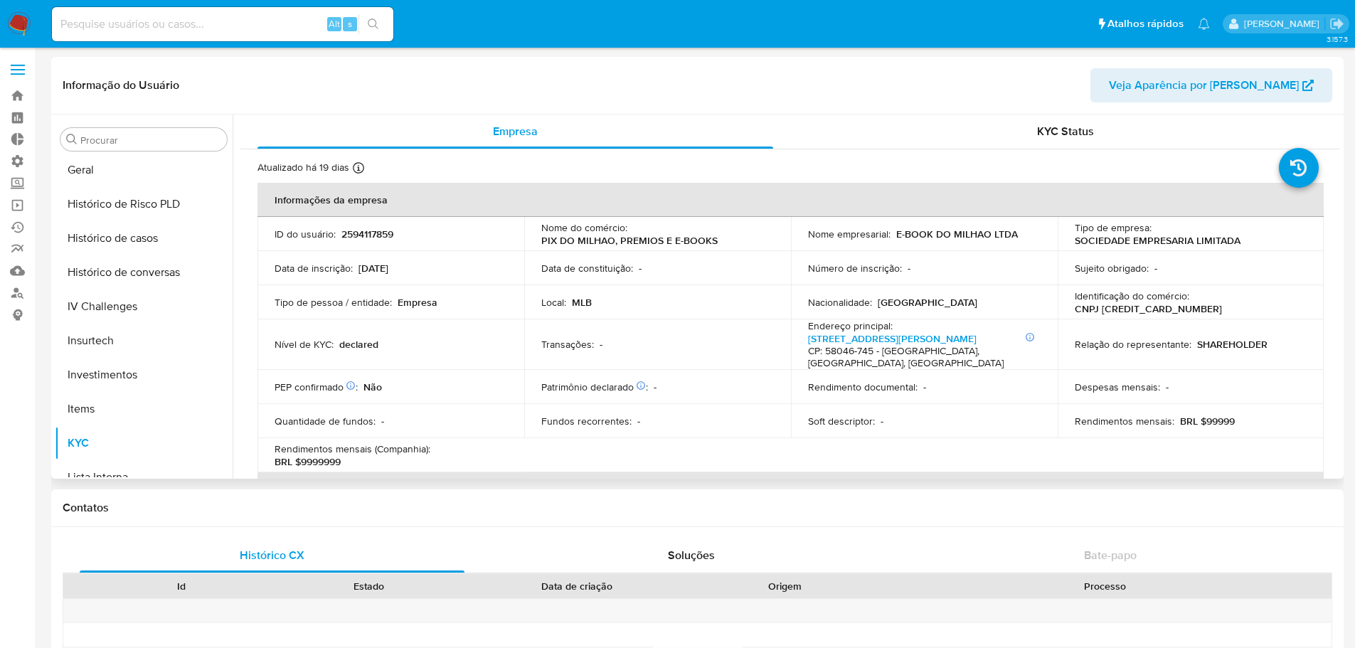
scroll to position [456, 0]
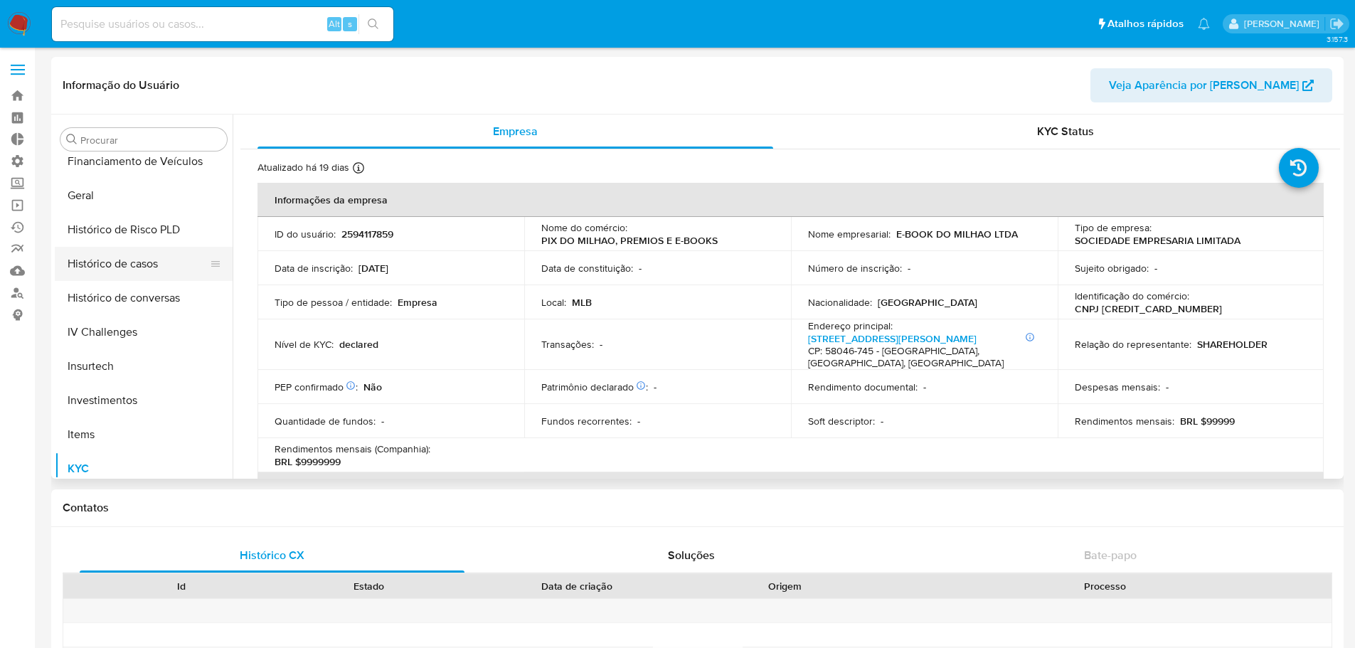
click at [138, 272] on button "Histórico de casos" at bounding box center [138, 264] width 166 height 34
